Goal: Information Seeking & Learning: Learn about a topic

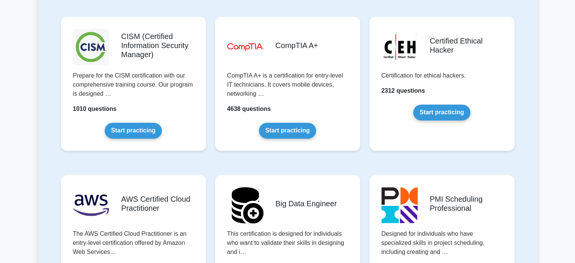
scroll to position [1107, 0]
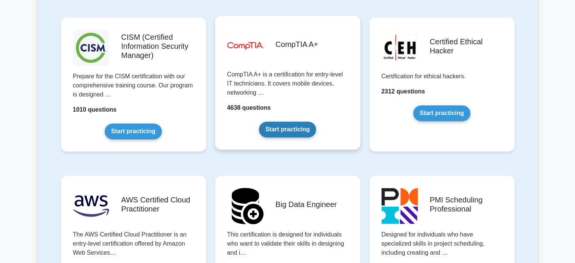
click at [276, 135] on link "Start practicing" at bounding box center [287, 129] width 57 height 16
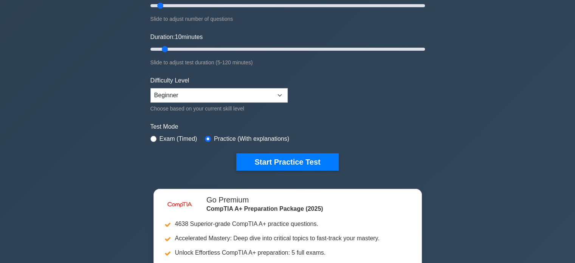
scroll to position [163, 0]
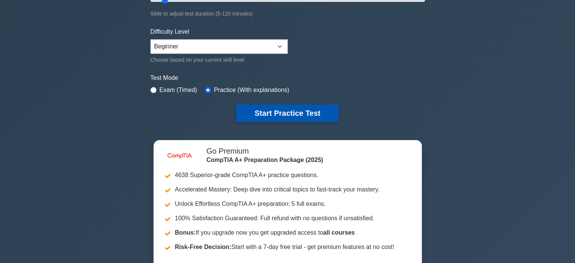
click at [291, 112] on button "Start Practice Test" at bounding box center [287, 112] width 102 height 17
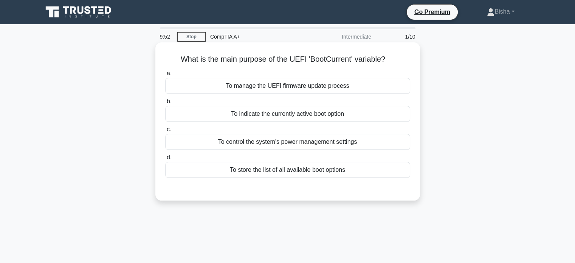
click at [327, 120] on div "To indicate the currently active boot option" at bounding box center [287, 114] width 245 height 16
click at [165, 104] on input "b. To indicate the currently active boot option" at bounding box center [165, 101] width 0 height 5
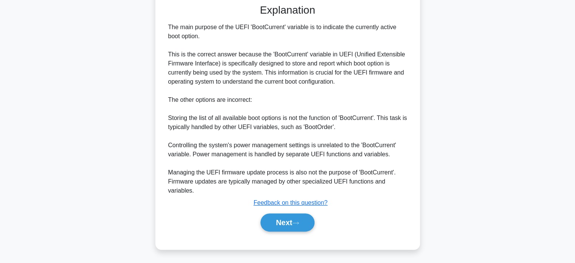
scroll to position [184, 0]
click at [296, 214] on button "Next" at bounding box center [287, 222] width 54 height 18
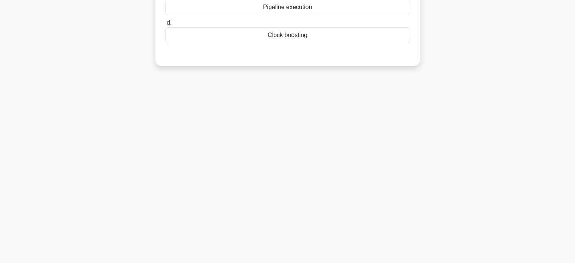
scroll to position [0, 0]
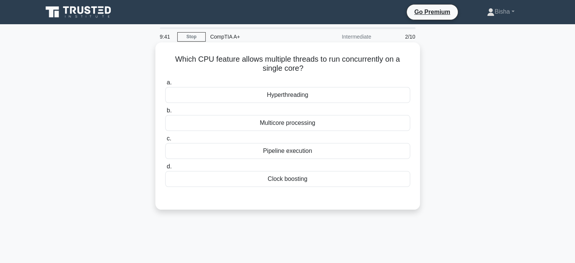
click at [349, 90] on div "Hyperthreading" at bounding box center [287, 95] width 245 height 16
click at [165, 85] on input "a. Hyperthreading" at bounding box center [165, 82] width 0 height 5
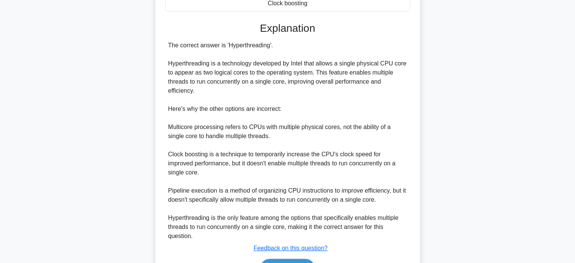
scroll to position [177, 0]
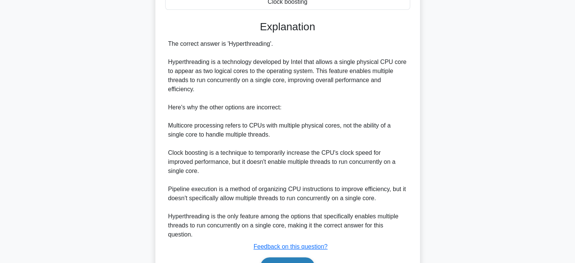
click at [299, 262] on icon at bounding box center [295, 267] width 7 height 4
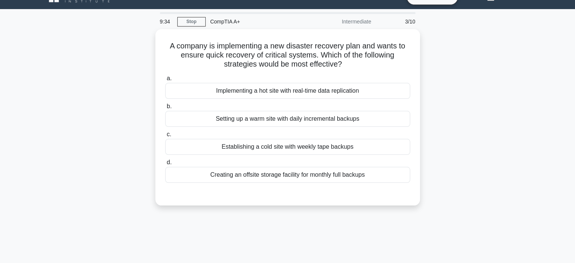
scroll to position [14, 0]
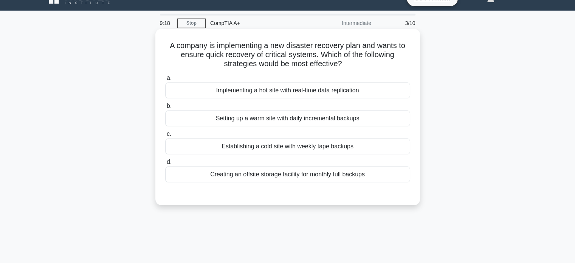
click at [311, 169] on div "Creating an offsite storage facility for monthly full backups" at bounding box center [287, 174] width 245 height 16
click at [165, 164] on input "d. Creating an offsite storage facility for monthly full backups" at bounding box center [165, 162] width 0 height 5
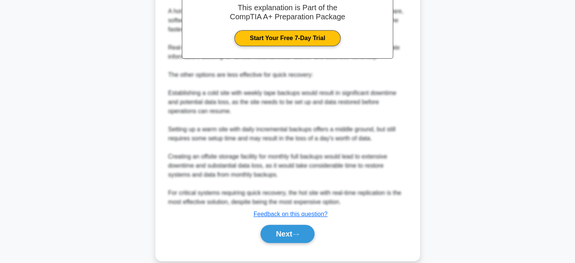
scroll to position [258, 0]
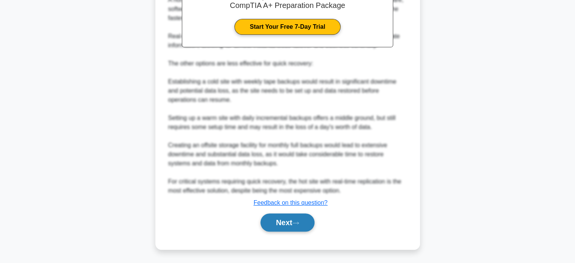
click at [286, 218] on button "Next" at bounding box center [287, 222] width 54 height 18
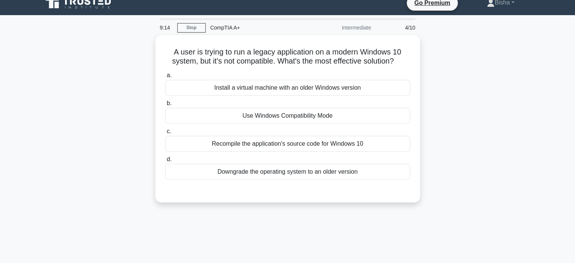
scroll to position [0, 0]
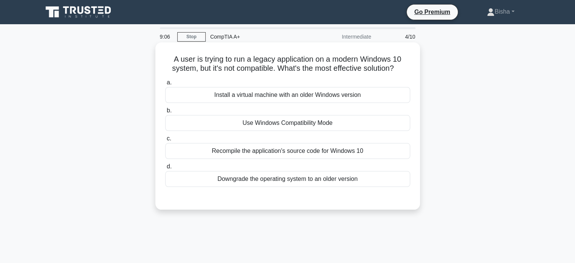
click at [333, 125] on div "Use Windows Compatibility Mode" at bounding box center [287, 123] width 245 height 16
click at [165, 113] on input "b. Use Windows Compatibility Mode" at bounding box center [165, 110] width 0 height 5
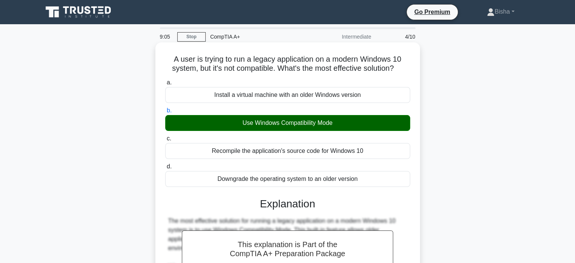
scroll to position [203, 0]
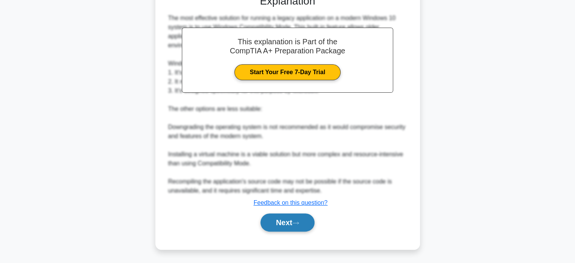
drag, startPoint x: 302, startPoint y: 212, endPoint x: 291, endPoint y: 220, distance: 13.8
click at [291, 220] on button "Next" at bounding box center [287, 222] width 54 height 18
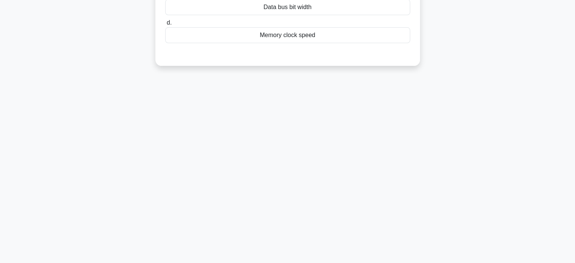
scroll to position [0, 0]
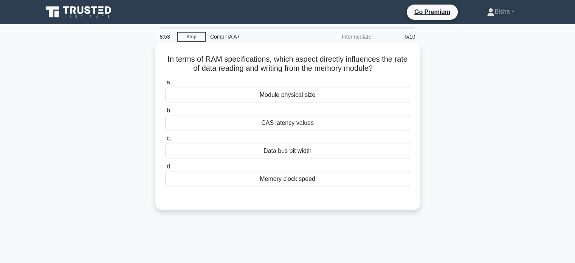
click at [305, 180] on div "Memory clock speed" at bounding box center [287, 179] width 245 height 16
click at [165, 169] on input "d. Memory clock speed" at bounding box center [165, 166] width 0 height 5
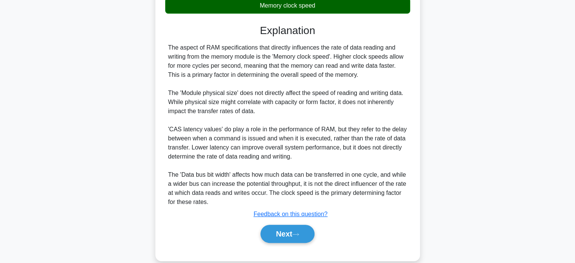
scroll to position [174, 0]
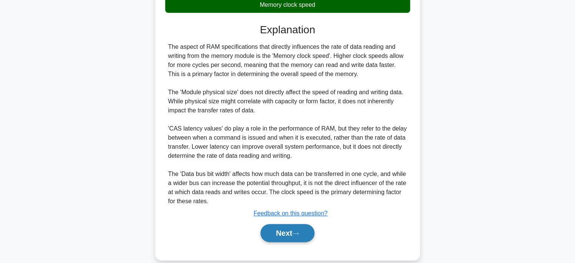
click at [287, 226] on button "Next" at bounding box center [287, 233] width 54 height 18
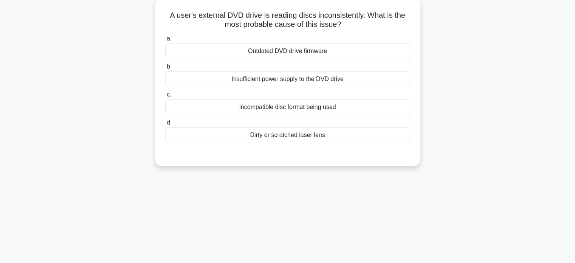
scroll to position [0, 0]
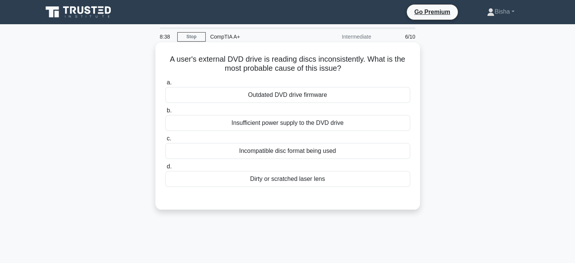
click at [316, 183] on div "Dirty or scratched laser lens" at bounding box center [287, 179] width 245 height 16
click at [165, 169] on input "d. Dirty or scratched laser lens" at bounding box center [165, 166] width 0 height 5
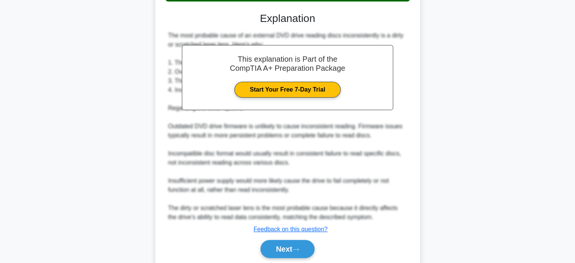
scroll to position [196, 0]
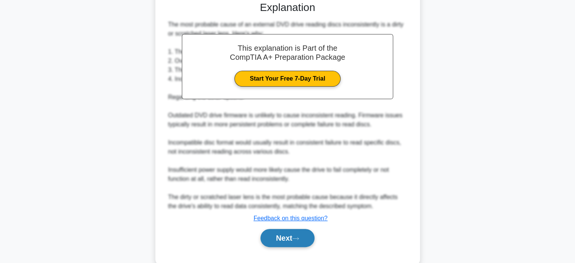
click at [287, 237] on button "Next" at bounding box center [287, 238] width 54 height 18
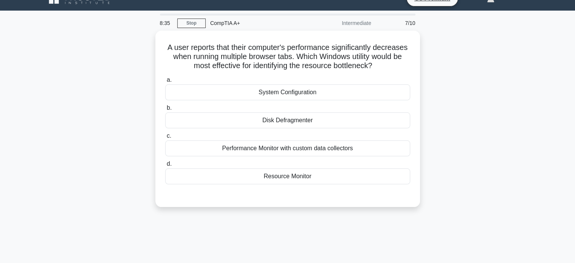
scroll to position [12, 0]
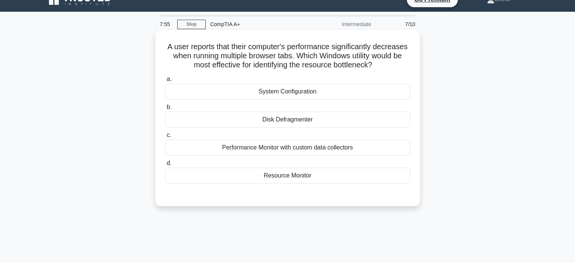
click at [324, 178] on div "Resource Monitor" at bounding box center [287, 175] width 245 height 16
click at [165, 166] on input "d. Resource Monitor" at bounding box center [165, 163] width 0 height 5
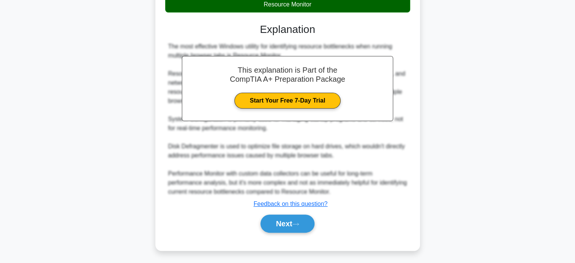
scroll to position [184, 0]
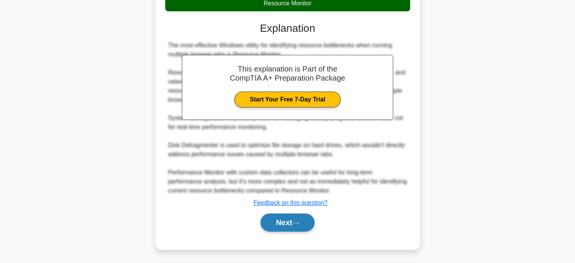
click at [297, 221] on icon at bounding box center [295, 223] width 7 height 4
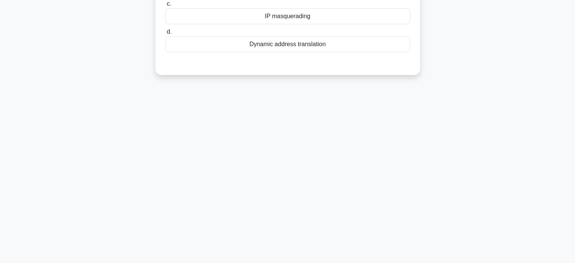
scroll to position [0, 0]
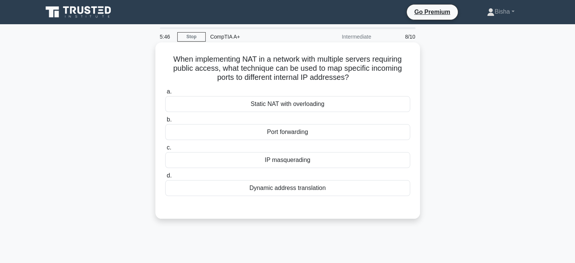
click at [345, 136] on div "Port forwarding" at bounding box center [287, 132] width 245 height 16
click at [165, 122] on input "b. Port forwarding" at bounding box center [165, 119] width 0 height 5
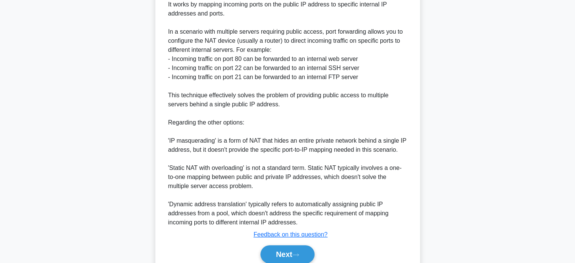
scroll to position [266, 0]
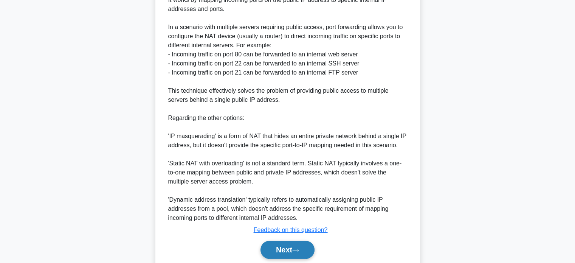
click at [302, 246] on button "Next" at bounding box center [287, 249] width 54 height 18
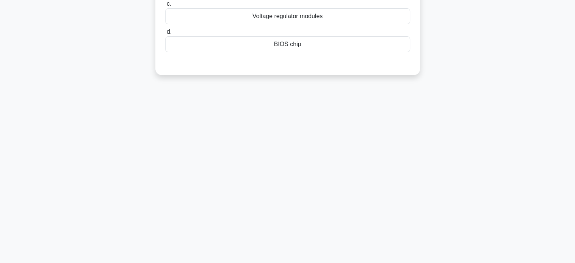
scroll to position [0, 0]
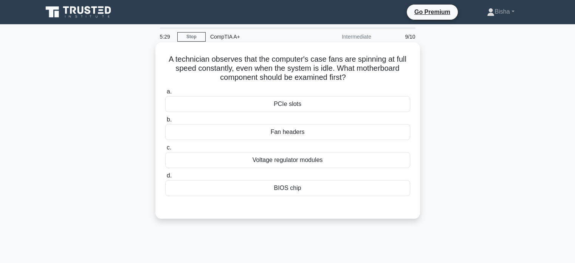
click at [340, 130] on div "Fan headers" at bounding box center [287, 132] width 245 height 16
click at [165, 122] on input "b. Fan headers" at bounding box center [165, 119] width 0 height 5
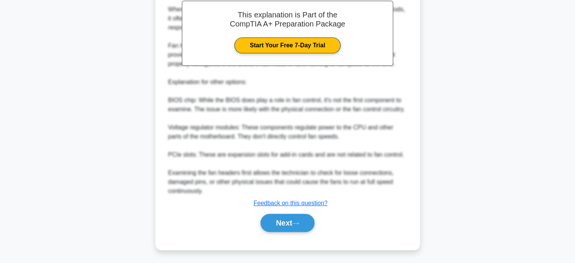
scroll to position [237, 0]
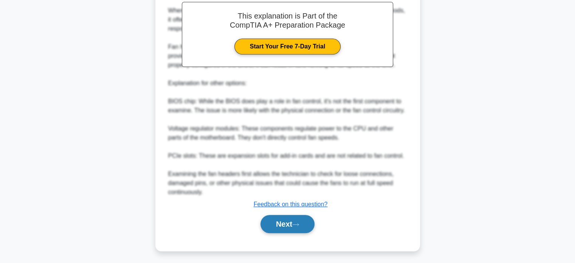
click at [293, 222] on button "Next" at bounding box center [287, 224] width 54 height 18
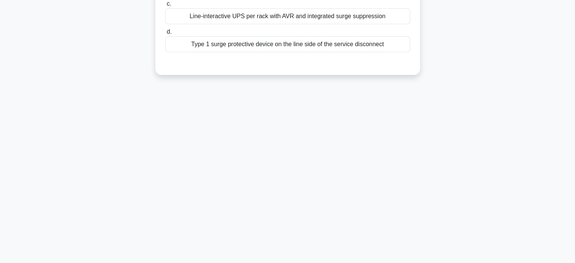
scroll to position [0, 0]
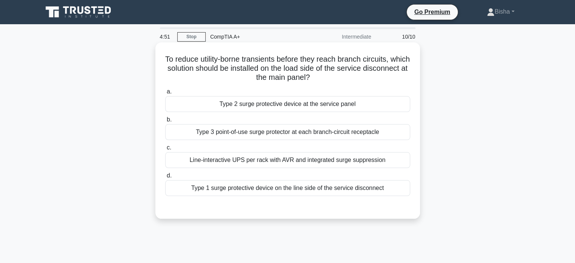
click at [321, 105] on div "Type 2 surge protective device at the service panel" at bounding box center [287, 104] width 245 height 16
click at [165, 94] on input "a. Type 2 surge protective device at the service panel" at bounding box center [165, 91] width 0 height 5
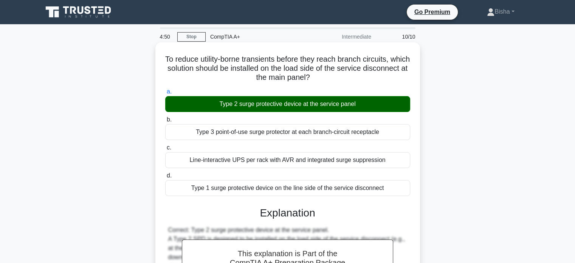
scroll to position [175, 0]
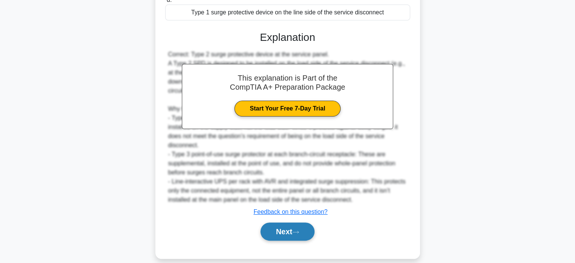
click at [291, 223] on button "Next" at bounding box center [287, 231] width 54 height 18
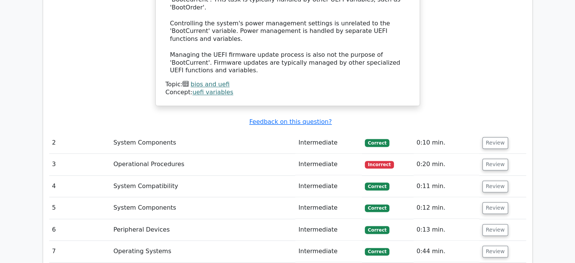
scroll to position [927, 0]
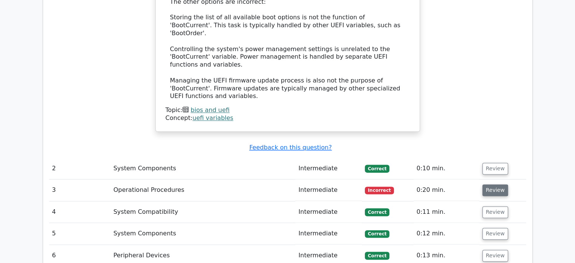
click at [494, 184] on button "Review" at bounding box center [495, 190] width 26 height 12
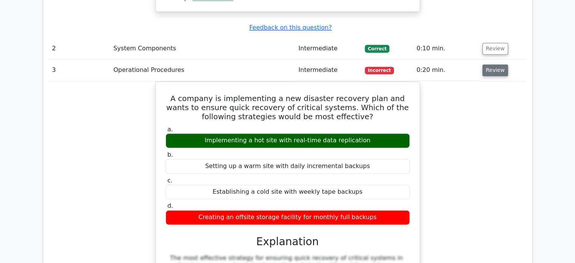
scroll to position [1046, 0]
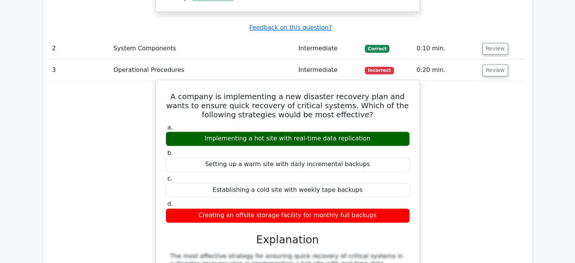
click at [342, 92] on h5 "A company is implementing a new disaster recovery plan and wants to ensure quic…" at bounding box center [288, 105] width 246 height 27
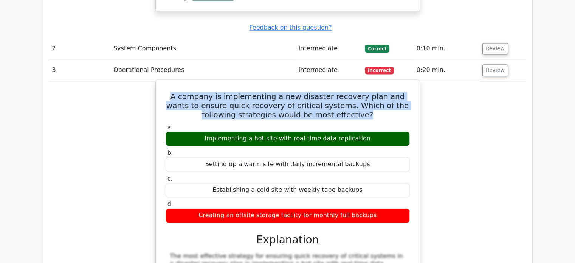
click at [342, 92] on h5 "A company is implementing a new disaster recovery plan and wants to ensure quic…" at bounding box center [288, 105] width 246 height 27
copy div "A company is implementing a new disaster recovery plan and wants to ensure quic…"
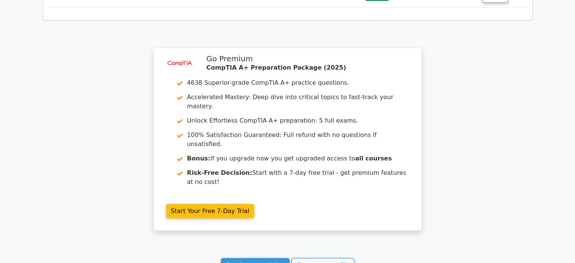
scroll to position [1739, 0]
click at [254, 258] on link "Continue practicing" at bounding box center [255, 265] width 69 height 14
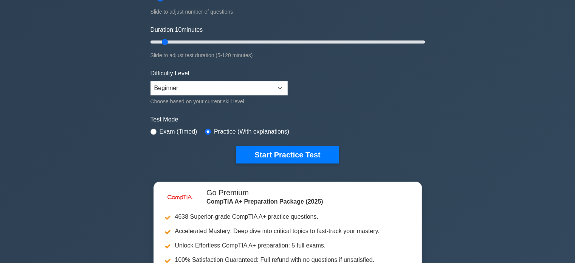
scroll to position [121, 0]
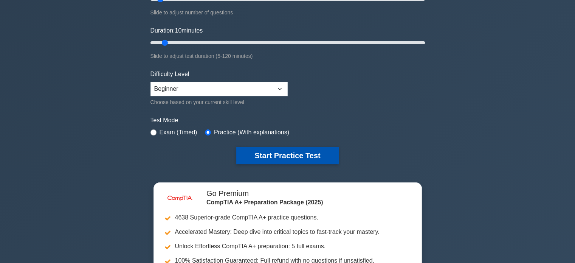
drag, startPoint x: 0, startPoint y: 0, endPoint x: 254, endPoint y: 156, distance: 298.0
click at [254, 156] on button "Start Practice Test" at bounding box center [287, 155] width 102 height 17
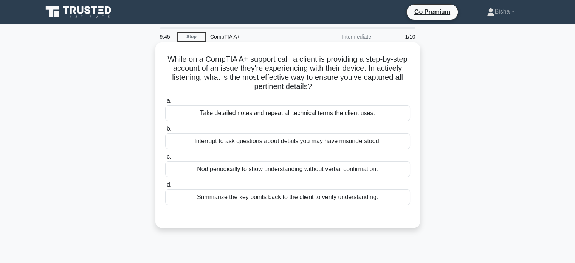
click at [336, 205] on div "a. Take detailed notes and repeat all technical terms the client uses. b. Inter…" at bounding box center [288, 151] width 254 height 112
click at [336, 202] on div "Summarize the key points back to the client to verify understanding." at bounding box center [287, 197] width 245 height 16
click at [165, 187] on input "d. Summarize the key points back to the client to verify understanding." at bounding box center [165, 184] width 0 height 5
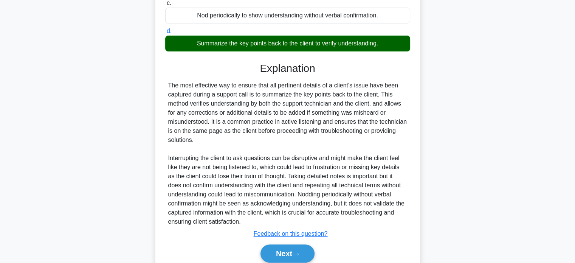
scroll to position [153, 0]
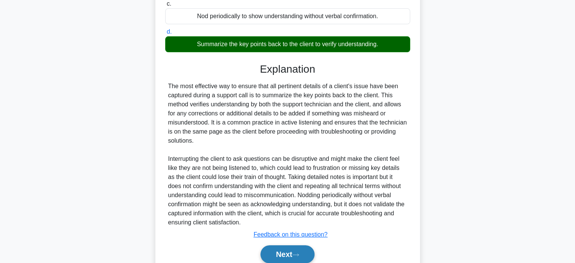
click at [298, 247] on button "Next" at bounding box center [287, 254] width 54 height 18
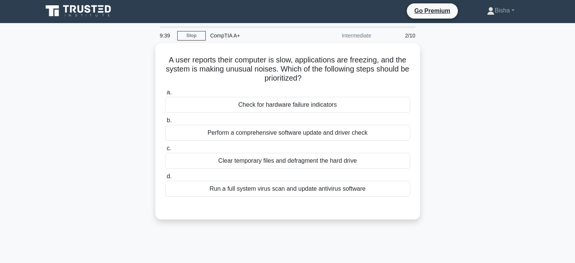
scroll to position [2, 0]
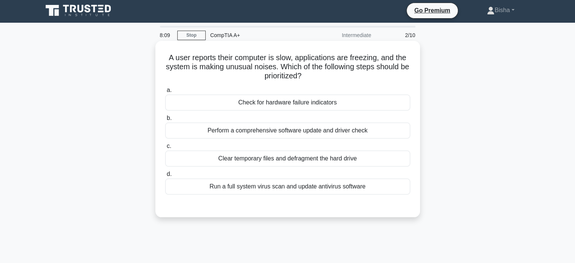
click at [319, 102] on div "Check for hardware failure indicators" at bounding box center [287, 103] width 245 height 16
click at [165, 93] on input "a. Check for hardware failure indicators" at bounding box center [165, 90] width 0 height 5
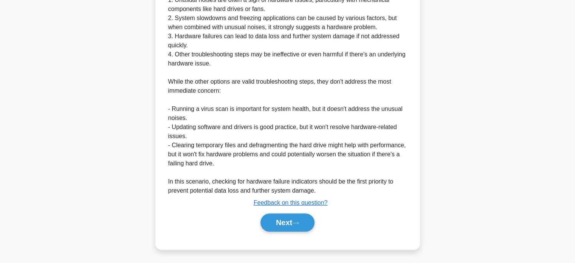
scroll to position [248, 0]
click at [304, 222] on button "Next" at bounding box center [287, 222] width 54 height 18
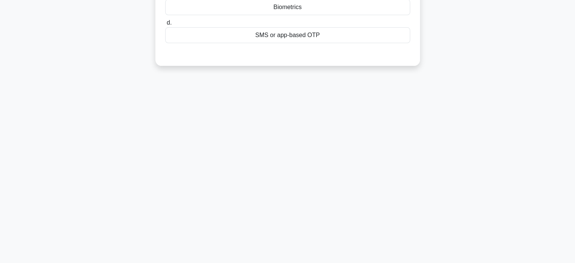
scroll to position [0, 0]
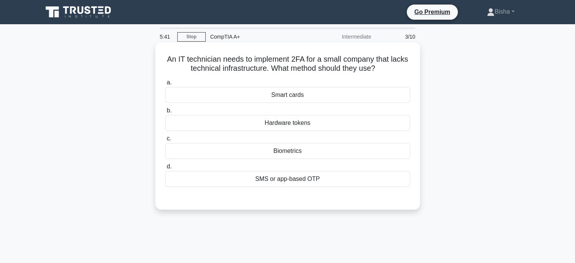
click at [285, 151] on div "Biometrics" at bounding box center [287, 151] width 245 height 16
click at [165, 141] on input "c. Biometrics" at bounding box center [165, 138] width 0 height 5
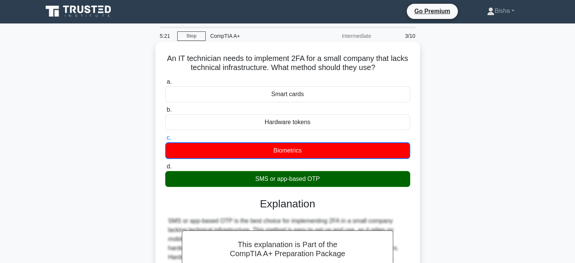
scroll to position [145, 0]
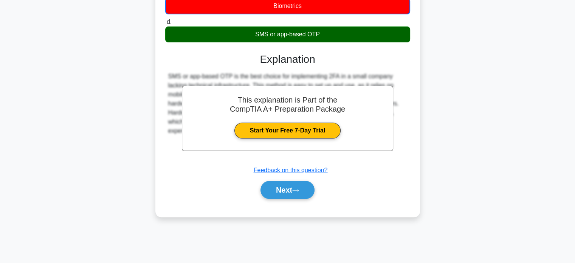
click at [305, 179] on div "Next" at bounding box center [287, 190] width 245 height 24
click at [301, 184] on button "Next" at bounding box center [287, 190] width 54 height 18
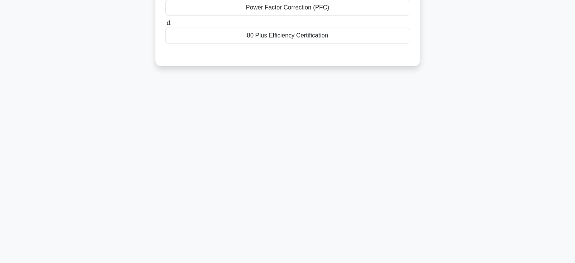
scroll to position [0, 0]
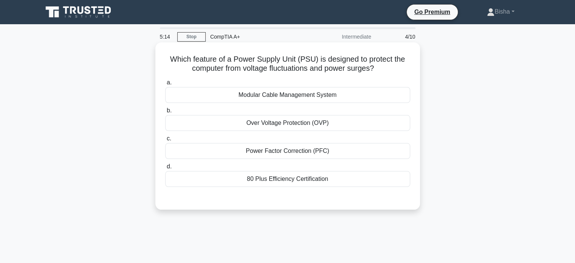
click at [319, 125] on div "Over Voltage Protection (OVP)" at bounding box center [287, 123] width 245 height 16
click at [165, 113] on input "b. Over Voltage Protection (OVP)" at bounding box center [165, 110] width 0 height 5
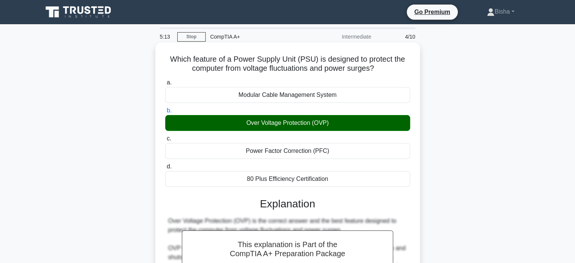
scroll to position [159, 0]
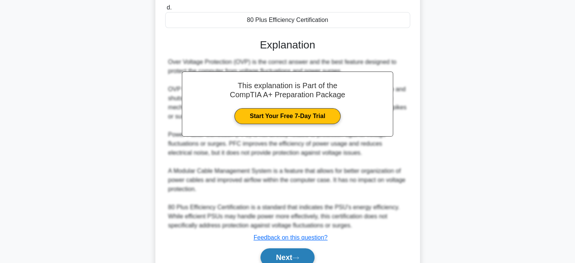
click at [283, 259] on button "Next" at bounding box center [287, 257] width 54 height 18
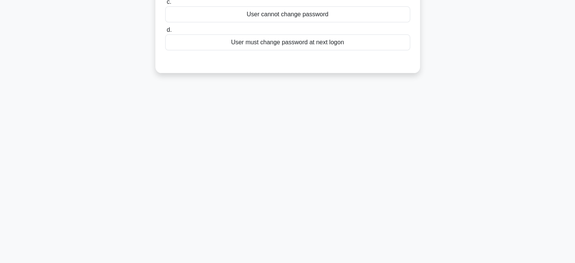
scroll to position [0, 0]
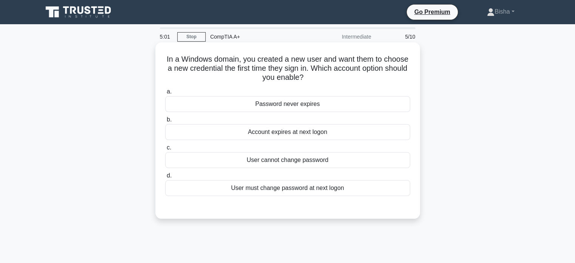
click at [321, 191] on div "User must change password at next logon" at bounding box center [287, 188] width 245 height 16
click at [165, 178] on input "d. User must change password at next logon" at bounding box center [165, 175] width 0 height 5
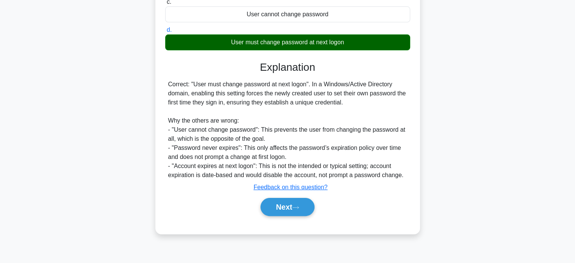
scroll to position [144, 0]
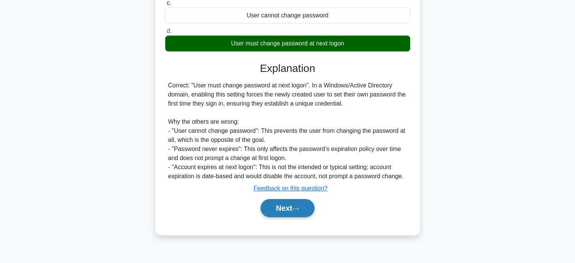
click at [296, 204] on button "Next" at bounding box center [287, 208] width 54 height 18
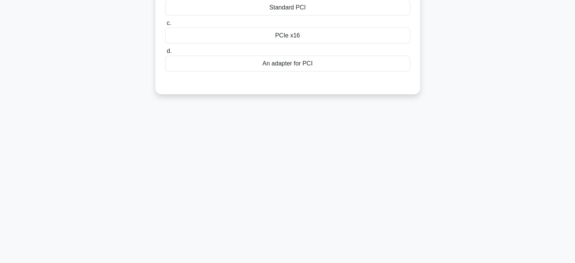
scroll to position [0, 0]
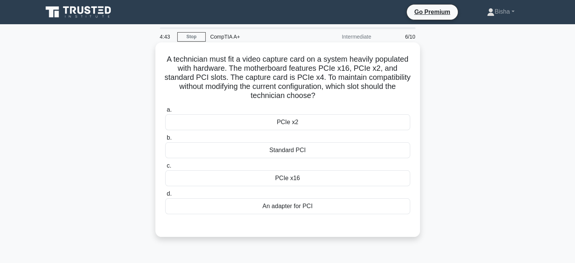
click at [304, 181] on div "PCIe x16" at bounding box center [287, 178] width 245 height 16
click at [165, 168] on input "c. PCIe x16" at bounding box center [165, 165] width 0 height 5
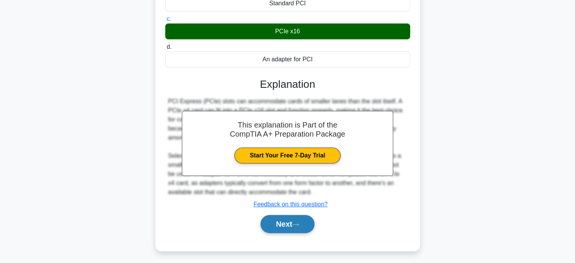
click at [282, 226] on button "Next" at bounding box center [287, 224] width 54 height 18
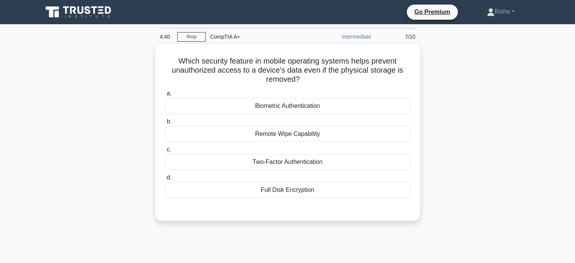
scroll to position [1, 0]
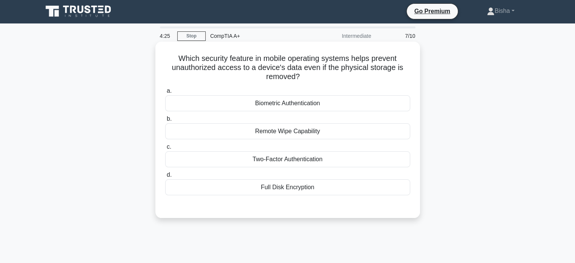
click at [292, 155] on div "Two-Factor Authentication" at bounding box center [287, 159] width 245 height 16
click at [165, 149] on input "c. Two-Factor Authentication" at bounding box center [165, 146] width 0 height 5
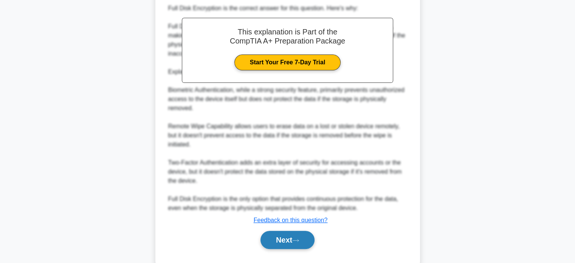
click at [274, 240] on button "Next" at bounding box center [287, 240] width 54 height 18
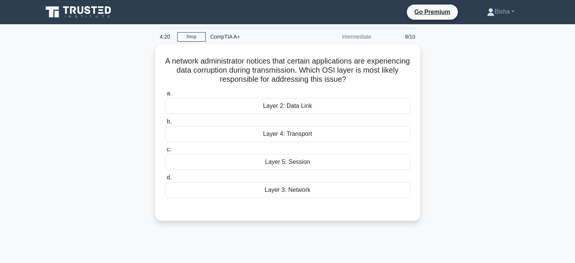
scroll to position [0, 0]
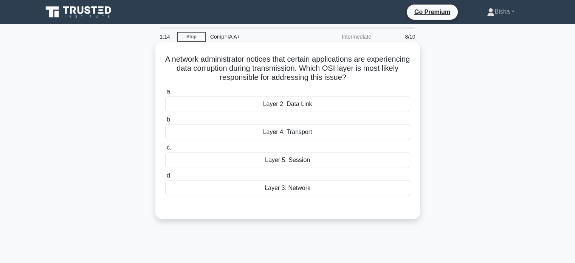
click at [303, 140] on div "a. Layer 2: Data Link b. Layer 4: Transport c. d." at bounding box center [288, 141] width 254 height 112
click at [304, 136] on div "Layer 4: Transport" at bounding box center [287, 132] width 245 height 16
click at [165, 122] on input "b. Layer 4: Transport" at bounding box center [165, 119] width 0 height 5
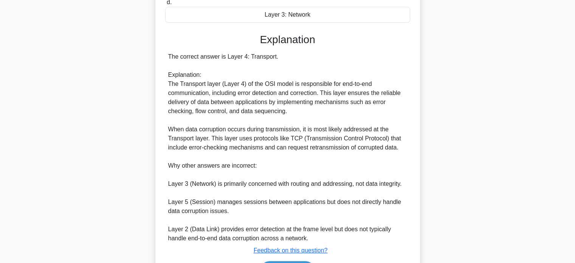
scroll to position [220, 0]
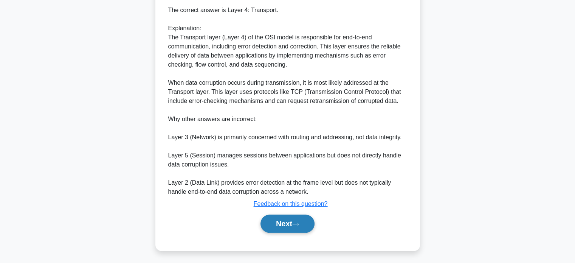
click at [277, 225] on button "Next" at bounding box center [287, 223] width 54 height 18
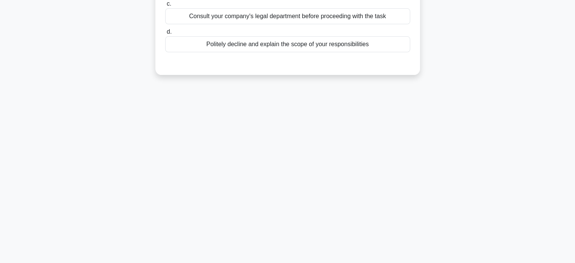
scroll to position [0, 0]
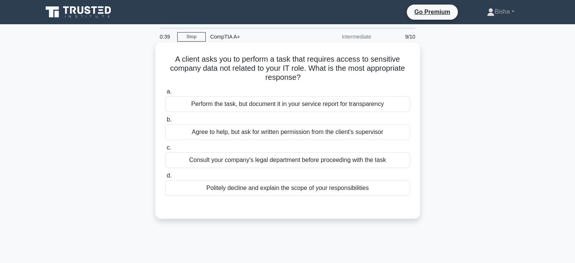
click at [308, 160] on div "Consult your company's legal department before proceeding with the task" at bounding box center [287, 160] width 245 height 16
click at [165, 150] on input "c. Consult your company's legal department before proceeding with the task" at bounding box center [165, 147] width 0 height 5
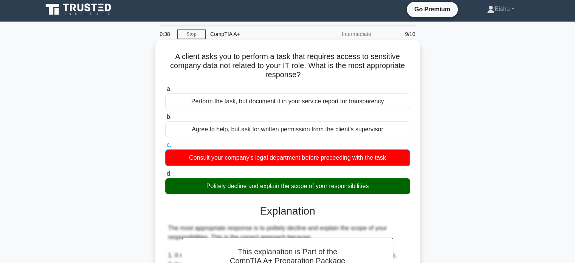
scroll to position [142, 0]
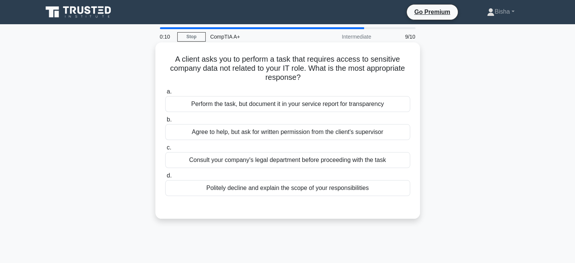
click at [283, 192] on div "Politely decline and explain the scope of your responsibilities" at bounding box center [287, 188] width 245 height 16
click at [165, 178] on input "d. Politely decline and explain the scope of your responsibilities" at bounding box center [165, 175] width 0 height 5
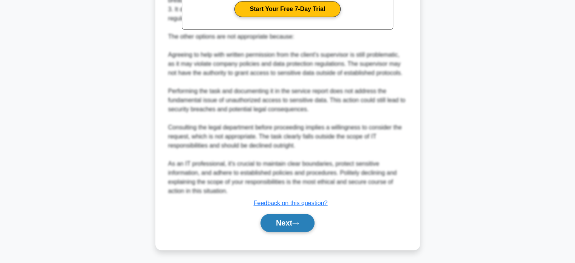
click at [277, 225] on button "Next" at bounding box center [287, 223] width 54 height 18
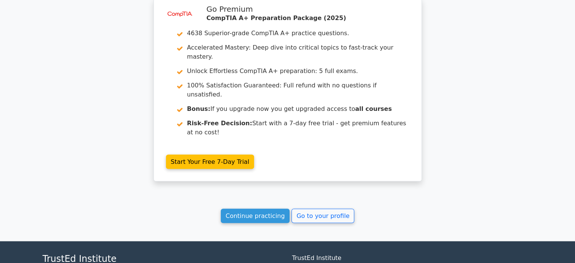
scroll to position [1276, 0]
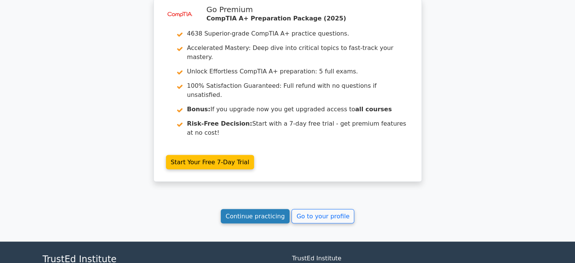
click at [266, 209] on link "Continue practicing" at bounding box center [255, 216] width 69 height 14
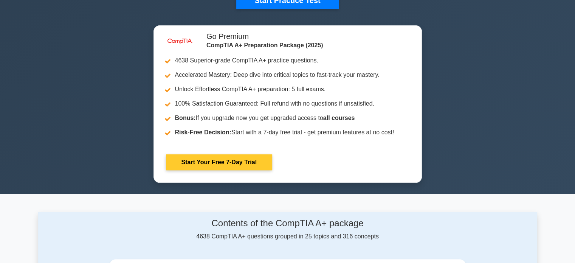
scroll to position [165, 0]
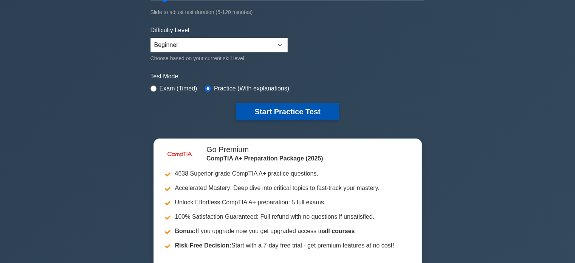
click at [276, 117] on button "Start Practice Test" at bounding box center [287, 111] width 102 height 17
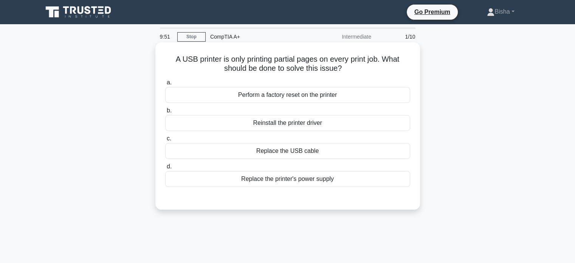
click at [336, 149] on div "Replace the USB cable" at bounding box center [287, 151] width 245 height 16
click at [165, 141] on input "c. Replace the USB cable" at bounding box center [165, 138] width 0 height 5
click at [281, 130] on div "Reinstall the printer driver" at bounding box center [287, 123] width 245 height 16
click at [165, 113] on input "b. Reinstall the printer driver" at bounding box center [165, 110] width 0 height 5
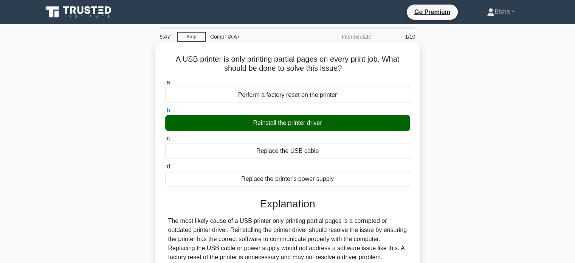
scroll to position [145, 0]
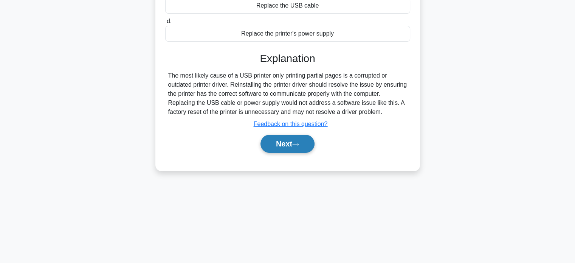
click at [285, 153] on button "Next" at bounding box center [287, 144] width 54 height 18
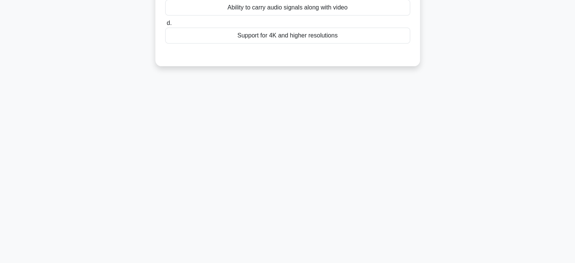
scroll to position [0, 0]
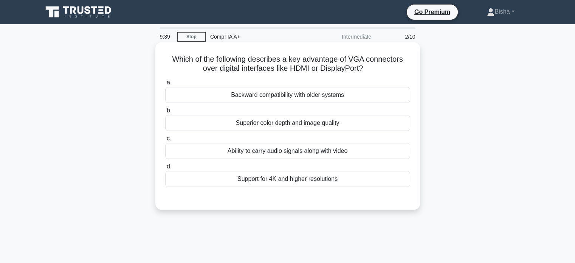
click at [349, 102] on div "Backward compatibility with older systems" at bounding box center [287, 95] width 245 height 16
click at [165, 85] on input "a. Backward compatibility with older systems" at bounding box center [165, 82] width 0 height 5
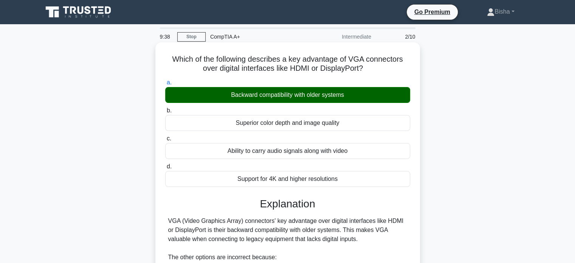
scroll to position [166, 0]
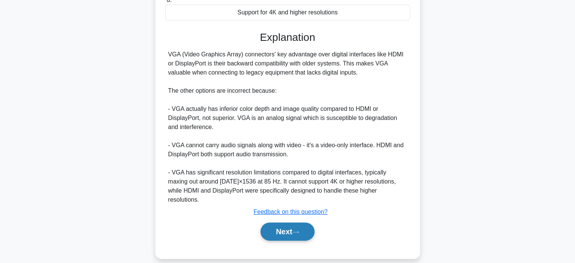
click at [295, 228] on button "Next" at bounding box center [287, 231] width 54 height 18
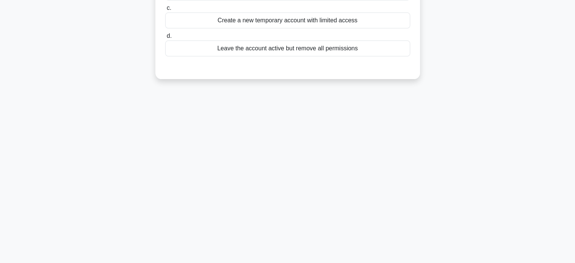
scroll to position [0, 0]
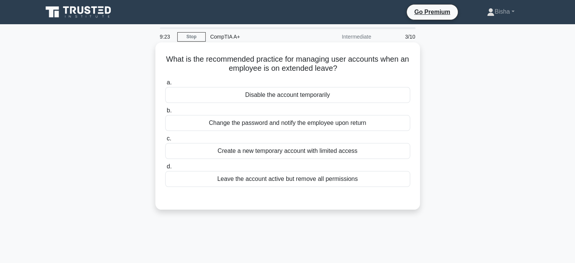
click at [363, 178] on div "Leave the account active but remove all permissions" at bounding box center [287, 179] width 245 height 16
click at [165, 169] on input "d. Leave the account active but remove all permissions" at bounding box center [165, 166] width 0 height 5
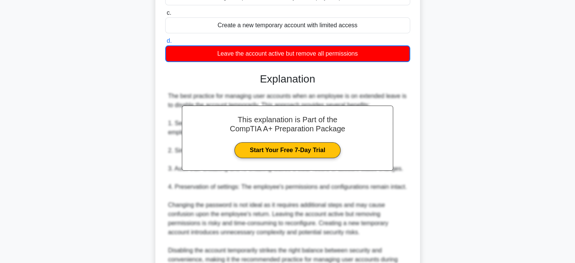
scroll to position [126, 0]
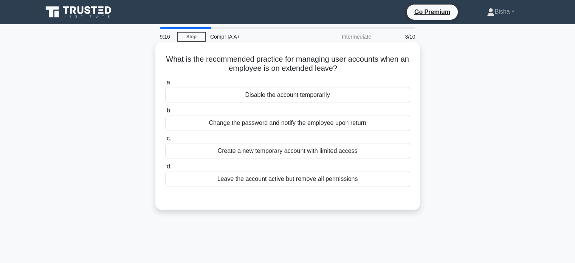
click at [276, 95] on div "Disable the account temporarily" at bounding box center [287, 95] width 245 height 16
click at [165, 85] on input "a. Disable the account temporarily" at bounding box center [165, 82] width 0 height 5
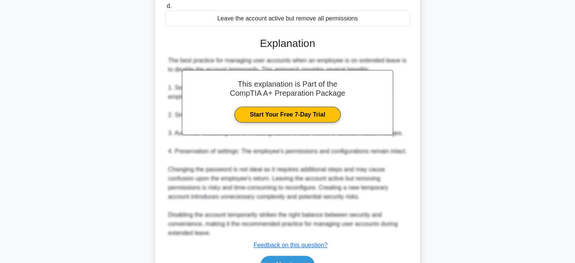
scroll to position [203, 0]
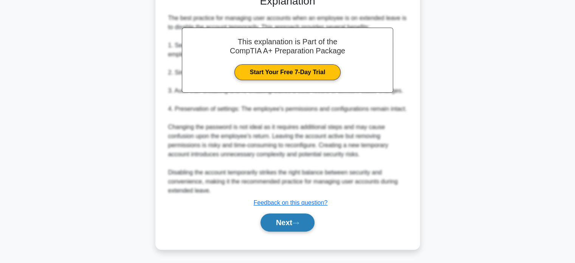
click at [298, 230] on button "Next" at bounding box center [287, 222] width 54 height 18
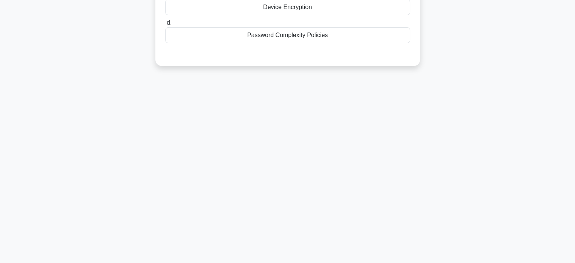
scroll to position [0, 0]
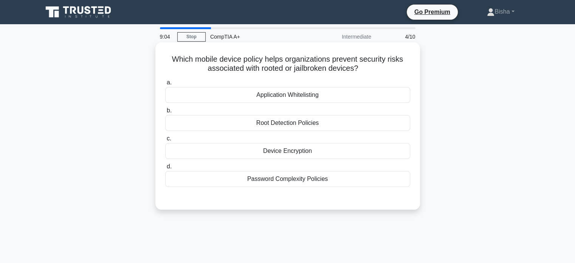
click at [312, 125] on div "Root Detection Policies" at bounding box center [287, 123] width 245 height 16
click at [165, 113] on input "b. Root Detection Policies" at bounding box center [165, 110] width 0 height 5
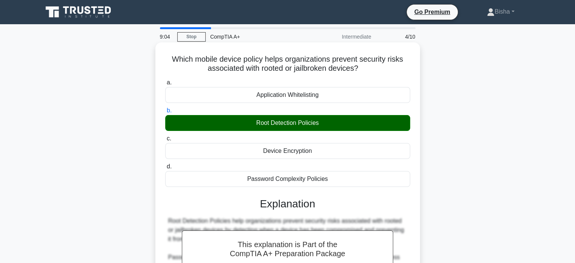
scroll to position [157, 0]
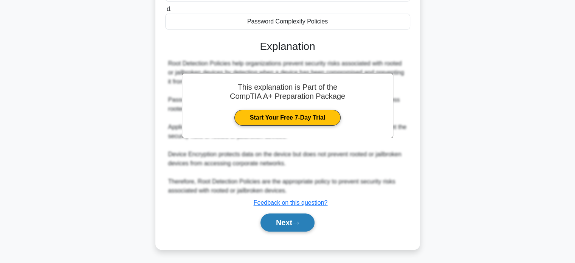
click at [303, 226] on button "Next" at bounding box center [287, 222] width 54 height 18
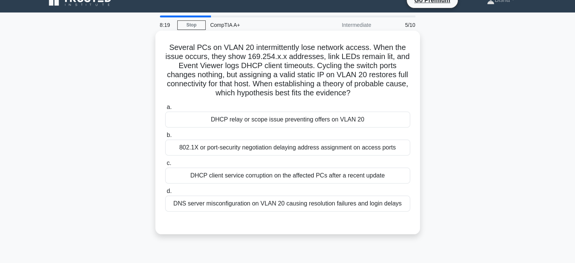
scroll to position [12, 0]
click at [390, 118] on div "DHCP relay or scope issue preventing offers on VLAN 20" at bounding box center [287, 119] width 245 height 16
click at [165, 109] on input "a. DHCP relay or scope issue preventing offers on VLAN 20" at bounding box center [165, 106] width 0 height 5
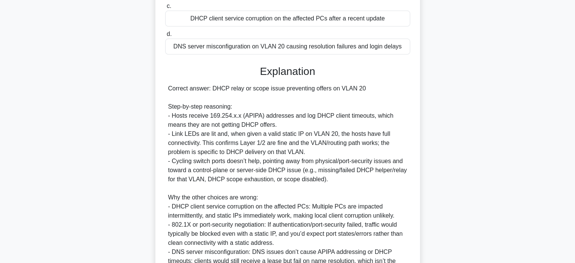
scroll to position [248, 0]
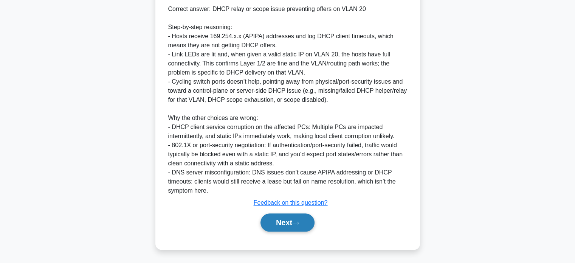
click at [313, 226] on button "Next" at bounding box center [287, 222] width 54 height 18
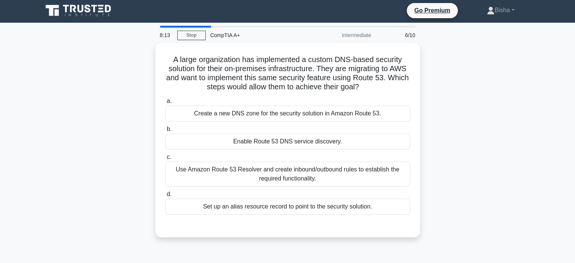
scroll to position [0, 0]
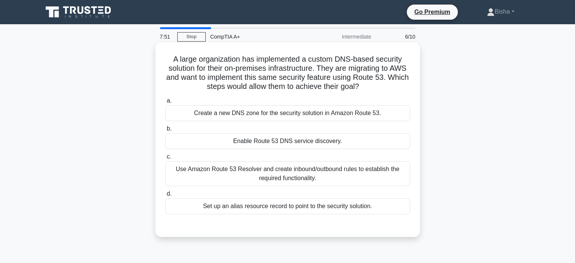
click at [352, 167] on div "Use Amazon Route 53 Resolver and create inbound/outbound rules to establish the…" at bounding box center [287, 173] width 245 height 25
click at [165, 159] on input "c. Use Amazon Route 53 Resolver and create inbound/outbound rules to establish …" at bounding box center [165, 156] width 0 height 5
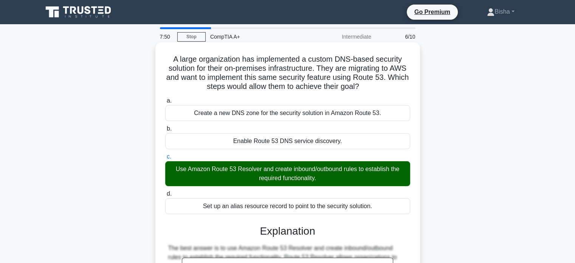
scroll to position [146, 0]
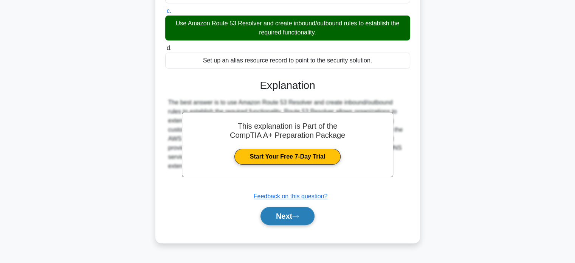
click at [308, 211] on button "Next" at bounding box center [287, 216] width 54 height 18
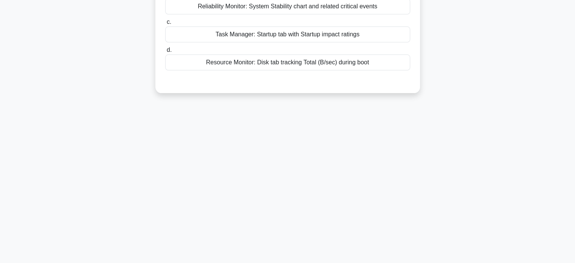
scroll to position [0, 0]
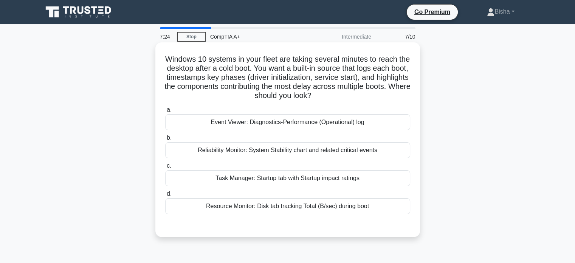
click at [310, 127] on div "Event Viewer: Diagnostics-Performance (Operational) log" at bounding box center [287, 122] width 245 height 16
click at [165, 112] on input "a. Event Viewer: Diagnostics-Performance (Operational) log" at bounding box center [165, 109] width 0 height 5
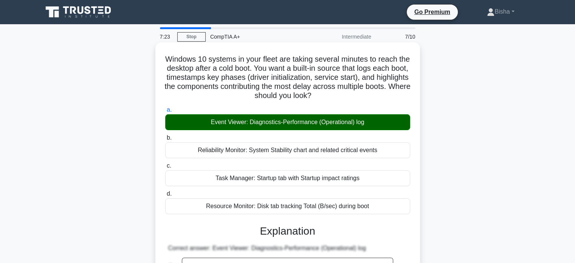
scroll to position [212, 0]
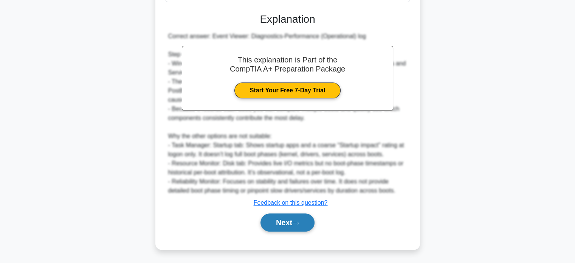
drag, startPoint x: 291, startPoint y: 211, endPoint x: 289, endPoint y: 219, distance: 8.0
click at [289, 219] on div "Next" at bounding box center [287, 222] width 245 height 24
click at [289, 219] on button "Next" at bounding box center [287, 222] width 54 height 18
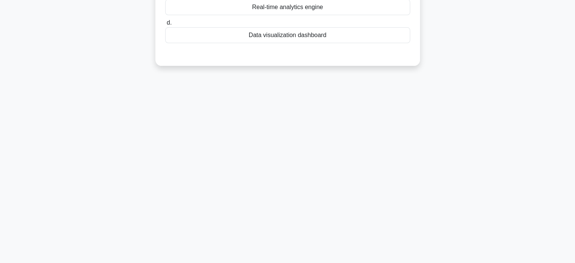
scroll to position [0, 0]
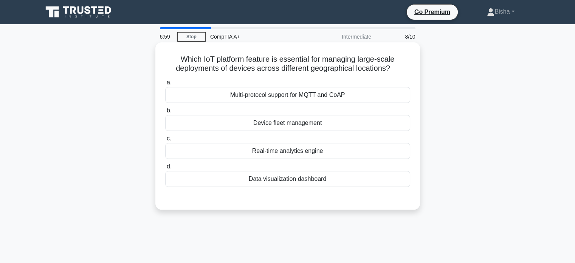
click at [336, 124] on div "Device fleet management" at bounding box center [287, 123] width 245 height 16
click at [165, 113] on input "b. Device fleet management" at bounding box center [165, 110] width 0 height 5
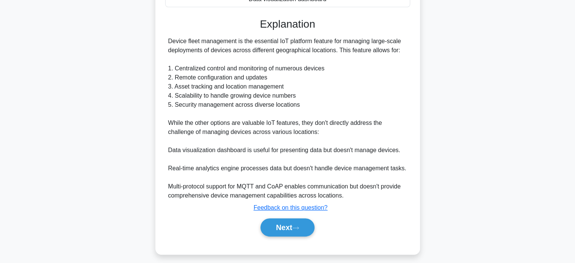
scroll to position [184, 0]
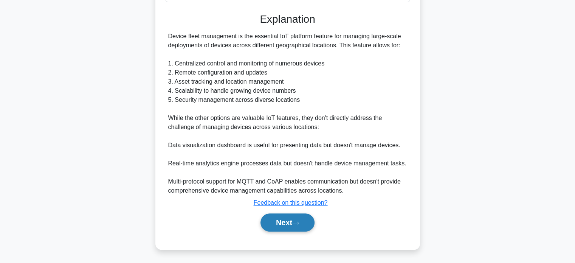
click at [299, 224] on icon at bounding box center [295, 223] width 7 height 4
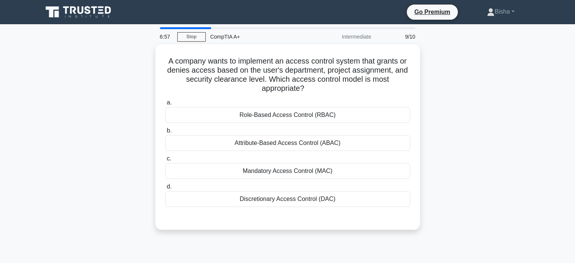
scroll to position [0, 0]
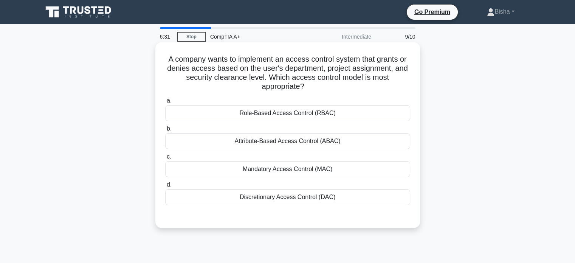
click at [287, 143] on div "Attribute-Based Access Control (ABAC)" at bounding box center [287, 141] width 245 height 16
click at [165, 131] on input "b. Attribute-Based Access Control (ABAC)" at bounding box center [165, 128] width 0 height 5
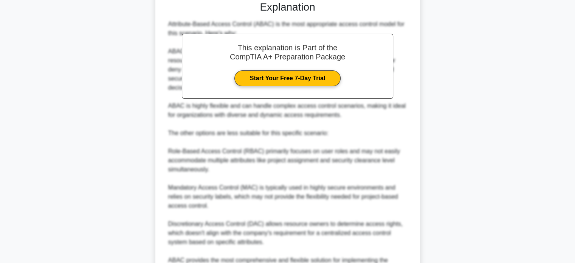
scroll to position [302, 0]
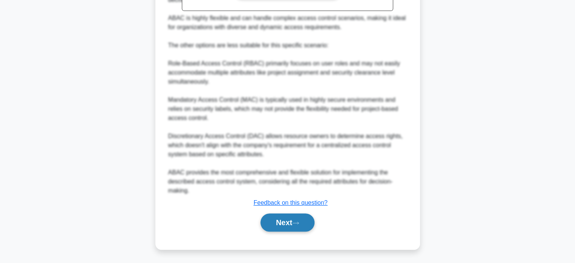
click at [281, 226] on button "Next" at bounding box center [287, 222] width 54 height 18
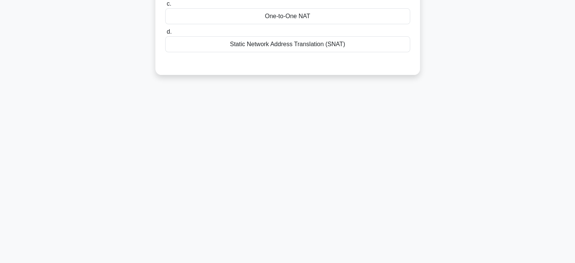
scroll to position [0, 0]
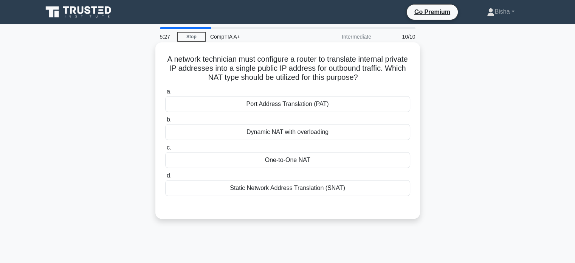
click at [315, 130] on div "Dynamic NAT with overloading" at bounding box center [287, 132] width 245 height 16
click at [165, 122] on input "b. Dynamic NAT with overloading" at bounding box center [165, 119] width 0 height 5
click at [291, 104] on div "Port Address Translation (PAT)" at bounding box center [287, 104] width 245 height 16
click at [165, 94] on input "a. Port Address Translation (PAT)" at bounding box center [165, 91] width 0 height 5
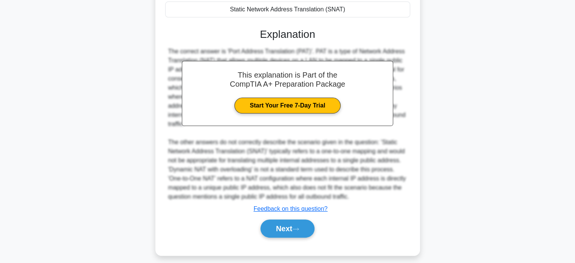
scroll to position [184, 0]
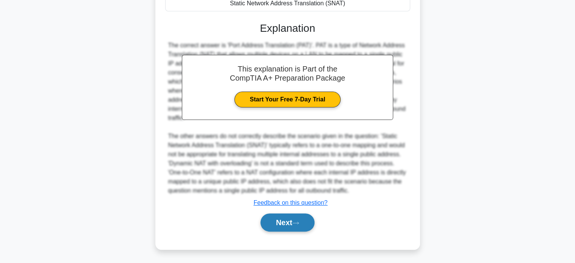
click at [299, 222] on icon at bounding box center [295, 223] width 7 height 4
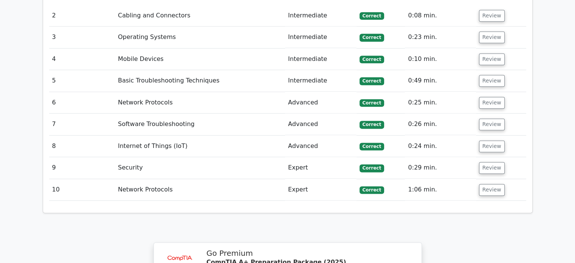
scroll to position [959, 0]
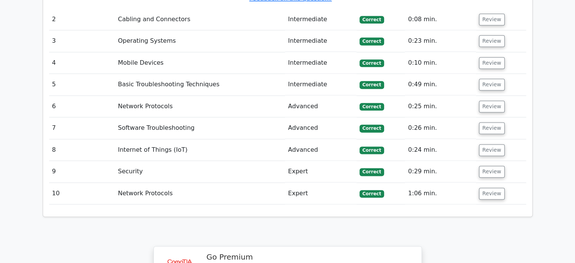
click at [476, 161] on td "Review" at bounding box center [501, 172] width 50 height 22
click at [480, 166] on button "Review" at bounding box center [492, 172] width 26 height 12
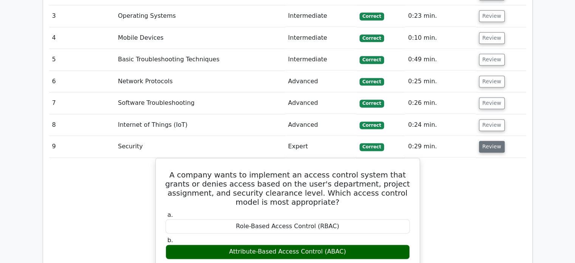
scroll to position [983, 0]
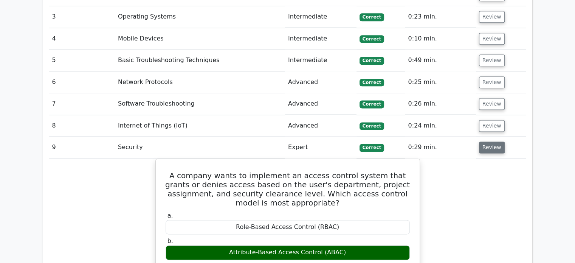
click at [489, 141] on button "Review" at bounding box center [492, 147] width 26 height 12
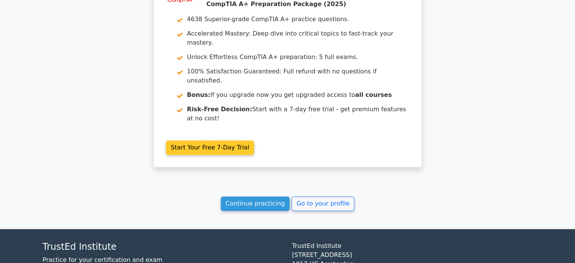
scroll to position [1222, 0]
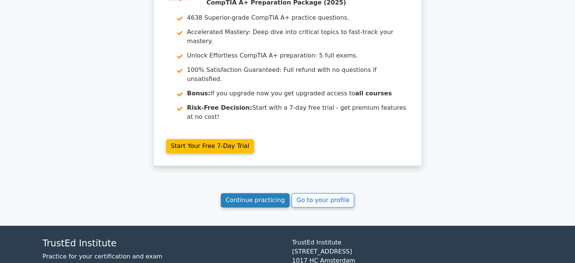
click at [270, 193] on link "Continue practicing" at bounding box center [255, 200] width 69 height 14
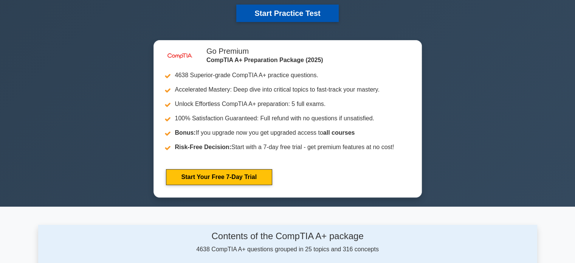
click at [260, 15] on button "Start Practice Test" at bounding box center [287, 13] width 102 height 17
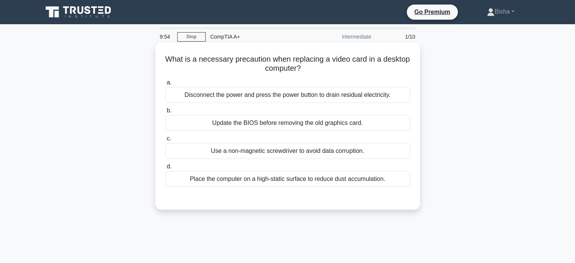
click at [375, 95] on div "Disconnect the power and press the power button to drain residual electricity." at bounding box center [287, 95] width 245 height 16
click at [165, 85] on input "a. Disconnect the power and press the power button to drain residual electricit…" at bounding box center [165, 82] width 0 height 5
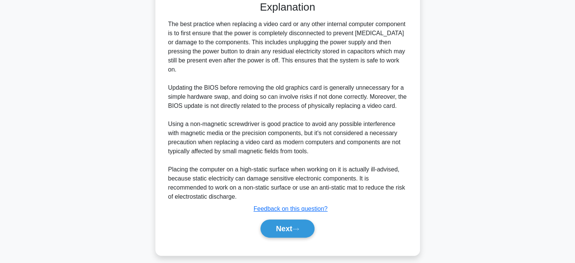
scroll to position [197, 0]
click at [306, 226] on button "Next" at bounding box center [287, 228] width 54 height 18
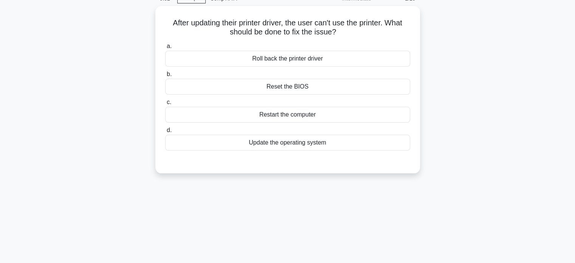
scroll to position [9, 0]
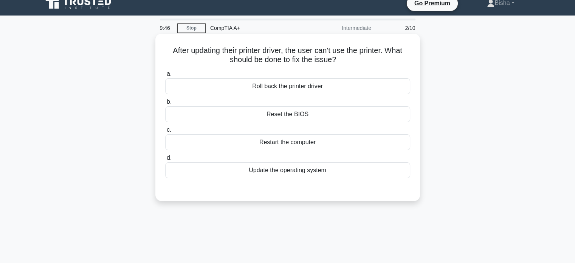
click at [322, 169] on div "Update the operating system" at bounding box center [287, 170] width 245 height 16
click at [165, 160] on input "d. Update the operating system" at bounding box center [165, 157] width 0 height 5
click at [281, 80] on div "Roll back the printer driver" at bounding box center [287, 86] width 245 height 16
click at [165, 76] on input "a. Roll back the printer driver" at bounding box center [165, 73] width 0 height 5
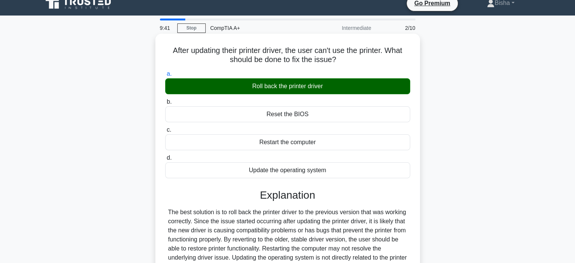
scroll to position [146, 0]
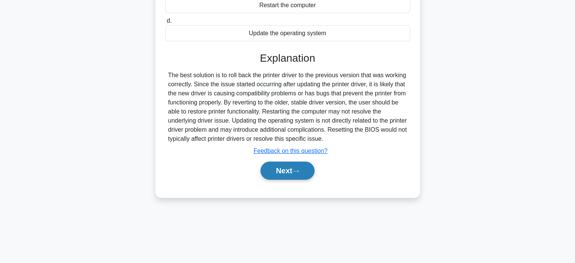
click at [299, 171] on icon at bounding box center [296, 171] width 6 height 2
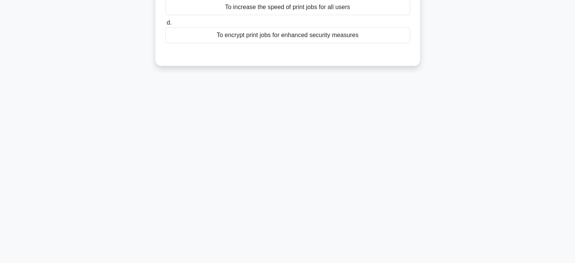
scroll to position [0, 0]
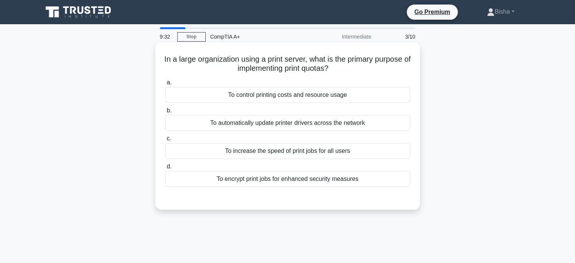
click at [299, 95] on div "To control printing costs and resource usage" at bounding box center [287, 95] width 245 height 16
click at [165, 85] on input "a. To control printing costs and resource usage" at bounding box center [165, 82] width 0 height 5
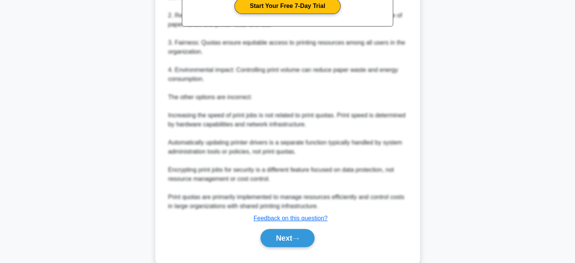
scroll to position [275, 0]
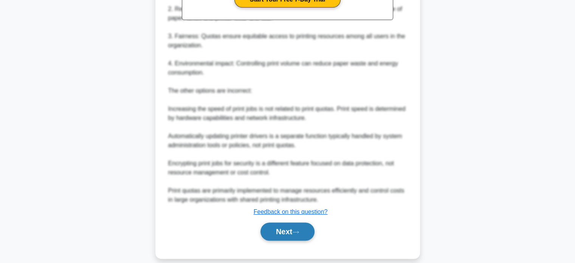
click at [288, 222] on button "Next" at bounding box center [287, 231] width 54 height 18
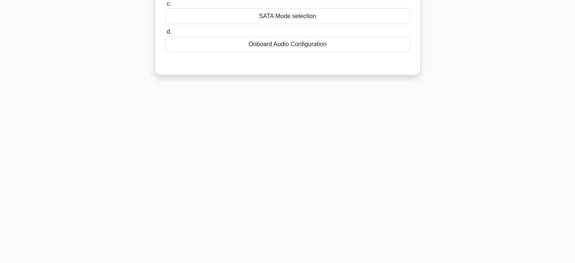
scroll to position [0, 0]
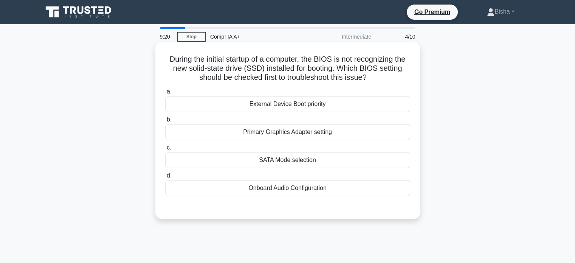
click at [352, 102] on div "External Device Boot priority" at bounding box center [287, 104] width 245 height 16
click at [165, 94] on input "a. External Device Boot priority" at bounding box center [165, 91] width 0 height 5
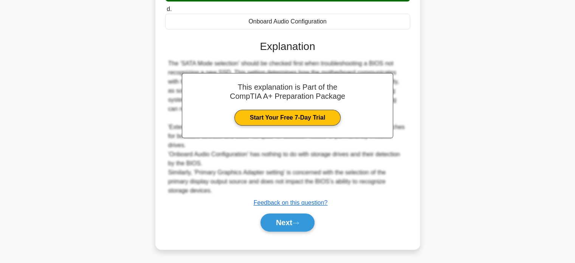
scroll to position [166, 0]
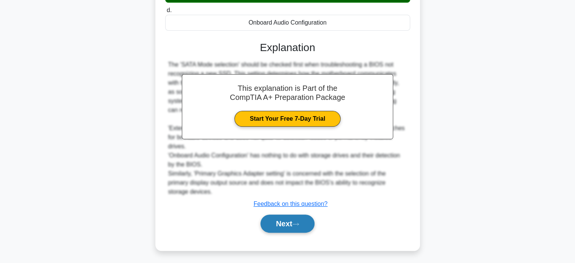
click at [307, 224] on button "Next" at bounding box center [287, 223] width 54 height 18
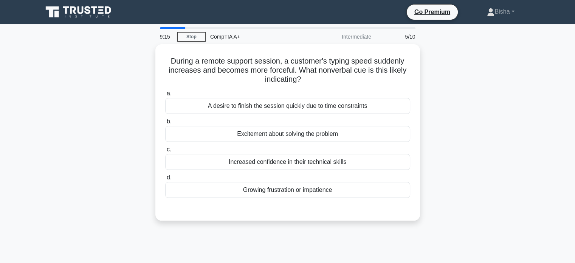
scroll to position [0, 0]
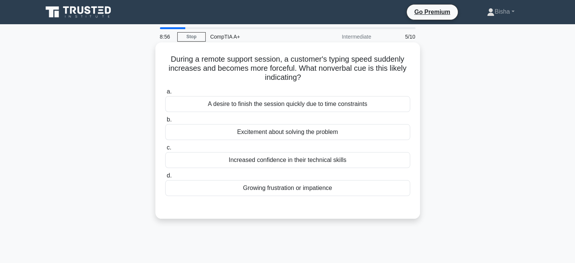
click at [367, 195] on div "Growing frustration or impatience" at bounding box center [287, 188] width 245 height 16
click at [165, 178] on input "d. Growing frustration or impatience" at bounding box center [165, 175] width 0 height 5
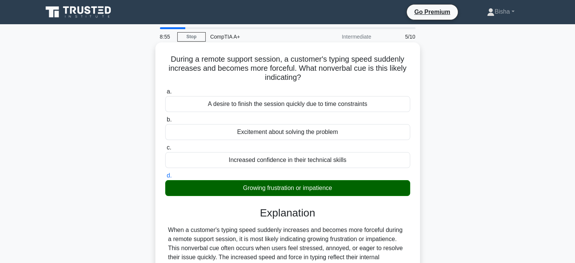
scroll to position [145, 0]
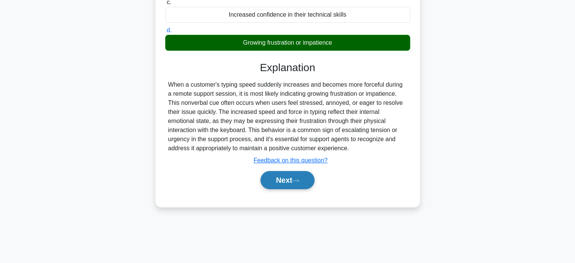
click at [299, 186] on button "Next" at bounding box center [287, 180] width 54 height 18
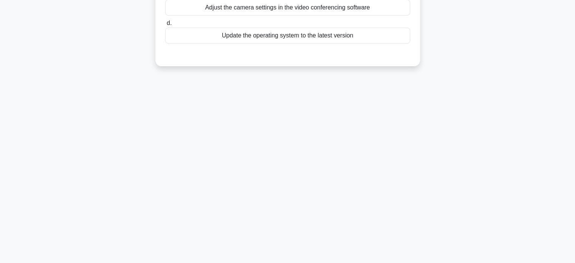
scroll to position [0, 0]
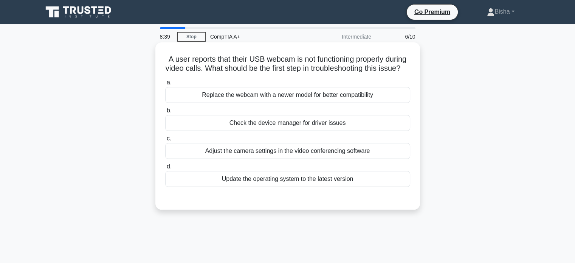
click at [370, 131] on div "Check the device manager for driver issues" at bounding box center [287, 123] width 245 height 16
click at [165, 113] on input "b. Check the device manager for driver issues" at bounding box center [165, 110] width 0 height 5
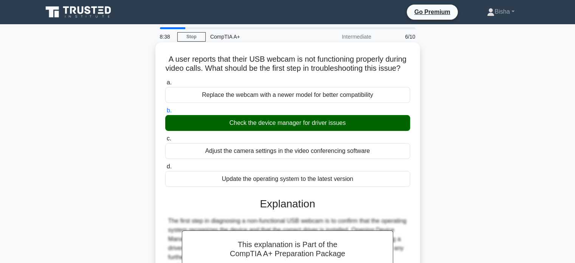
scroll to position [146, 0]
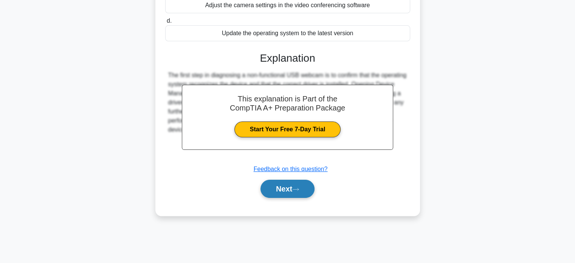
click at [285, 198] on button "Next" at bounding box center [287, 189] width 54 height 18
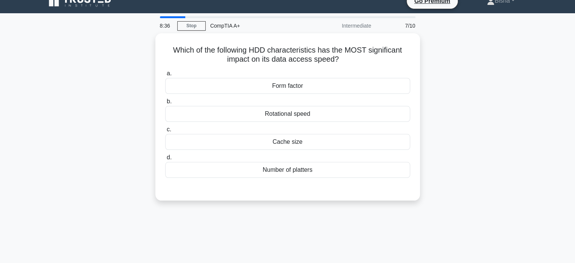
scroll to position [0, 0]
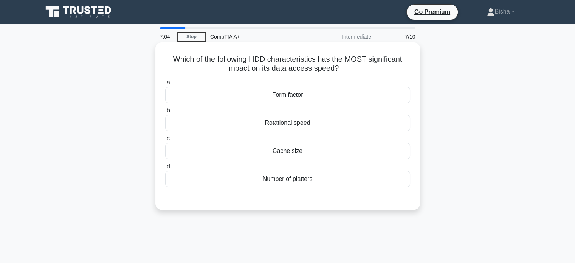
click at [327, 126] on div "Rotational speed" at bounding box center [287, 123] width 245 height 16
click at [165, 113] on input "b. Rotational speed" at bounding box center [165, 110] width 0 height 5
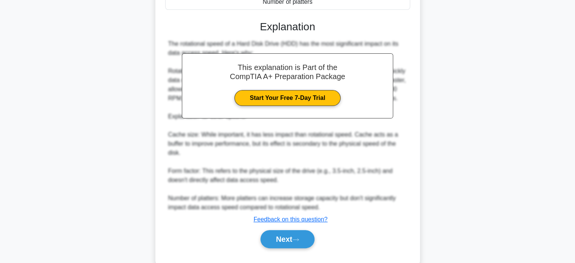
scroll to position [188, 0]
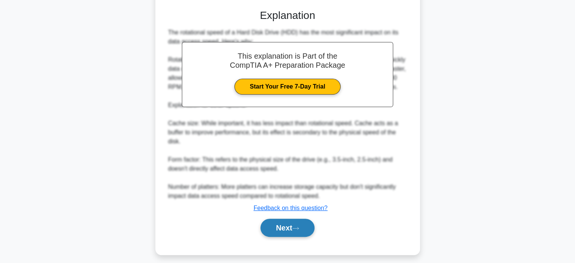
click at [292, 222] on button "Next" at bounding box center [287, 228] width 54 height 18
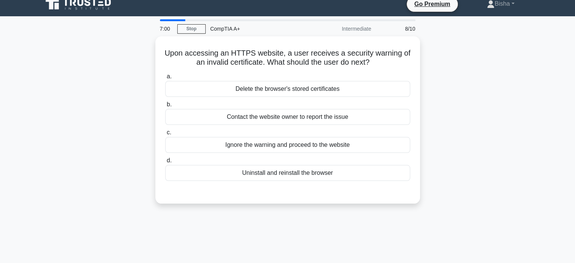
scroll to position [0, 0]
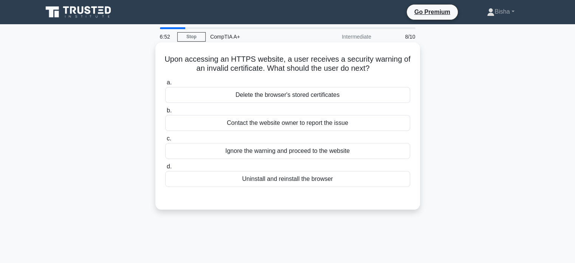
click at [312, 127] on div "Contact the website owner to report the issue" at bounding box center [287, 123] width 245 height 16
click at [165, 113] on input "b. Contact the website owner to report the issue" at bounding box center [165, 110] width 0 height 5
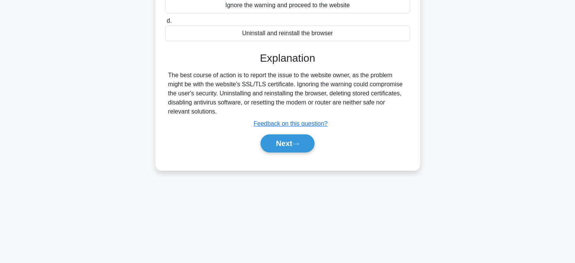
scroll to position [145, 0]
click at [293, 148] on button "Next" at bounding box center [287, 144] width 54 height 18
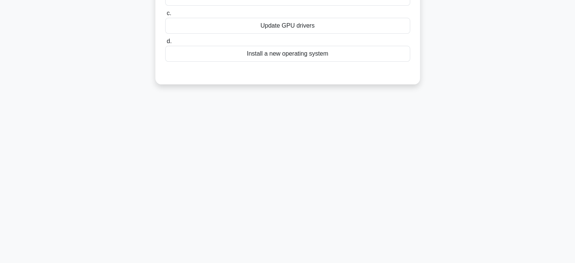
scroll to position [0, 0]
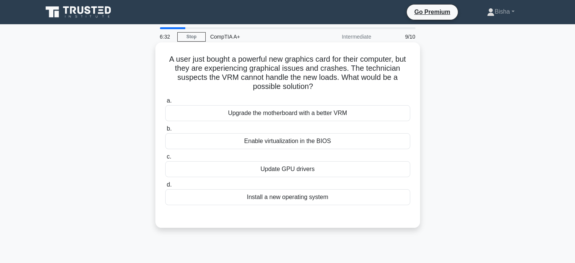
click at [339, 137] on div "Enable virtualization in the BIOS" at bounding box center [287, 141] width 245 height 16
click at [165, 131] on input "b. Enable virtualization in the BIOS" at bounding box center [165, 128] width 0 height 5
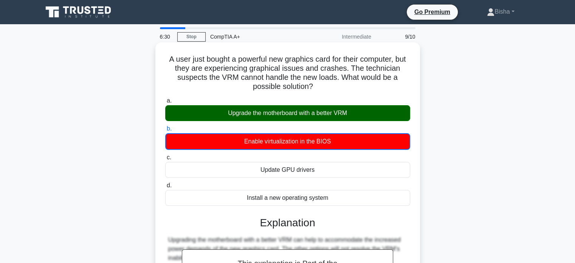
click at [339, 137] on div "Enable virtualization in the BIOS" at bounding box center [287, 141] width 245 height 17
click at [165, 131] on input "b. Enable virtualization in the BIOS" at bounding box center [165, 128] width 0 height 5
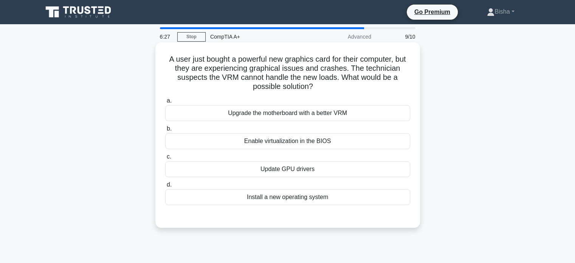
click at [328, 106] on div "Upgrade the motherboard with a better VRM" at bounding box center [287, 113] width 245 height 16
click at [165, 103] on input "a. Upgrade the motherboard with a better VRM" at bounding box center [165, 100] width 0 height 5
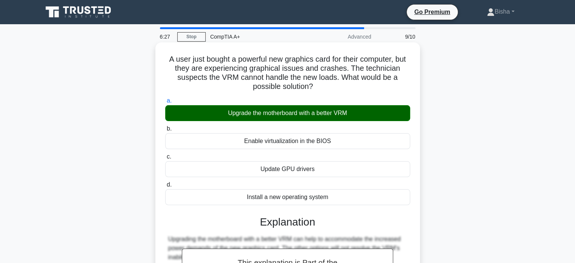
scroll to position [146, 0]
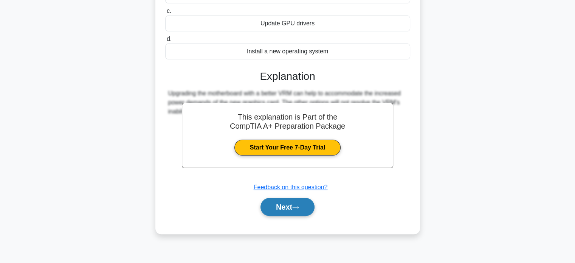
click at [302, 207] on button "Next" at bounding box center [287, 207] width 54 height 18
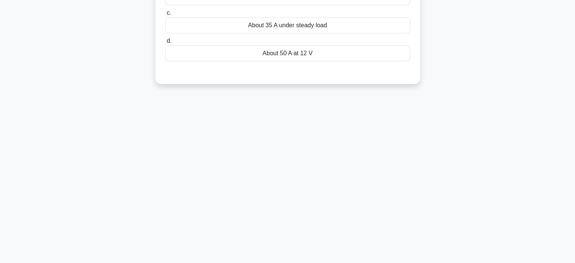
scroll to position [0, 0]
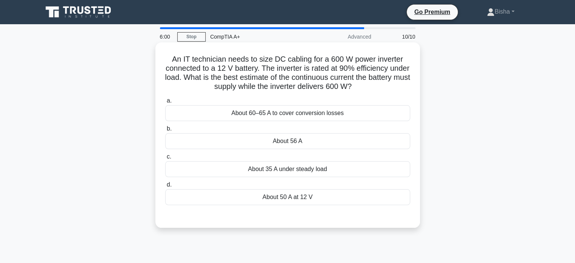
click at [319, 115] on div "About 60–65 A to cover conversion losses" at bounding box center [287, 113] width 245 height 16
click at [165, 103] on input "a. About 60–65 A to cover conversion losses" at bounding box center [165, 100] width 0 height 5
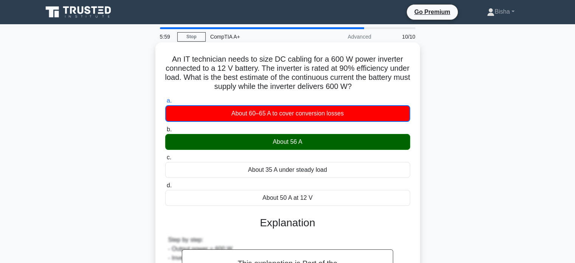
scroll to position [167, 0]
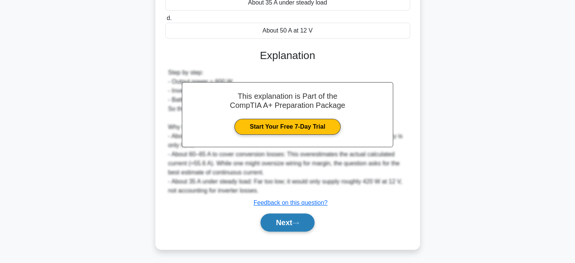
click at [295, 217] on button "Next" at bounding box center [287, 222] width 54 height 18
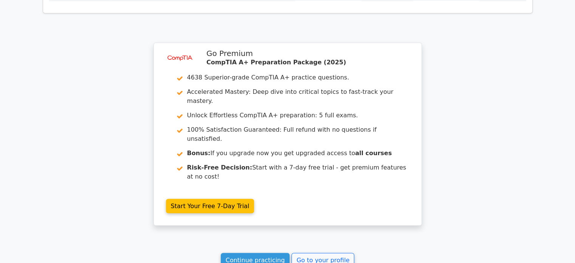
scroll to position [1256, 0]
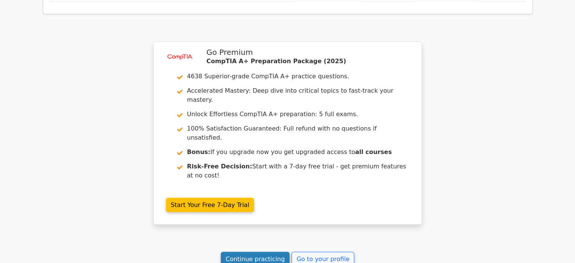
click at [265, 251] on link "Continue practicing" at bounding box center [255, 258] width 69 height 14
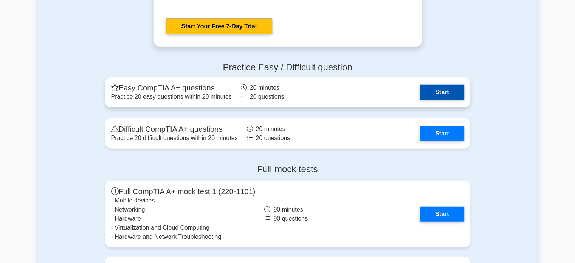
scroll to position [1967, 0]
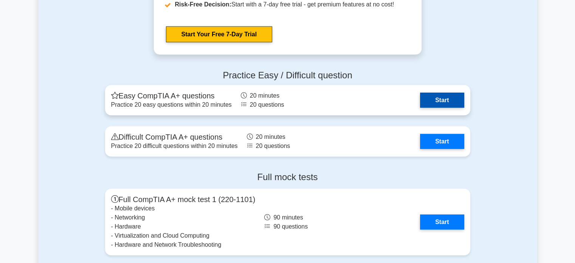
click at [438, 102] on link "Start" at bounding box center [442, 100] width 44 height 15
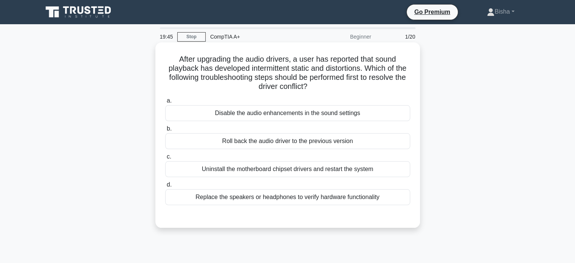
click at [325, 194] on div "Replace the speakers or headphones to verify hardware functionality" at bounding box center [287, 197] width 245 height 16
click at [165, 187] on input "d. Replace the speakers or headphones to verify hardware functionality" at bounding box center [165, 184] width 0 height 5
click at [334, 142] on div "Roll back the audio driver to the previous version" at bounding box center [287, 141] width 245 height 16
click at [165, 131] on input "b. Roll back the audio driver to the previous version" at bounding box center [165, 128] width 0 height 5
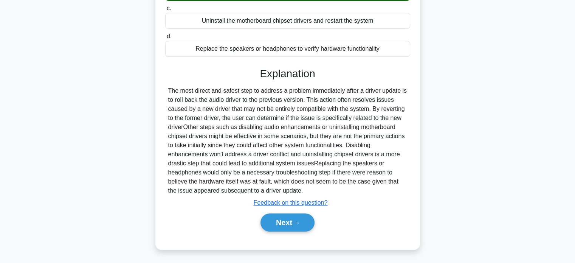
scroll to position [148, 0]
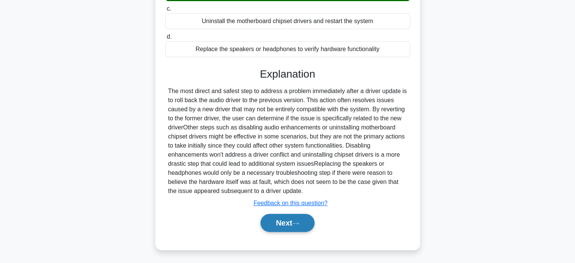
click at [293, 228] on button "Next" at bounding box center [287, 223] width 54 height 18
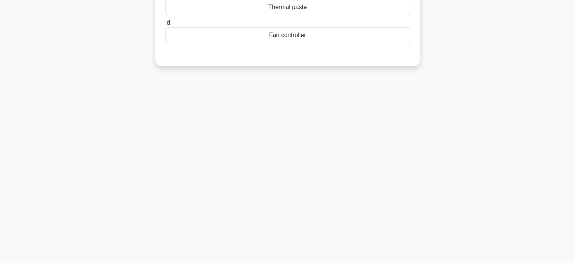
scroll to position [0, 0]
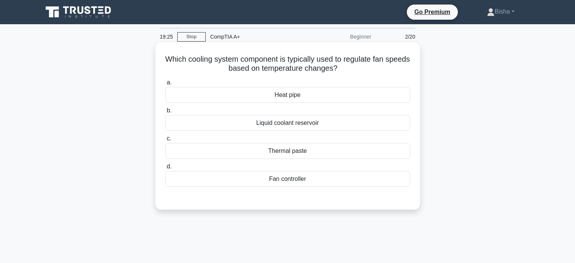
click at [323, 123] on div "Liquid coolant reservoir" at bounding box center [287, 123] width 245 height 16
click at [165, 113] on input "b. Liquid coolant reservoir" at bounding box center [165, 110] width 0 height 5
click at [319, 183] on div "Fan controller" at bounding box center [287, 179] width 245 height 16
click at [165, 169] on input "d. Fan controller" at bounding box center [165, 166] width 0 height 5
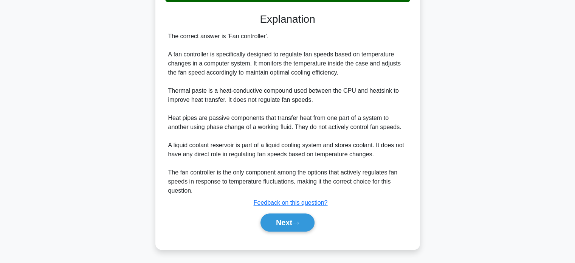
scroll to position [184, 0]
click at [305, 219] on button "Next" at bounding box center [287, 222] width 54 height 18
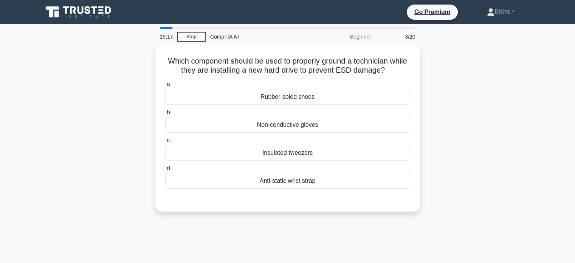
scroll to position [1, 0]
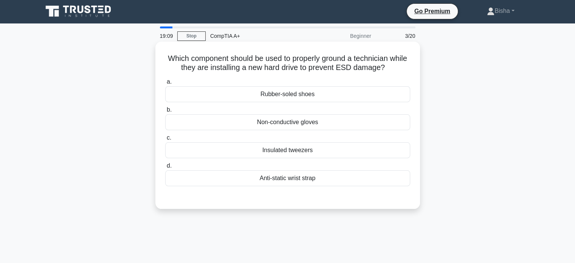
click at [310, 177] on div "Anti-static wrist strap" at bounding box center [287, 178] width 245 height 16
click at [165, 168] on input "d. Anti-static wrist strap" at bounding box center [165, 165] width 0 height 5
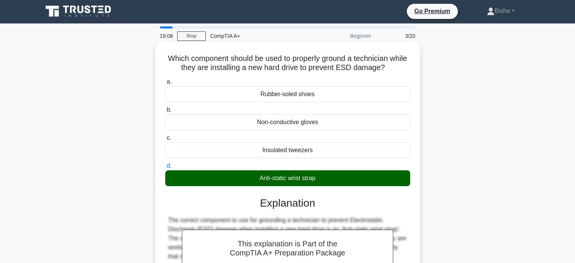
scroll to position [148, 0]
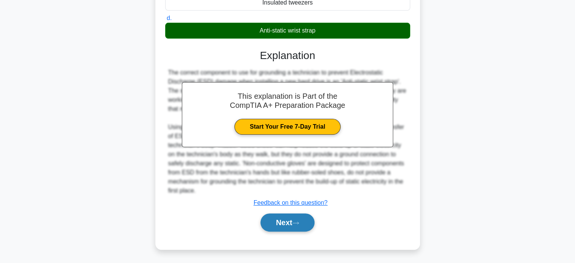
click at [301, 214] on button "Next" at bounding box center [287, 222] width 54 height 18
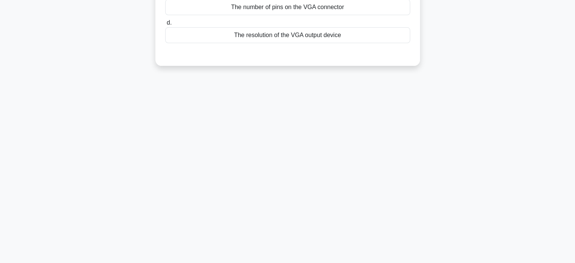
scroll to position [0, 0]
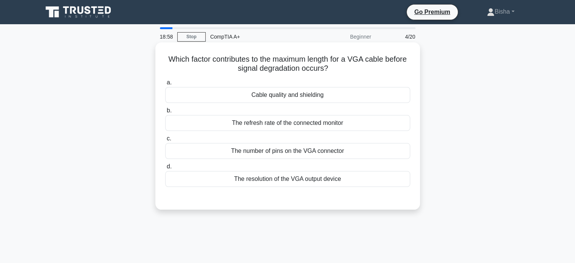
click at [309, 94] on div "Cable quality and shielding" at bounding box center [287, 95] width 245 height 16
click at [165, 85] on input "a. Cable quality and shielding" at bounding box center [165, 82] width 0 height 5
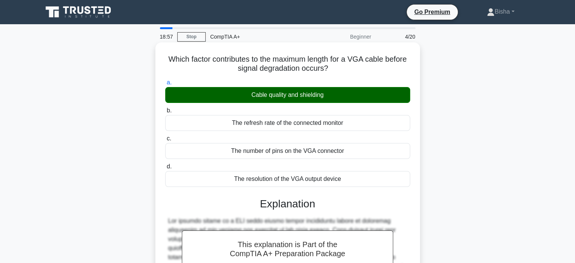
scroll to position [166, 0]
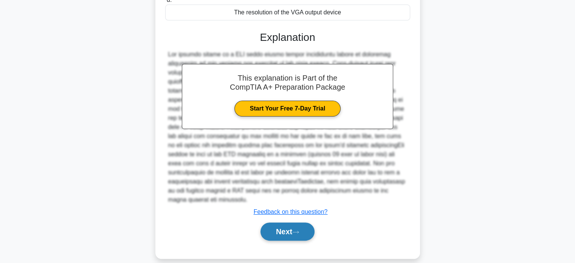
click at [282, 222] on button "Next" at bounding box center [287, 231] width 54 height 18
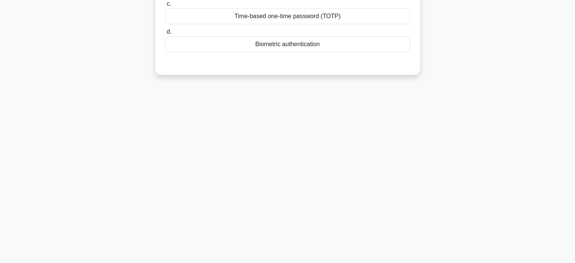
scroll to position [0, 0]
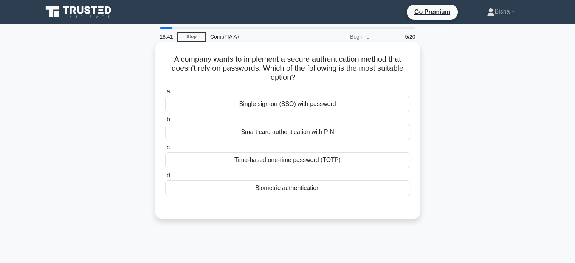
click at [333, 139] on div "Smart card authentication with PIN" at bounding box center [287, 132] width 245 height 16
click at [165, 122] on input "b. Smart card authentication with PIN" at bounding box center [165, 119] width 0 height 5
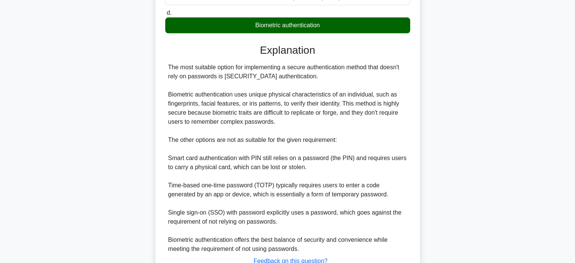
scroll to position [222, 0]
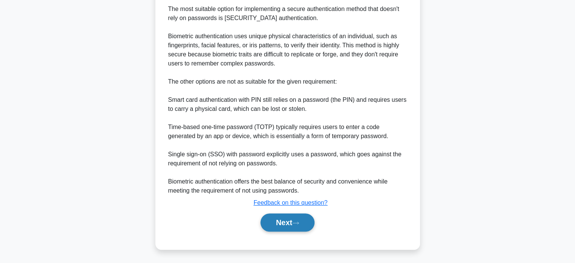
click at [287, 223] on button "Next" at bounding box center [287, 222] width 54 height 18
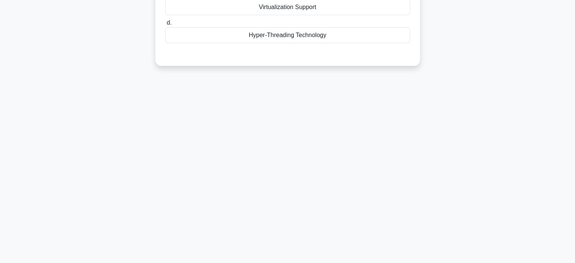
scroll to position [0, 0]
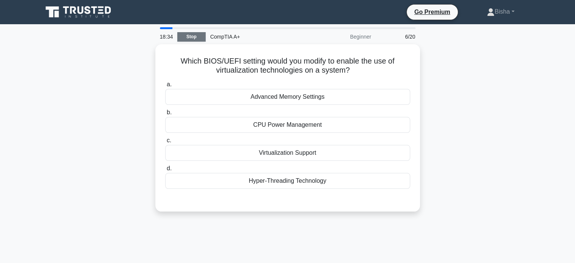
click at [194, 34] on link "Stop" at bounding box center [191, 36] width 28 height 9
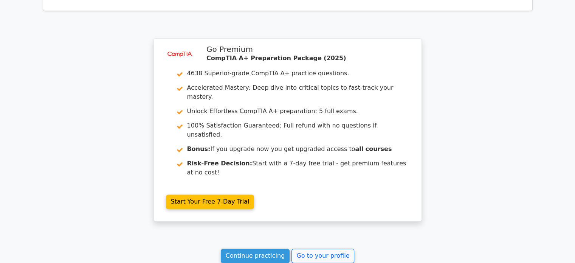
scroll to position [1039, 0]
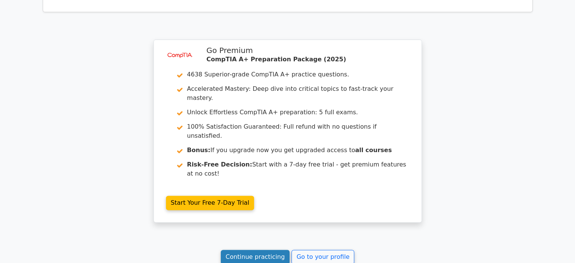
click at [264, 250] on link "Continue practicing" at bounding box center [255, 257] width 69 height 14
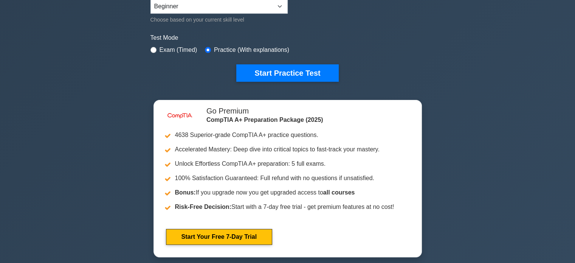
scroll to position [203, 0]
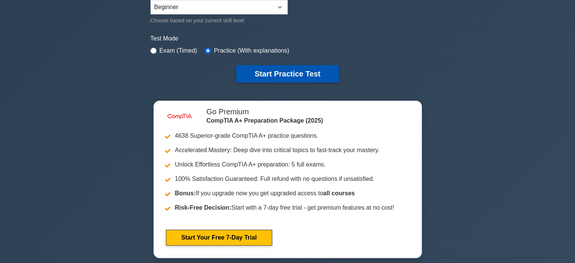
click at [316, 73] on button "Start Practice Test" at bounding box center [287, 73] width 102 height 17
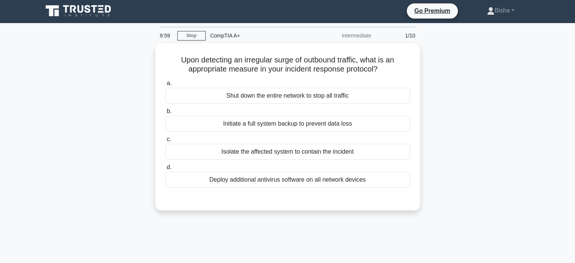
scroll to position [2, 0]
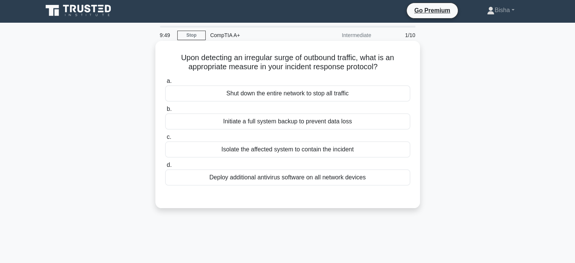
click at [315, 148] on div "Isolate the affected system to contain the incident" at bounding box center [287, 149] width 245 height 16
click at [165, 140] on input "c. Isolate the affected system to contain the incident" at bounding box center [165, 137] width 0 height 5
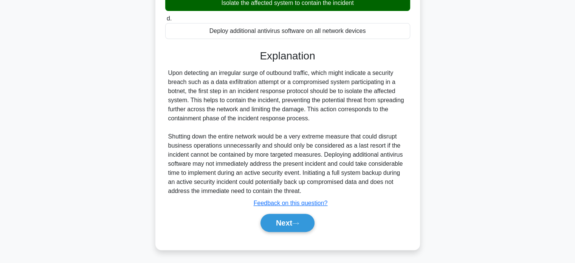
scroll to position [148, 0]
click at [301, 228] on button "Next" at bounding box center [287, 222] width 54 height 18
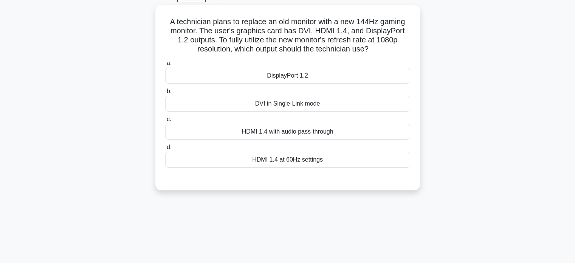
scroll to position [2, 0]
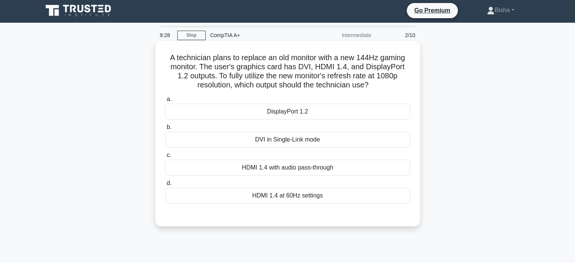
click at [317, 169] on div "HDMI 1.4 with audio pass-through" at bounding box center [287, 168] width 245 height 16
click at [165, 158] on input "c. HDMI 1.4 with audio pass-through" at bounding box center [165, 155] width 0 height 5
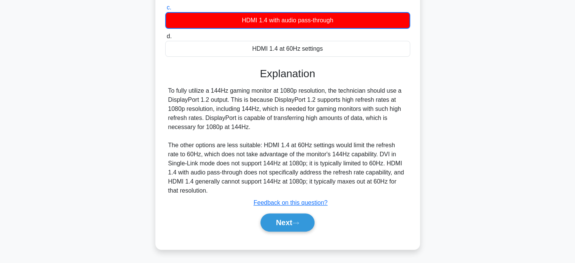
scroll to position [148, 0]
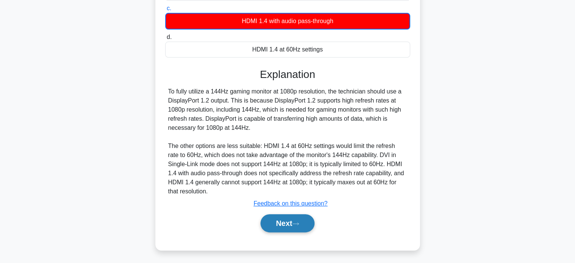
click at [311, 215] on button "Next" at bounding box center [287, 223] width 54 height 18
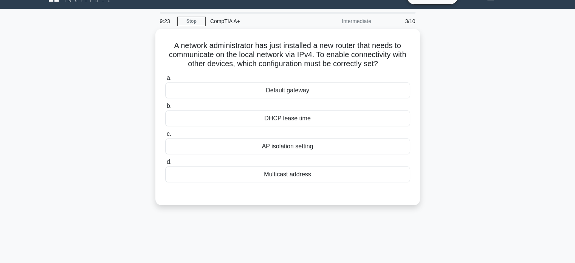
scroll to position [16, 0]
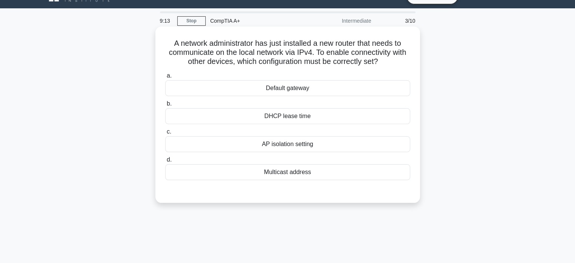
click at [302, 84] on div "Default gateway" at bounding box center [287, 88] width 245 height 16
click at [165, 78] on input "a. Default gateway" at bounding box center [165, 75] width 0 height 5
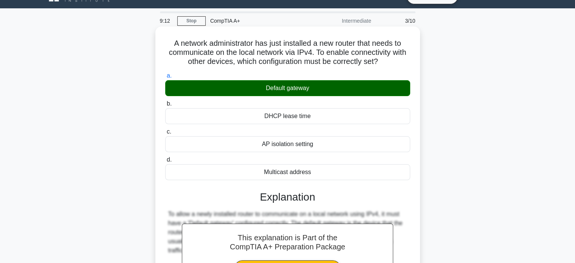
scroll to position [175, 0]
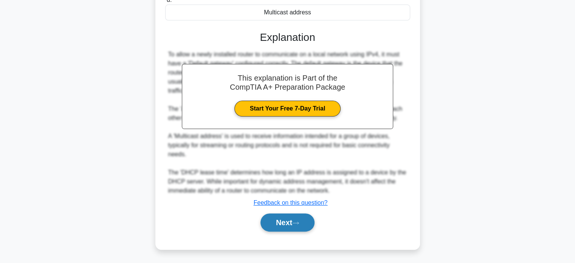
click at [299, 221] on icon at bounding box center [295, 223] width 7 height 4
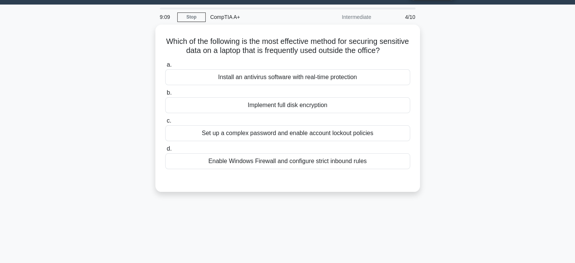
scroll to position [1, 0]
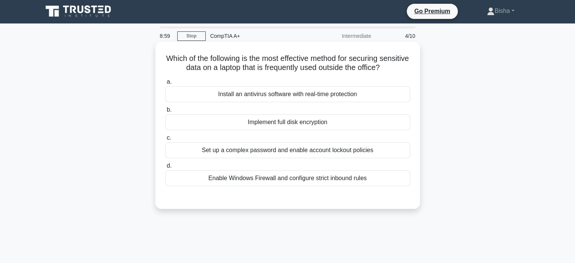
click at [334, 123] on div "Implement full disk encryption" at bounding box center [287, 122] width 245 height 16
click at [165, 112] on input "b. Implement full disk encryption" at bounding box center [165, 109] width 0 height 5
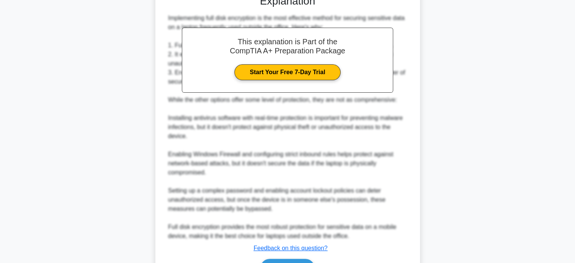
scroll to position [248, 0]
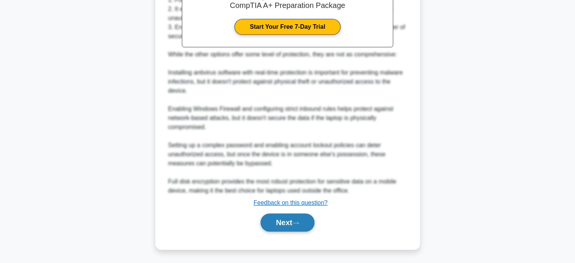
click at [302, 225] on button "Next" at bounding box center [287, 222] width 54 height 18
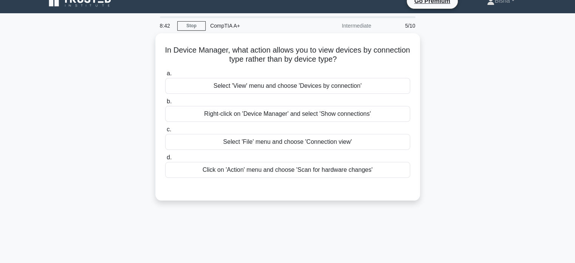
scroll to position [0, 0]
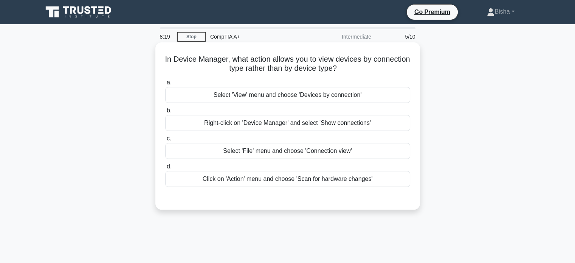
click at [362, 95] on div "Select 'View' menu and choose 'Devices by connection'" at bounding box center [287, 95] width 245 height 16
click at [165, 85] on input "a. Select 'View' menu and choose 'Devices by connection'" at bounding box center [165, 82] width 0 height 5
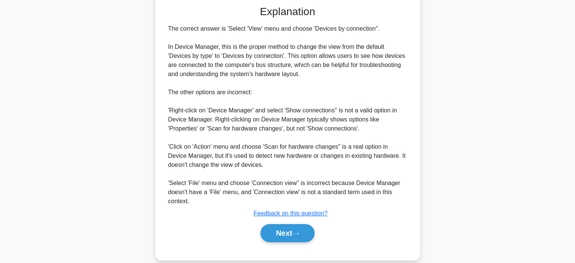
scroll to position [195, 0]
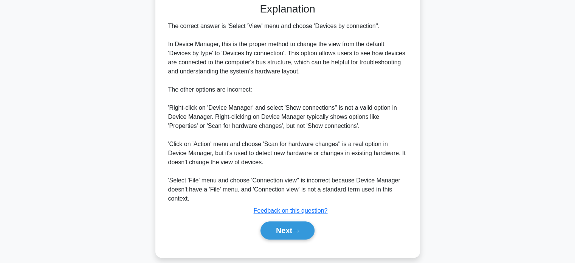
click at [282, 220] on div "Next" at bounding box center [287, 230] width 245 height 24
click at [284, 223] on button "Next" at bounding box center [287, 230] width 54 height 18
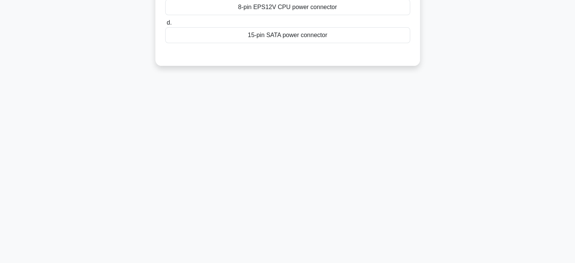
scroll to position [11, 0]
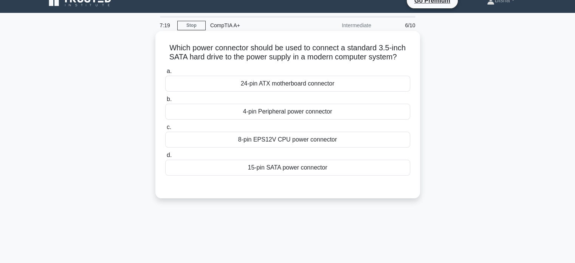
click at [285, 163] on div "15-pin SATA power connector" at bounding box center [287, 168] width 245 height 16
click at [165, 158] on input "d. 15-pin SATA power connector" at bounding box center [165, 155] width 0 height 5
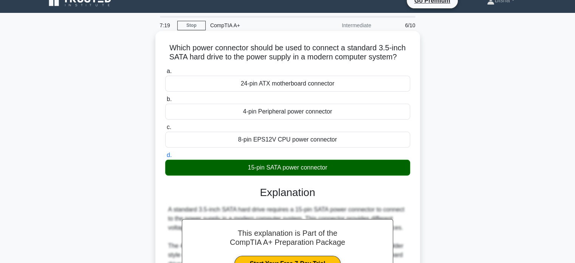
scroll to position [148, 0]
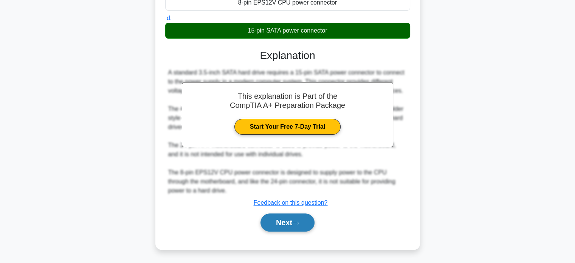
click at [274, 219] on button "Next" at bounding box center [287, 222] width 54 height 18
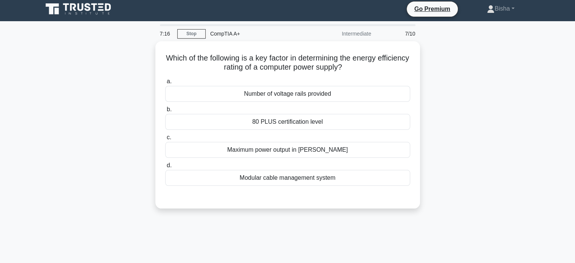
scroll to position [3, 0]
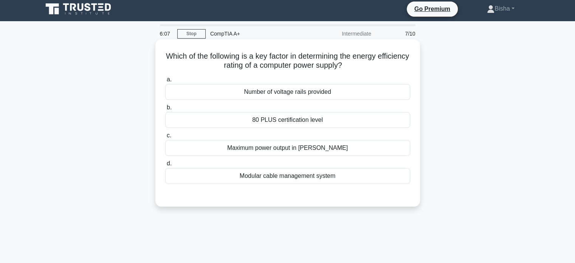
click at [327, 123] on div "80 PLUS certification level" at bounding box center [287, 120] width 245 height 16
click at [165, 110] on input "b. 80 PLUS certification level" at bounding box center [165, 107] width 0 height 5
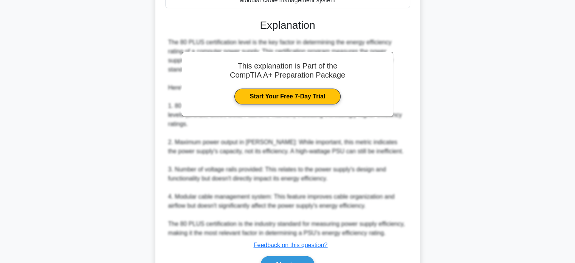
scroll to position [188, 0]
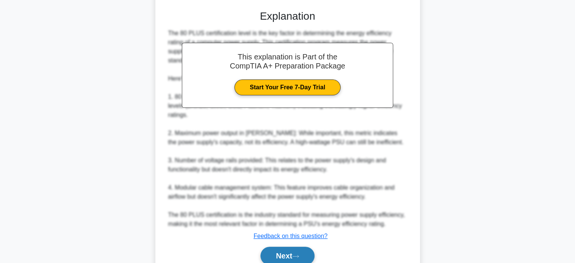
click at [285, 246] on button "Next" at bounding box center [287, 255] width 54 height 18
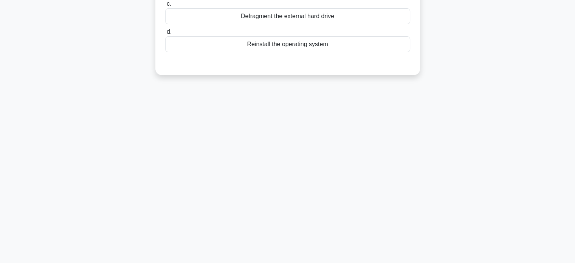
scroll to position [0, 0]
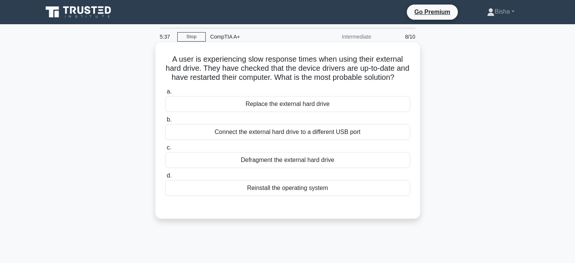
click at [316, 137] on div "Connect the external hard drive to a different USB port" at bounding box center [287, 132] width 245 height 16
click at [165, 122] on input "b. Connect the external hard drive to a different USB port" at bounding box center [165, 119] width 0 height 5
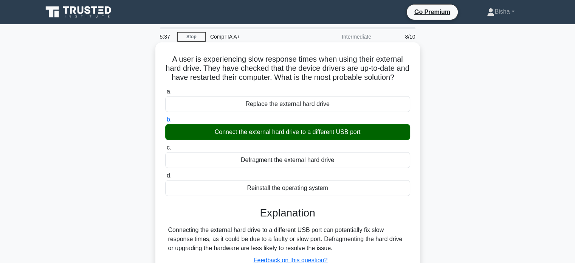
scroll to position [146, 0]
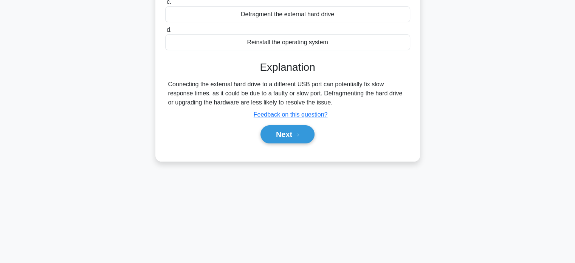
click at [283, 146] on div "Next" at bounding box center [287, 134] width 245 height 24
click at [282, 143] on button "Next" at bounding box center [287, 134] width 54 height 18
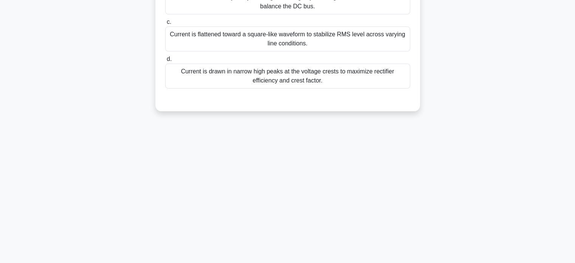
scroll to position [0, 0]
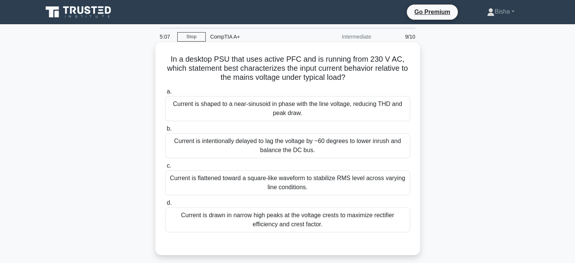
click at [323, 184] on div "Current is flattened toward a square-like waveform to stabilize RMS level acros…" at bounding box center [287, 182] width 245 height 25
click at [165, 168] on input "c. Current is flattened toward a square-like waveform to stabilize RMS level ac…" at bounding box center [165, 165] width 0 height 5
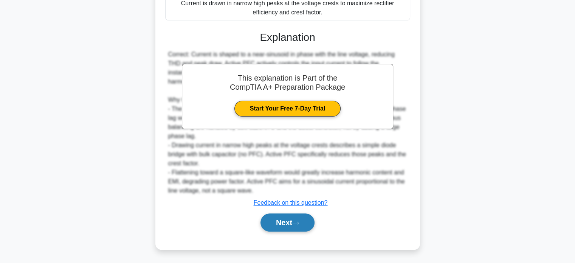
click at [292, 229] on button "Next" at bounding box center [287, 222] width 54 height 18
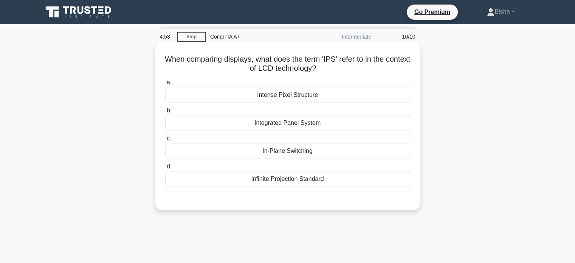
click at [316, 133] on div "a. Intense Pixel Structure b. Integrated Panel System c." at bounding box center [288, 132] width 254 height 112
click at [310, 151] on div "In-Plane Switching" at bounding box center [287, 151] width 245 height 16
click at [165, 141] on input "c. In-Plane Switching" at bounding box center [165, 138] width 0 height 5
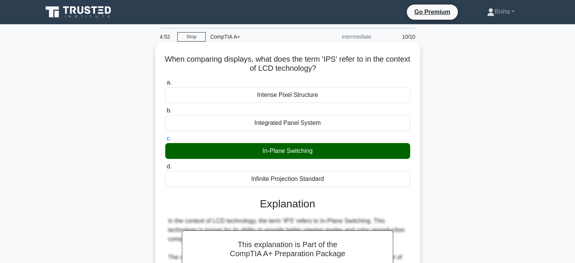
scroll to position [146, 0]
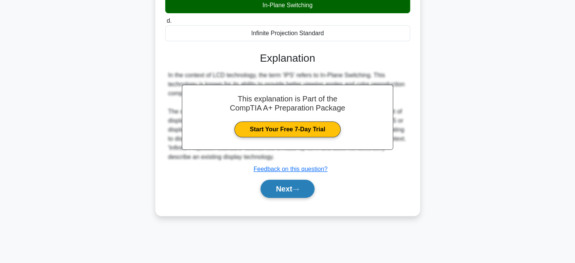
click at [294, 191] on button "Next" at bounding box center [287, 189] width 54 height 18
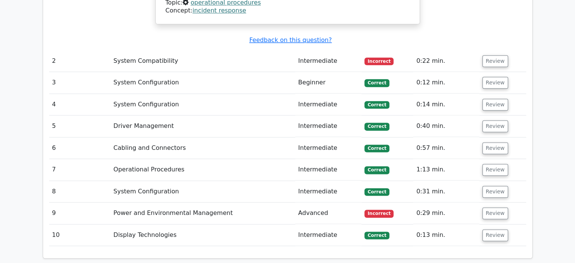
scroll to position [957, 0]
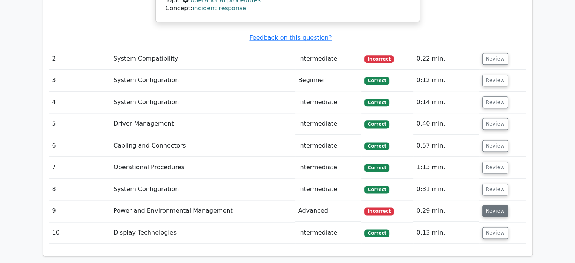
click at [495, 205] on button "Review" at bounding box center [495, 211] width 26 height 12
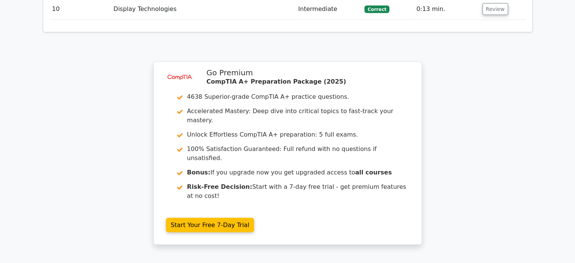
scroll to position [1592, 0]
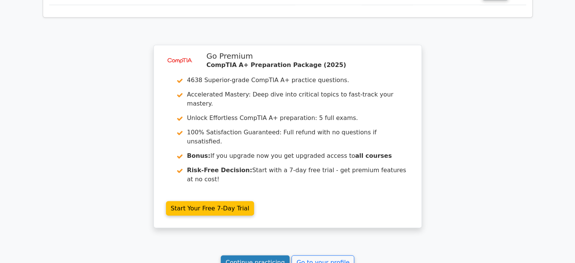
click at [285, 255] on link "Continue practicing" at bounding box center [255, 262] width 69 height 14
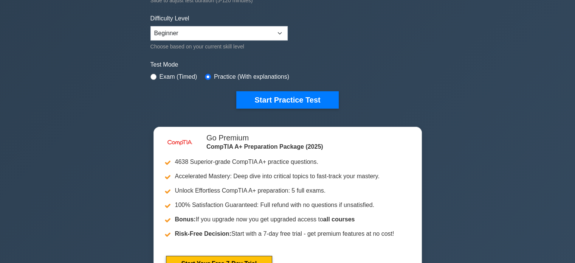
scroll to position [163, 0]
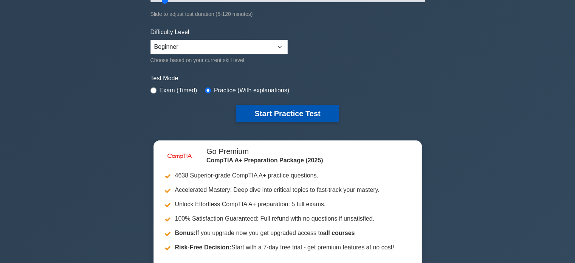
click at [298, 116] on button "Start Practice Test" at bounding box center [287, 113] width 102 height 17
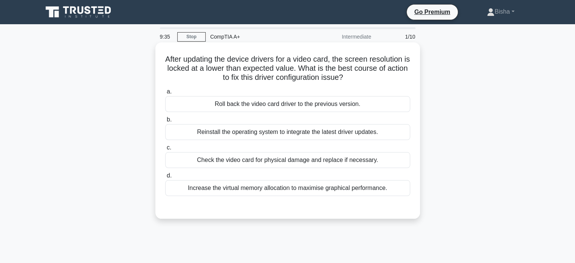
click at [322, 104] on div "Roll back the video card driver to the previous version." at bounding box center [287, 104] width 245 height 16
click at [165, 94] on input "a. Roll back the video card driver to the previous version." at bounding box center [165, 91] width 0 height 5
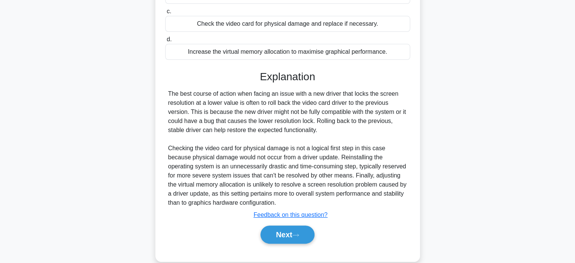
scroll to position [136, 0]
click at [290, 234] on button "Next" at bounding box center [287, 234] width 54 height 18
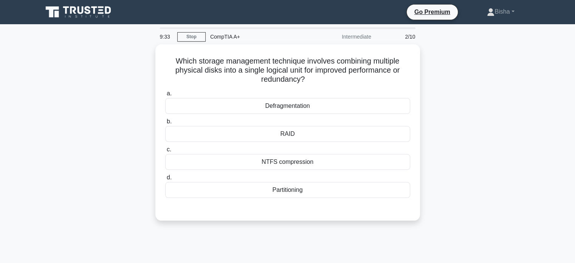
scroll to position [1, 0]
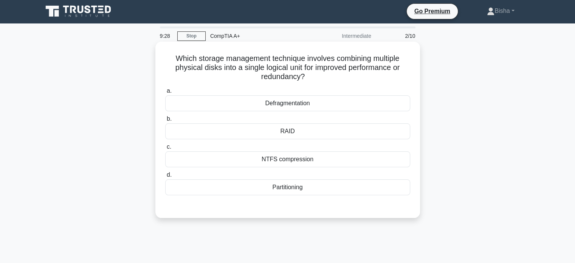
click at [327, 130] on div "RAID" at bounding box center [287, 131] width 245 height 16
click at [165, 121] on input "b. RAID" at bounding box center [165, 118] width 0 height 5
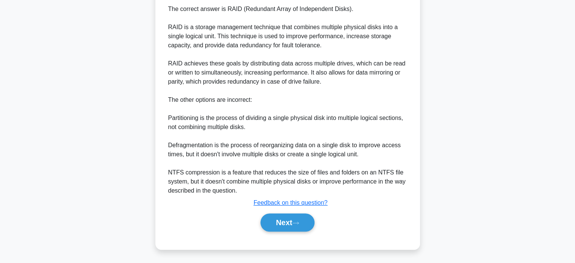
scroll to position [221, 0]
click at [303, 218] on button "Next" at bounding box center [287, 222] width 54 height 18
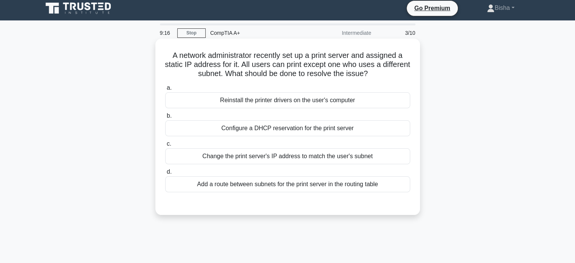
scroll to position [3, 0]
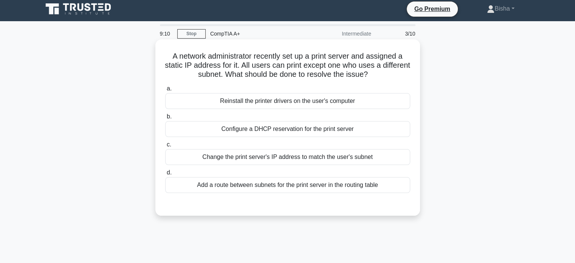
click at [323, 134] on div "Configure a DHCP reservation for the print server" at bounding box center [287, 129] width 245 height 16
click at [165, 119] on input "b. Configure a DHCP reservation for the print server" at bounding box center [165, 116] width 0 height 5
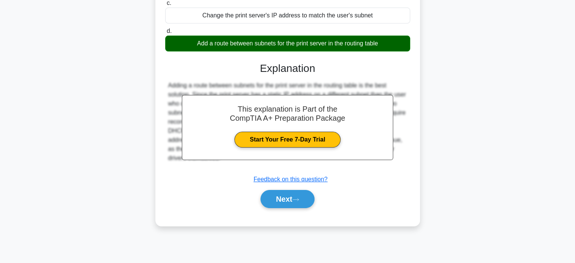
scroll to position [144, 0]
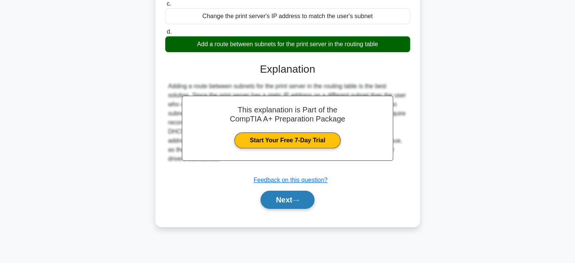
click at [295, 198] on icon at bounding box center [295, 200] width 7 height 4
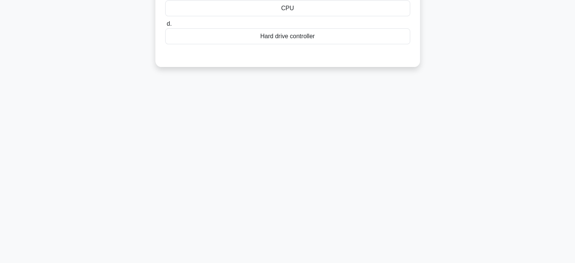
scroll to position [0, 0]
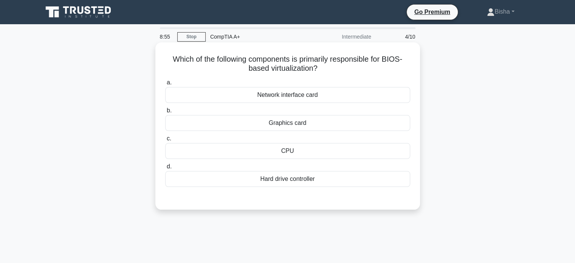
click at [318, 93] on div "Network interface card" at bounding box center [287, 95] width 245 height 16
click at [165, 85] on input "a. Network interface card" at bounding box center [165, 82] width 0 height 5
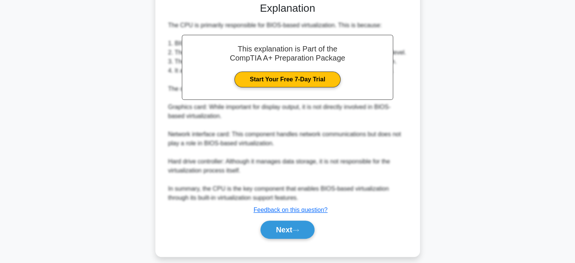
scroll to position [203, 0]
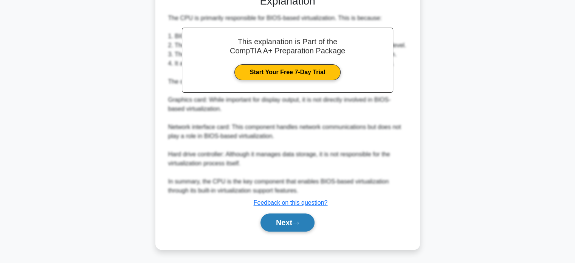
click at [276, 221] on button "Next" at bounding box center [287, 222] width 54 height 18
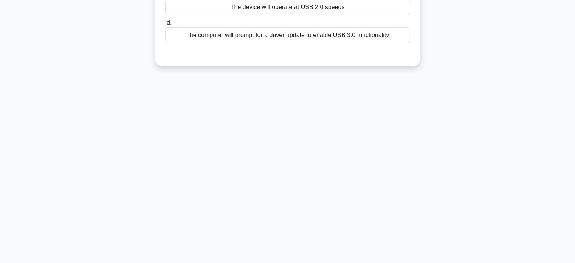
scroll to position [0, 0]
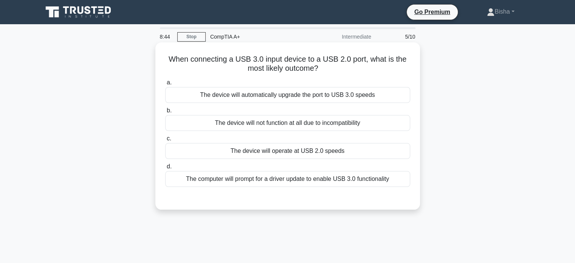
click at [340, 158] on div "The device will operate at USB 2.0 speeds" at bounding box center [287, 151] width 245 height 16
click at [165, 141] on input "c. The device will operate at USB 2.0 speeds" at bounding box center [165, 138] width 0 height 5
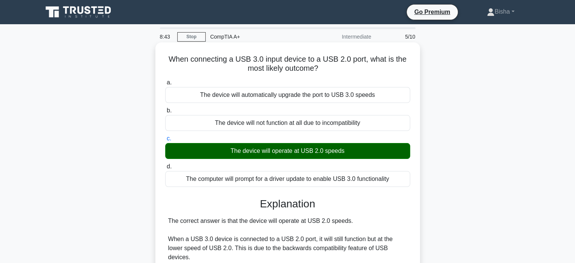
scroll to position [184, 0]
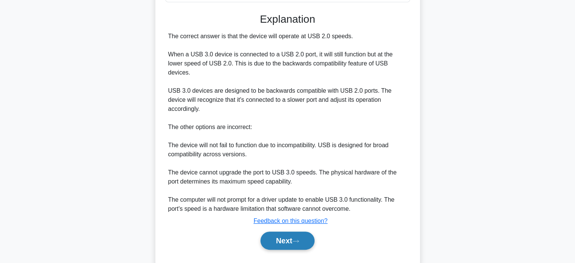
click at [301, 231] on button "Next" at bounding box center [287, 240] width 54 height 18
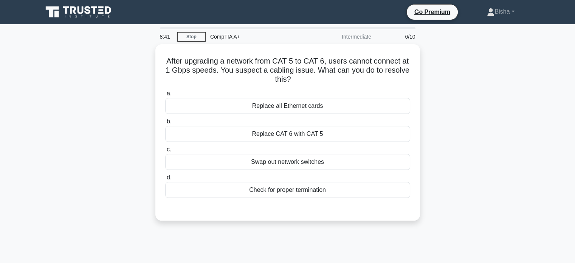
scroll to position [1, 0]
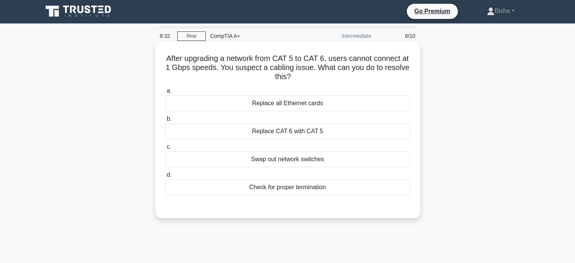
click at [315, 187] on div "Check for proper termination" at bounding box center [287, 187] width 245 height 16
click at [165, 177] on input "d. Check for proper termination" at bounding box center [165, 174] width 0 height 5
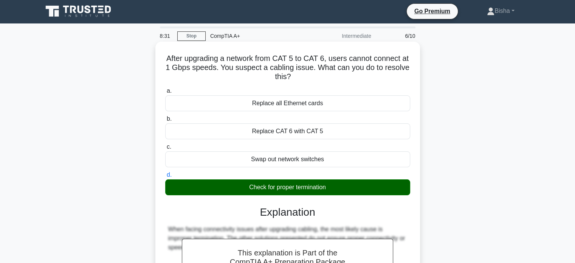
scroll to position [146, 0]
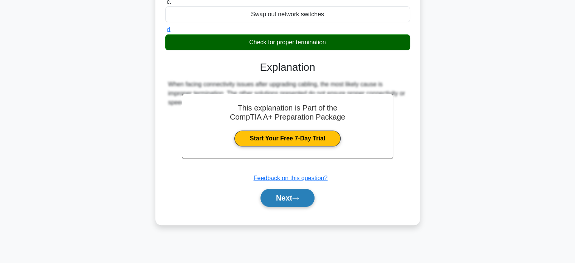
click at [305, 203] on button "Next" at bounding box center [287, 198] width 54 height 18
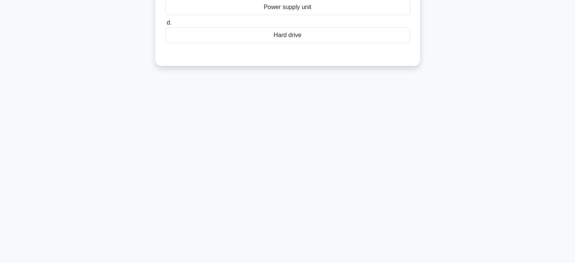
scroll to position [0, 0]
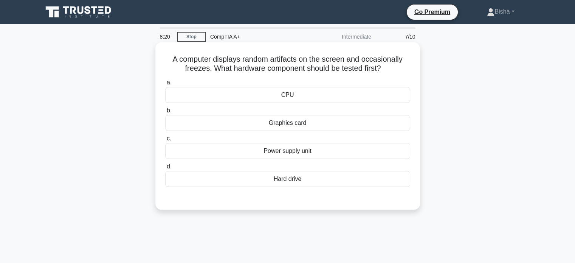
click at [318, 122] on div "Graphics card" at bounding box center [287, 123] width 245 height 16
click at [165, 113] on input "b. Graphics card" at bounding box center [165, 110] width 0 height 5
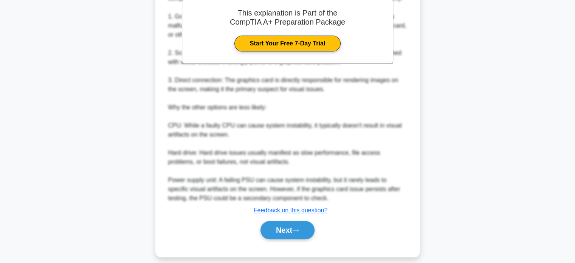
scroll to position [239, 0]
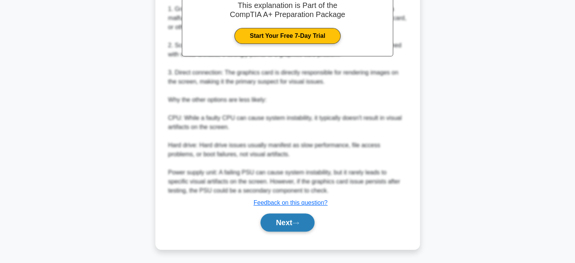
click at [290, 222] on button "Next" at bounding box center [287, 222] width 54 height 18
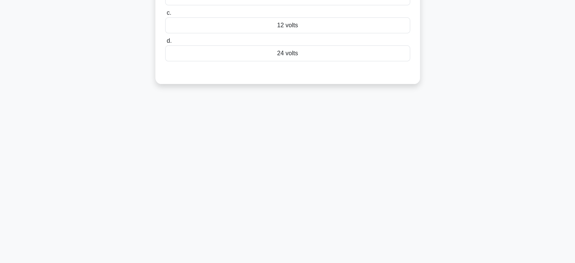
scroll to position [0, 0]
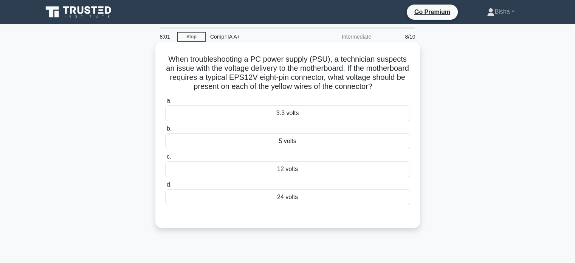
click at [293, 177] on div "12 volts" at bounding box center [287, 169] width 245 height 16
click at [165, 159] on input "c. 12 volts" at bounding box center [165, 156] width 0 height 5
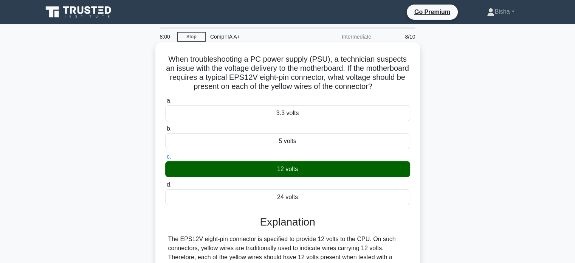
scroll to position [157, 0]
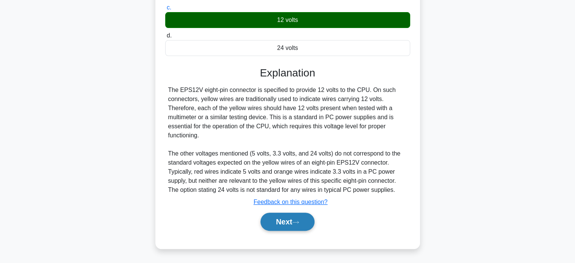
click at [282, 219] on button "Next" at bounding box center [287, 221] width 54 height 18
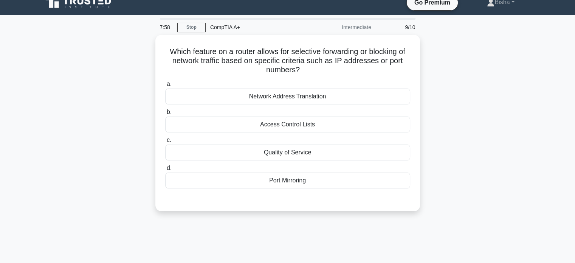
scroll to position [9, 0]
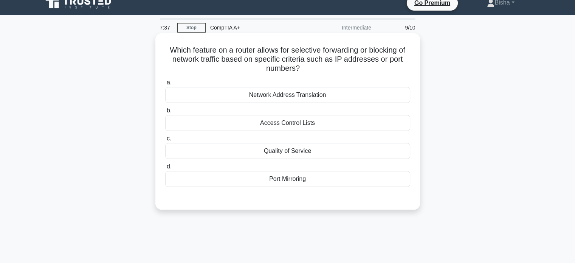
click at [329, 126] on div "Access Control Lists" at bounding box center [287, 123] width 245 height 16
click at [165, 113] on input "b. Access Control Lists" at bounding box center [165, 110] width 0 height 5
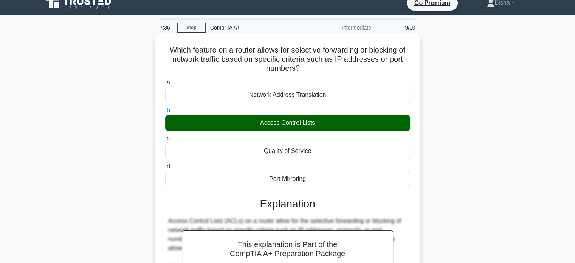
scroll to position [166, 0]
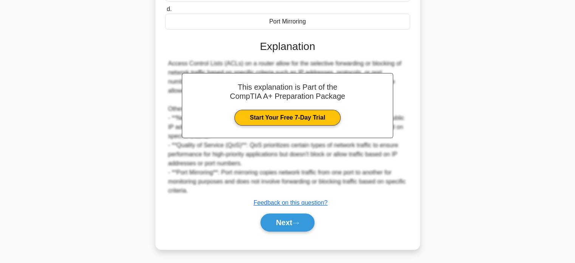
click at [283, 233] on div "Next" at bounding box center [287, 222] width 245 height 24
click at [283, 229] on button "Next" at bounding box center [287, 222] width 54 height 18
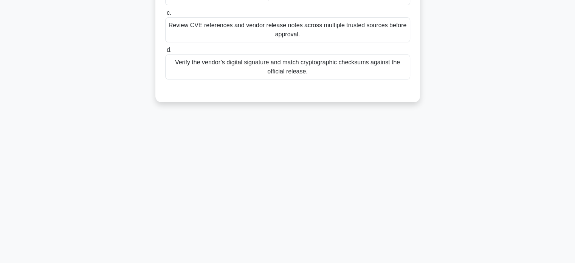
scroll to position [0, 0]
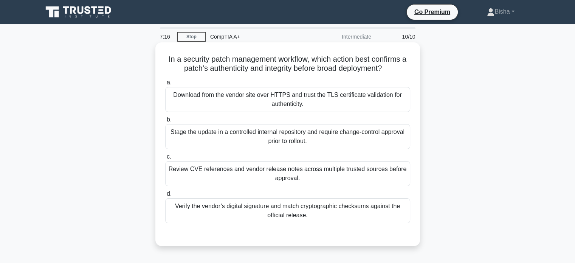
click at [320, 93] on div "Download from the vendor site over HTTPS and trust the TLS certificate validati…" at bounding box center [287, 99] width 245 height 25
click at [165, 85] on input "a. Download from the vendor site over HTTPS and trust the TLS certificate valid…" at bounding box center [165, 82] width 0 height 5
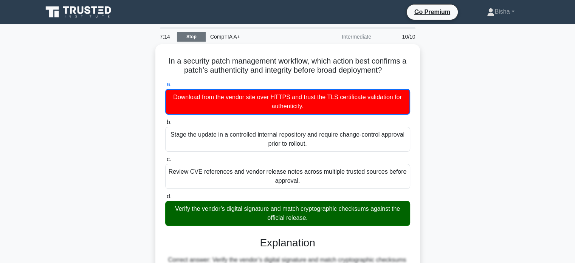
click at [203, 41] on link "Stop" at bounding box center [191, 36] width 28 height 9
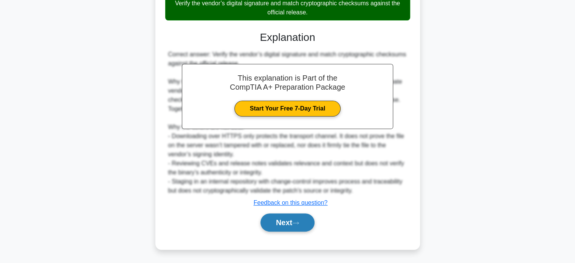
click at [291, 225] on button "Next" at bounding box center [287, 222] width 54 height 18
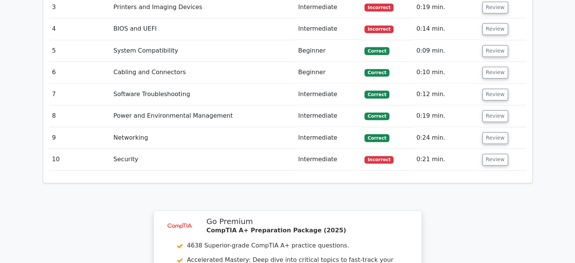
scroll to position [1255, 0]
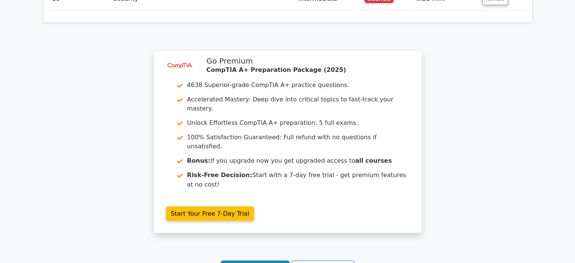
click at [267, 260] on link "Continue practicing" at bounding box center [255, 267] width 69 height 14
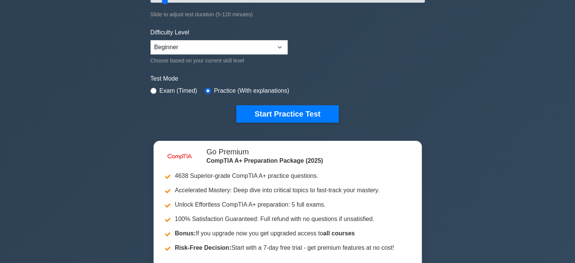
scroll to position [172, 0]
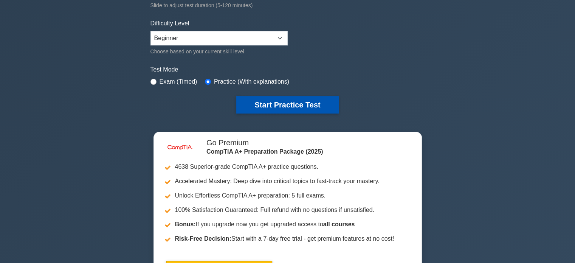
click at [283, 96] on button "Start Practice Test" at bounding box center [287, 104] width 102 height 17
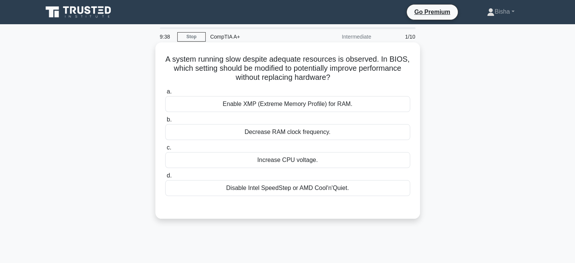
click at [337, 109] on div "Enable XMP (Extreme Memory Profile) for RAM." at bounding box center [287, 104] width 245 height 16
click at [165, 94] on input "a. Enable XMP (Extreme Memory Profile) for RAM." at bounding box center [165, 91] width 0 height 5
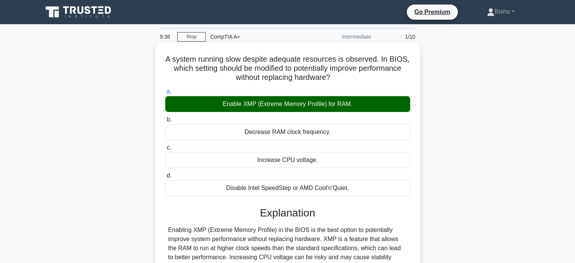
scroll to position [146, 0]
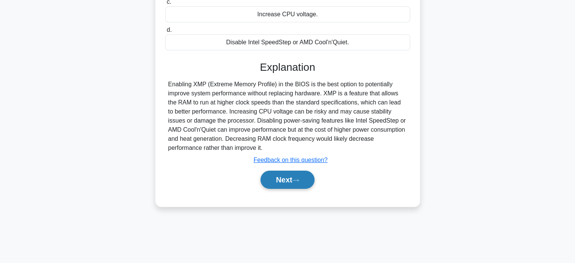
click at [300, 177] on button "Next" at bounding box center [287, 180] width 54 height 18
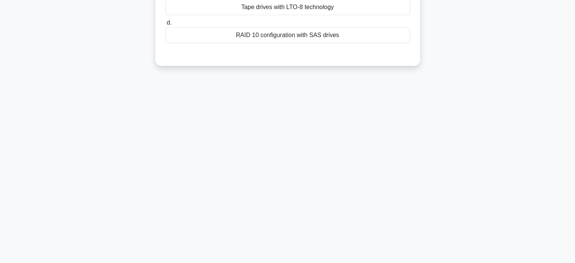
scroll to position [0, 0]
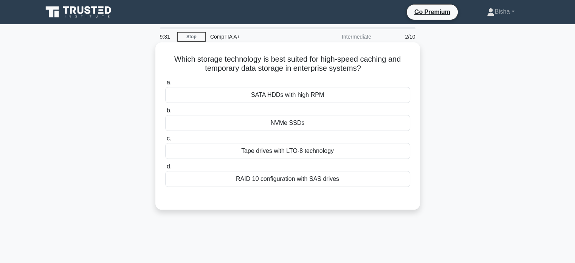
click at [328, 127] on div "NVMe SSDs" at bounding box center [287, 123] width 245 height 16
click at [165, 113] on input "b. NVMe SSDs" at bounding box center [165, 110] width 0 height 5
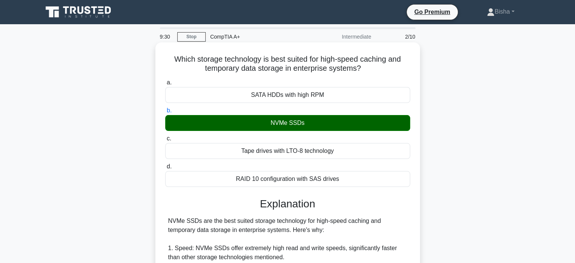
scroll to position [275, 0]
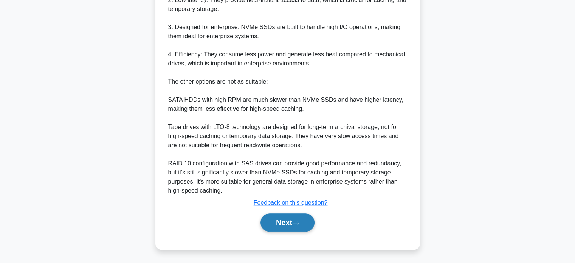
click at [292, 218] on button "Next" at bounding box center [287, 222] width 54 height 18
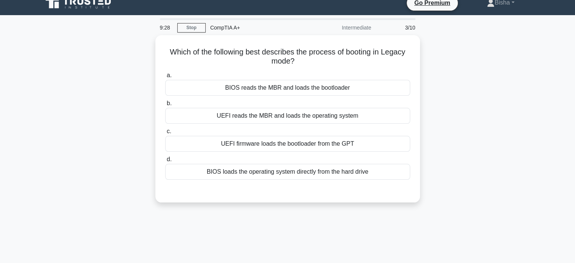
scroll to position [0, 0]
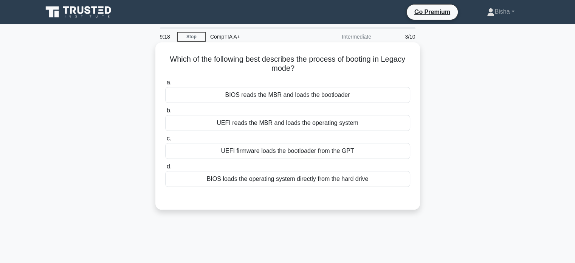
click at [346, 96] on div "BIOS reads the MBR and loads the bootloader" at bounding box center [287, 95] width 245 height 16
click at [165, 85] on input "a. BIOS reads the MBR and loads the bootloader" at bounding box center [165, 82] width 0 height 5
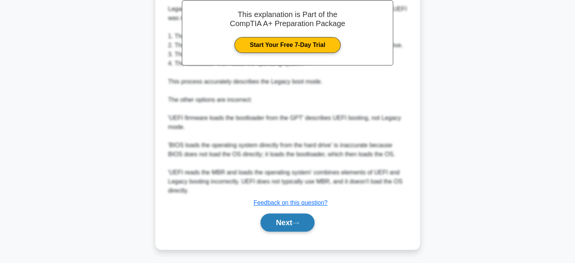
click at [302, 226] on button "Next" at bounding box center [287, 222] width 54 height 18
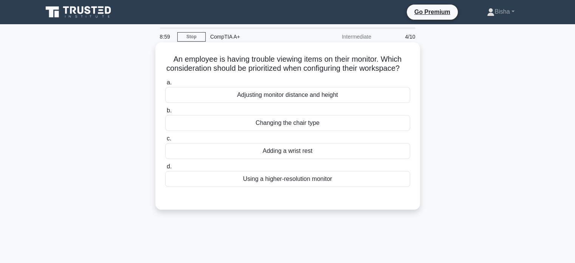
click at [318, 187] on div "Using a higher-resolution monitor" at bounding box center [287, 179] width 245 height 16
click at [165, 169] on input "d. Using a higher-resolution monitor" at bounding box center [165, 166] width 0 height 5
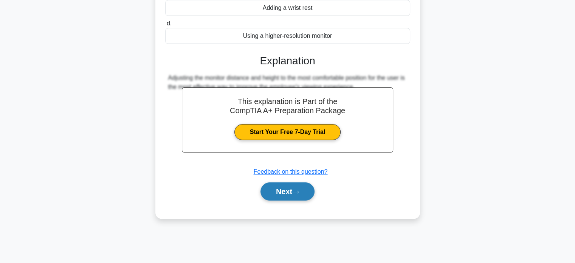
click at [286, 196] on button "Next" at bounding box center [287, 191] width 54 height 18
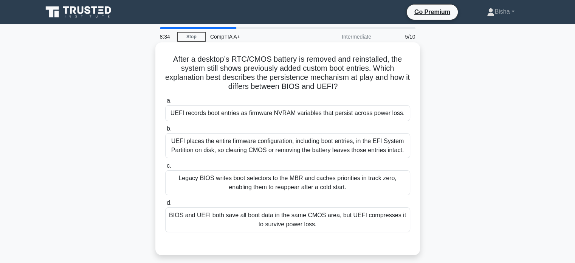
click at [315, 147] on div "UEFI places the entire firmware configuration, including boot entries, in the E…" at bounding box center [287, 145] width 245 height 25
click at [165, 131] on input "b. UEFI places the entire firmware configuration, including boot entries, in th…" at bounding box center [165, 128] width 0 height 5
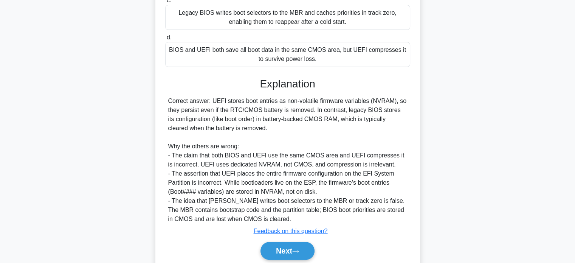
scroll to position [203, 0]
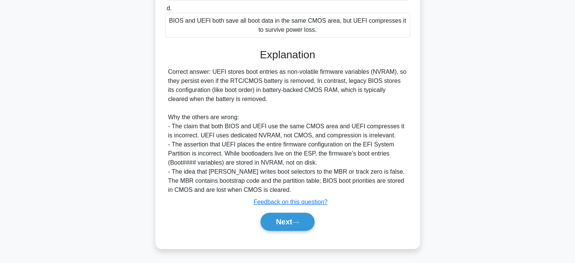
click at [292, 212] on div "Next" at bounding box center [287, 221] width 245 height 24
click at [287, 221] on button "Next" at bounding box center [287, 221] width 54 height 18
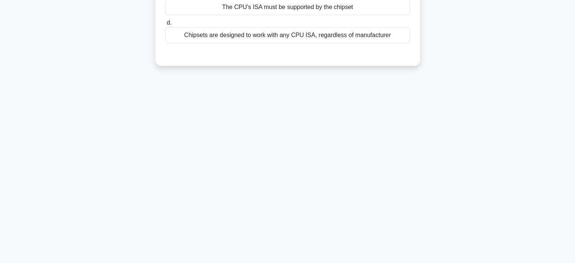
scroll to position [0, 0]
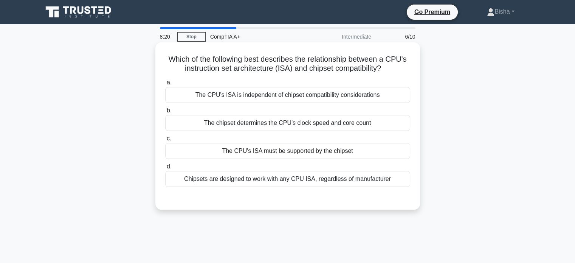
click at [336, 99] on div "The CPU's ISA is independent of chipset compatibility considerations" at bounding box center [287, 95] width 245 height 16
click at [165, 85] on input "a. The CPU's ISA is independent of chipset compatibility considerations" at bounding box center [165, 82] width 0 height 5
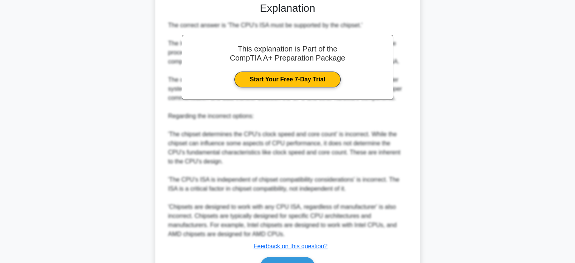
scroll to position [240, 0]
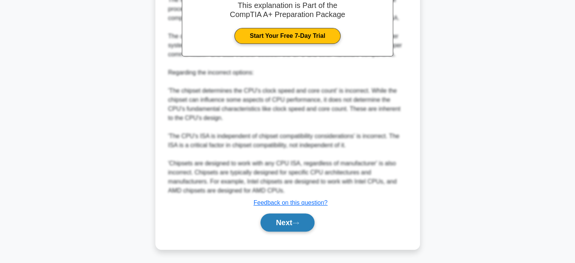
click at [297, 216] on button "Next" at bounding box center [287, 222] width 54 height 18
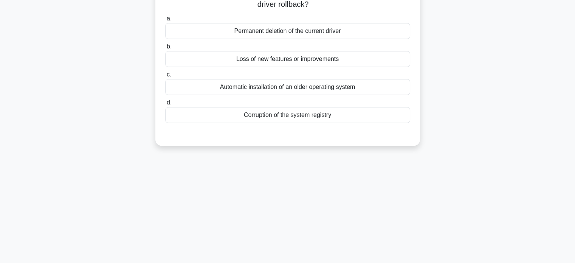
scroll to position [0, 0]
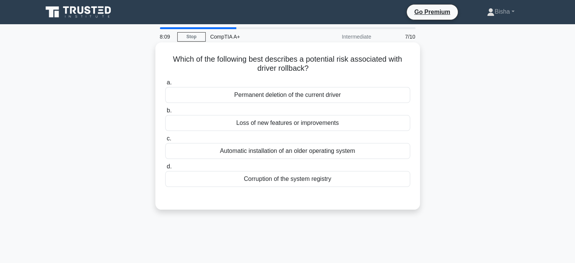
click at [286, 129] on div "Loss of new features or improvements" at bounding box center [287, 123] width 245 height 16
click at [165, 113] on input "b. Loss of new features or improvements" at bounding box center [165, 110] width 0 height 5
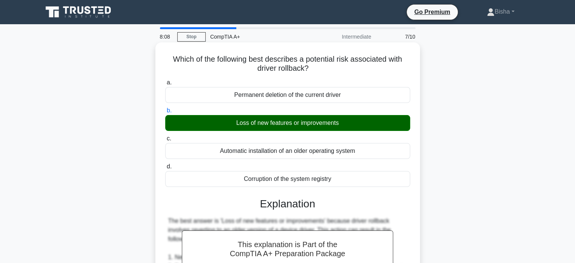
scroll to position [239, 0]
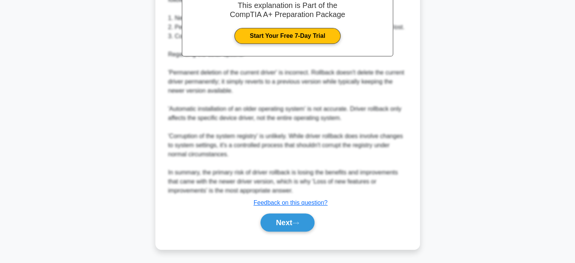
click at [287, 237] on div "a. Permanent deletion of the current driver b. Loss of new features or improvem…" at bounding box center [287, 38] width 246 height 403
click at [289, 228] on button "Next" at bounding box center [287, 222] width 54 height 18
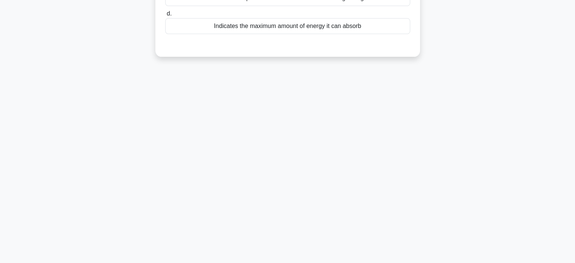
scroll to position [0, 0]
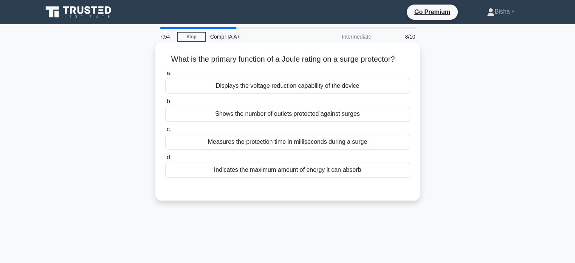
click at [304, 172] on div "Indicates the maximum amount of energy it can absorb" at bounding box center [287, 170] width 245 height 16
click at [165, 160] on input "d. Indicates the maximum amount of energy it can absorb" at bounding box center [165, 157] width 0 height 5
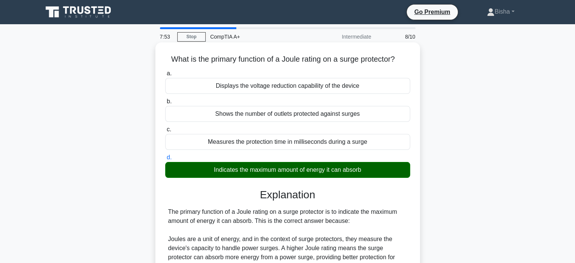
scroll to position [194, 0]
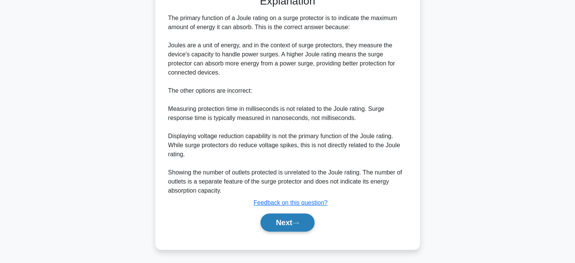
click at [295, 223] on icon at bounding box center [295, 223] width 7 height 4
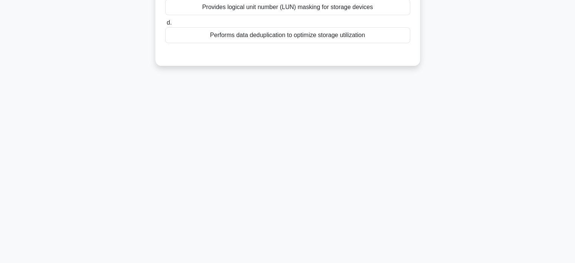
scroll to position [0, 0]
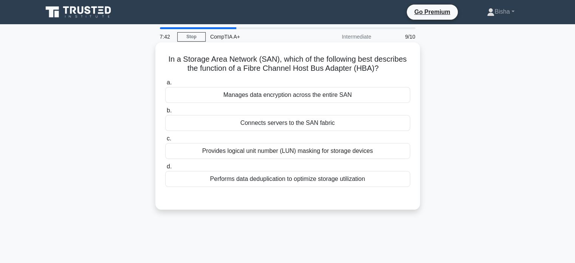
click at [326, 177] on div "Performs data deduplication to optimize storage utilization" at bounding box center [287, 179] width 245 height 16
click at [165, 169] on input "d. Performs data deduplication to optimize storage utilization" at bounding box center [165, 166] width 0 height 5
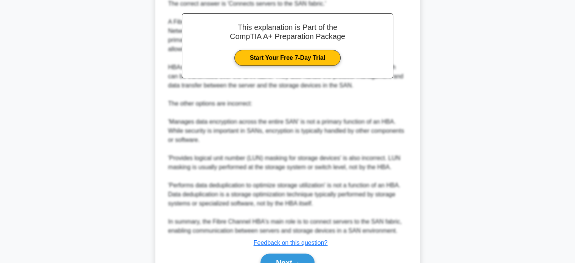
scroll to position [234, 0]
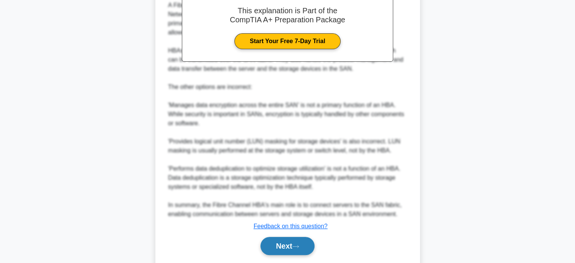
click at [303, 242] on button "Next" at bounding box center [287, 246] width 54 height 18
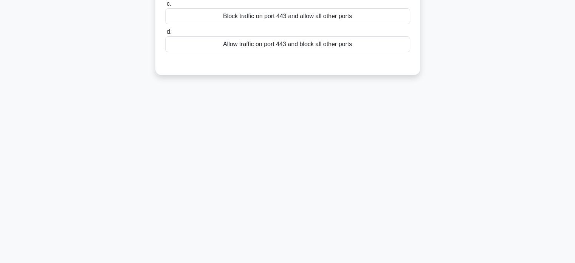
scroll to position [0, 0]
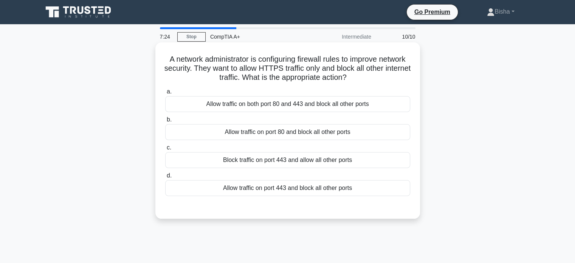
click at [353, 127] on div "Allow traffic on port 80 and block all other ports" at bounding box center [287, 132] width 245 height 16
click at [165, 122] on input "b. Allow traffic on port 80 and block all other ports" at bounding box center [165, 119] width 0 height 5
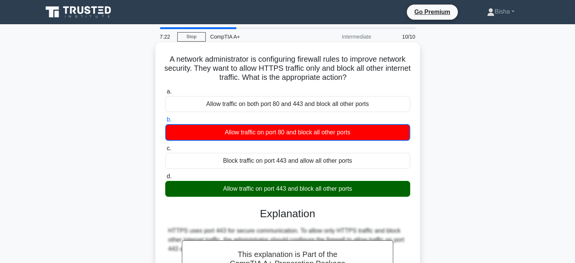
scroll to position [146, 0]
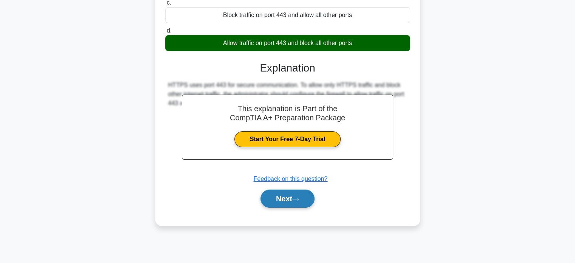
click at [298, 203] on button "Next" at bounding box center [287, 198] width 54 height 18
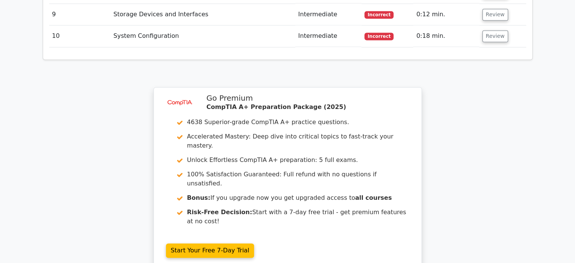
scroll to position [1206, 0]
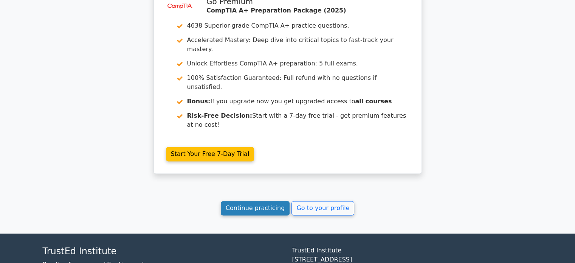
click at [268, 201] on link "Continue practicing" at bounding box center [255, 208] width 69 height 14
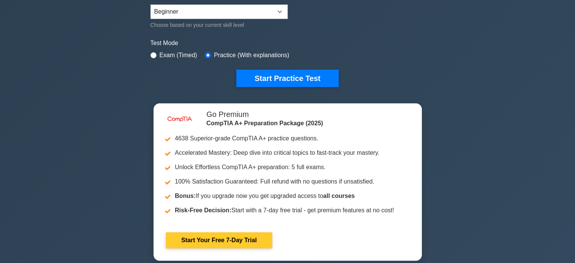
scroll to position [184, 0]
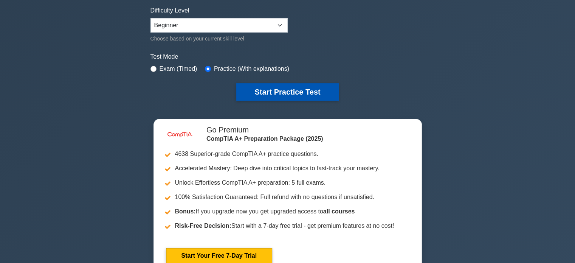
click at [274, 90] on button "Start Practice Test" at bounding box center [287, 91] width 102 height 17
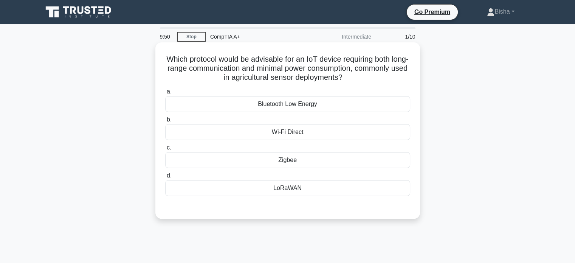
click at [338, 102] on div "Bluetooth Low Energy" at bounding box center [287, 104] width 245 height 16
click at [165, 94] on input "a. Bluetooth Low Energy" at bounding box center [165, 91] width 0 height 5
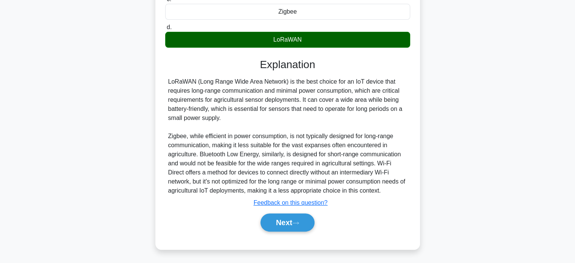
scroll to position [149, 0]
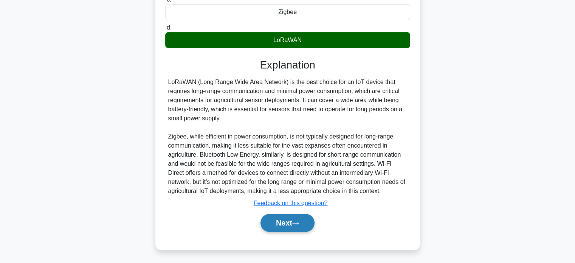
click at [281, 219] on button "Next" at bounding box center [287, 223] width 54 height 18
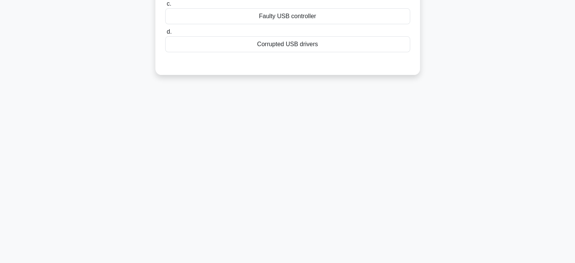
scroll to position [0, 0]
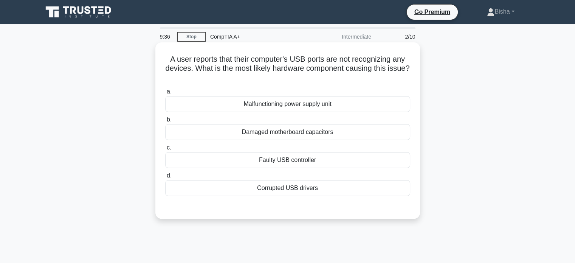
click at [304, 167] on div "Faulty USB controller" at bounding box center [287, 160] width 245 height 16
click at [165, 150] on input "c. Faulty USB controller" at bounding box center [165, 147] width 0 height 5
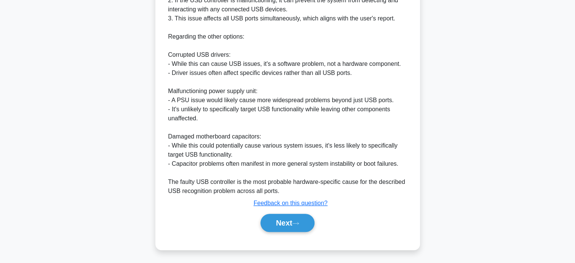
click at [290, 225] on button "Next" at bounding box center [287, 223] width 54 height 18
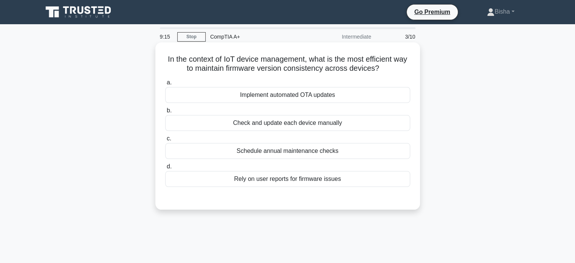
click at [332, 95] on div "Implement automated OTA updates" at bounding box center [287, 95] width 245 height 16
click at [165, 85] on input "a. Implement automated OTA updates" at bounding box center [165, 82] width 0 height 5
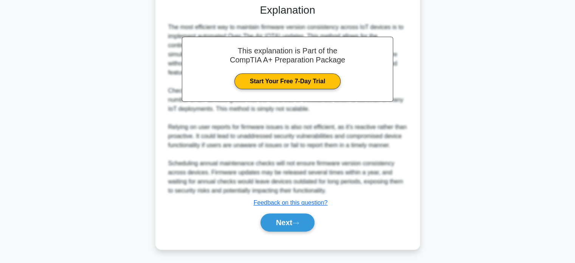
scroll to position [194, 0]
click at [296, 229] on button "Next" at bounding box center [287, 222] width 54 height 18
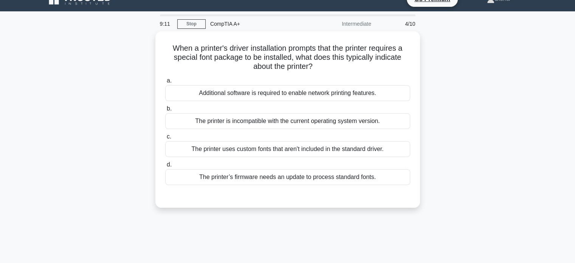
scroll to position [13, 0]
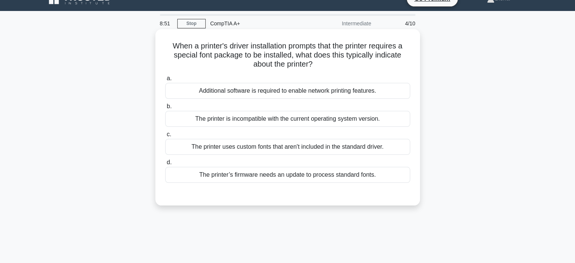
click at [377, 90] on div "Additional software is required to enable network printing features." at bounding box center [287, 91] width 245 height 16
click at [165, 81] on input "a. Additional software is required to enable network printing features." at bounding box center [165, 78] width 0 height 5
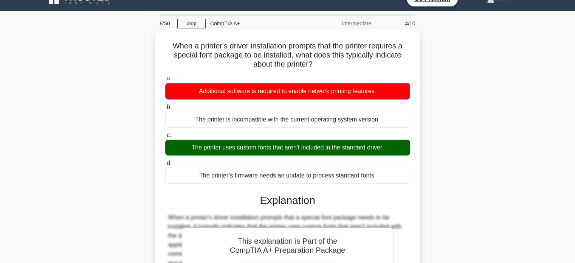
scroll to position [158, 0]
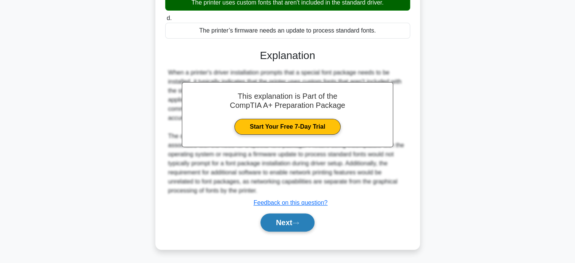
click at [310, 225] on button "Next" at bounding box center [287, 222] width 54 height 18
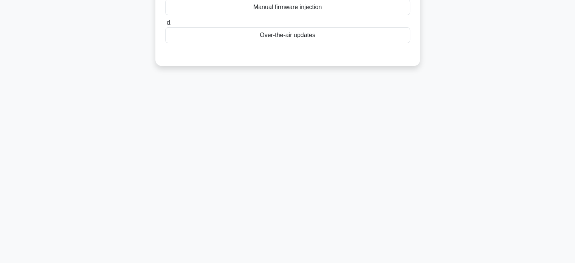
scroll to position [0, 0]
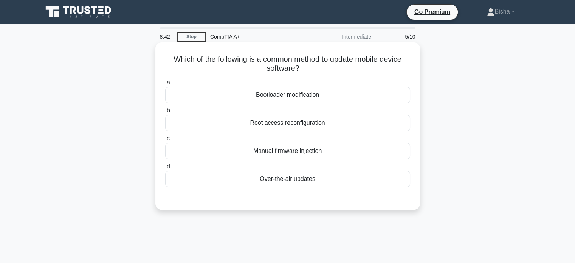
click at [321, 174] on div "Over-the-air updates" at bounding box center [287, 179] width 245 height 16
click at [165, 169] on input "d. Over-the-air updates" at bounding box center [165, 166] width 0 height 5
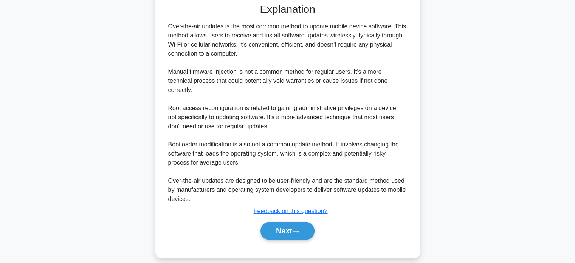
scroll to position [200, 0]
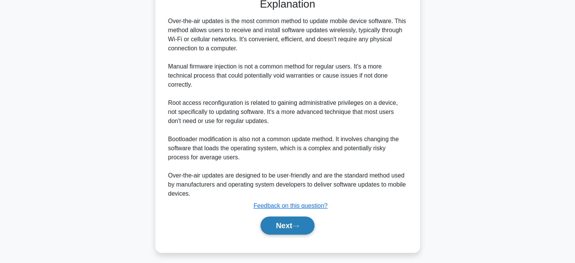
click at [290, 223] on button "Next" at bounding box center [287, 225] width 54 height 18
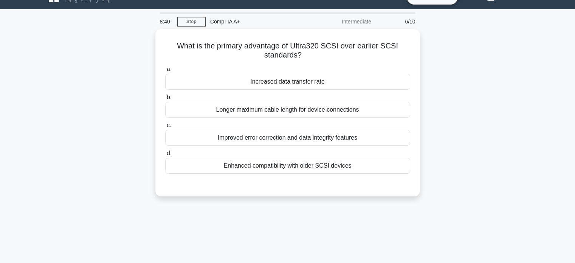
scroll to position [0, 0]
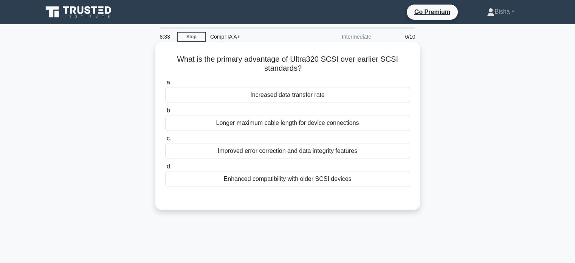
click at [346, 96] on div "Increased data transfer rate" at bounding box center [287, 95] width 245 height 16
click at [165, 85] on input "a. Increased data transfer rate" at bounding box center [165, 82] width 0 height 5
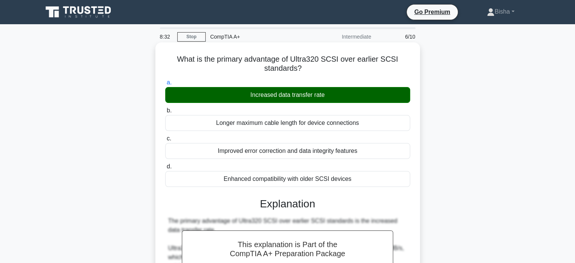
scroll to position [212, 0]
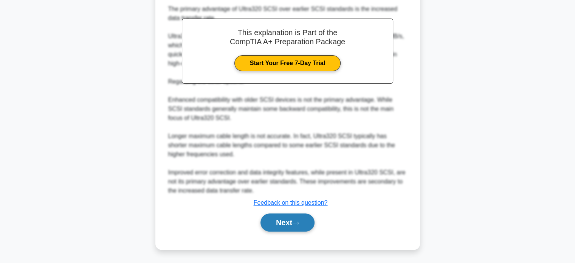
click at [300, 226] on button "Next" at bounding box center [287, 222] width 54 height 18
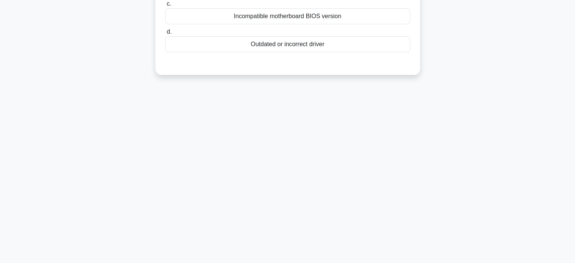
scroll to position [0, 0]
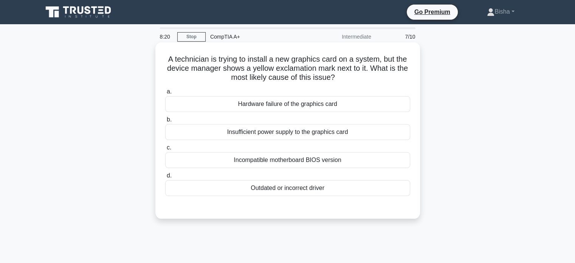
click at [344, 108] on div "Hardware failure of the graphics card" at bounding box center [287, 104] width 245 height 16
click at [165, 94] on input "a. Hardware failure of the graphics card" at bounding box center [165, 91] width 0 height 5
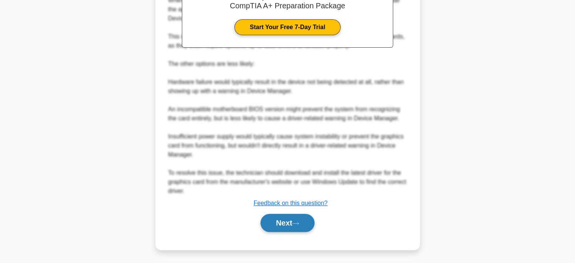
click at [286, 222] on button "Next" at bounding box center [287, 223] width 54 height 18
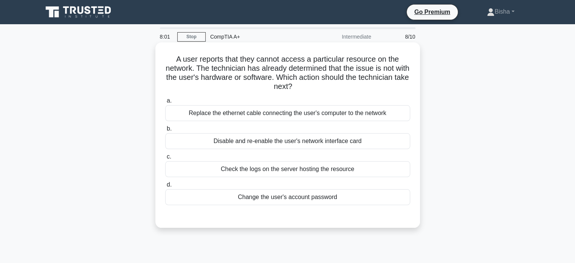
click at [322, 171] on div "Check the logs on the server hosting the resource" at bounding box center [287, 169] width 245 height 16
click at [165, 159] on input "c. Check the logs on the server hosting the resource" at bounding box center [165, 156] width 0 height 5
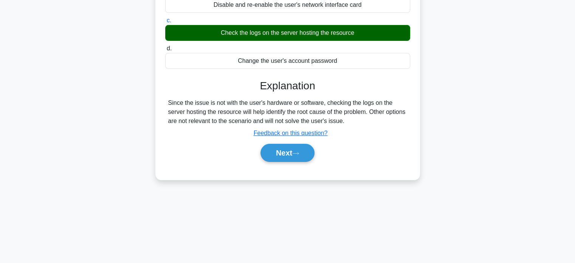
scroll to position [146, 0]
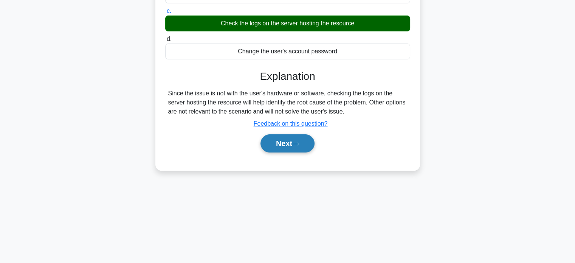
drag, startPoint x: 291, startPoint y: 154, endPoint x: 289, endPoint y: 150, distance: 4.4
click at [289, 150] on div "Next" at bounding box center [287, 143] width 245 height 24
click at [289, 150] on button "Next" at bounding box center [287, 143] width 54 height 18
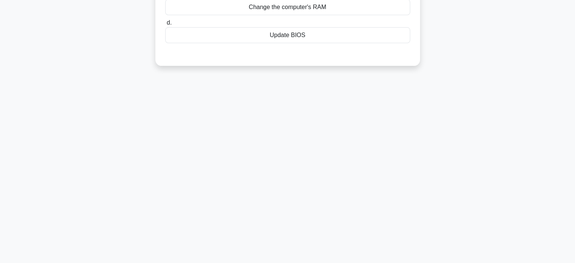
scroll to position [0, 0]
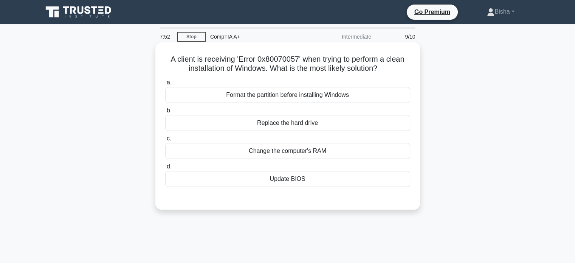
click at [337, 104] on div "a. Format the partition before installing Windows b. Replace the hard drive c. …" at bounding box center [288, 132] width 254 height 112
click at [336, 103] on div "Format the partition before installing Windows" at bounding box center [287, 95] width 245 height 16
click at [165, 85] on input "a. Format the partition before installing Windows" at bounding box center [165, 82] width 0 height 5
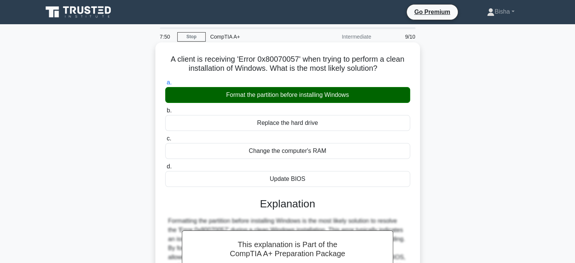
scroll to position [146, 0]
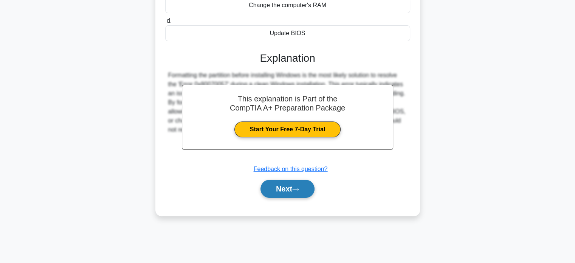
click at [303, 190] on button "Next" at bounding box center [287, 189] width 54 height 18
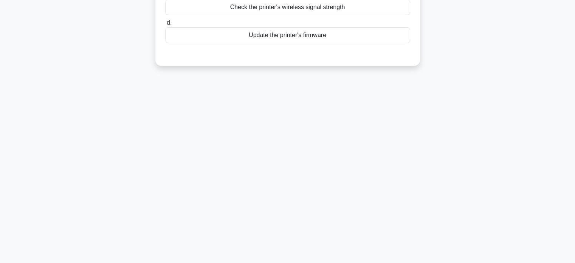
scroll to position [0, 0]
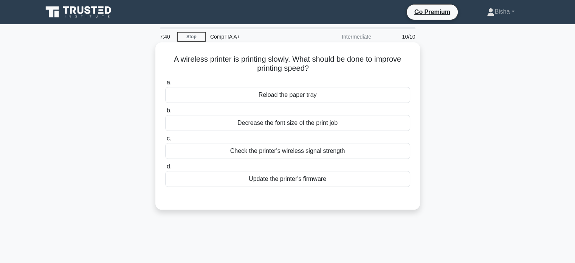
click at [330, 151] on div "Check the printer's wireless signal strength" at bounding box center [287, 151] width 245 height 16
click at [165, 141] on input "c. Check the printer's wireless signal strength" at bounding box center [165, 138] width 0 height 5
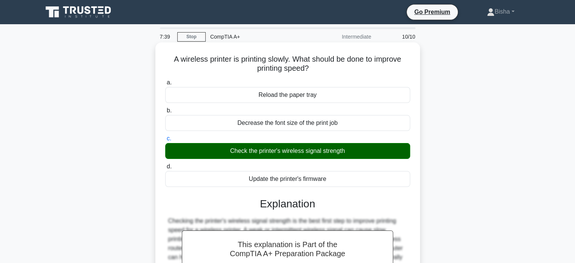
scroll to position [146, 0]
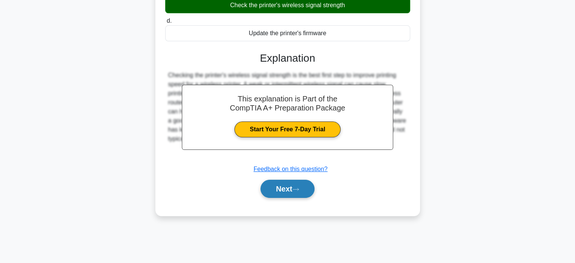
click at [299, 188] on icon at bounding box center [295, 189] width 7 height 4
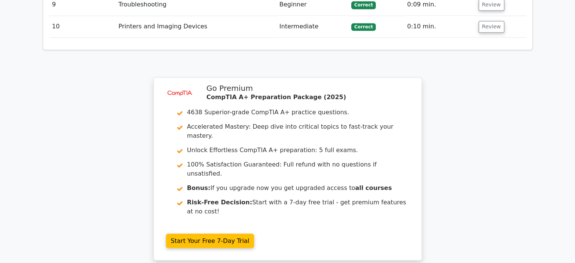
scroll to position [1204, 0]
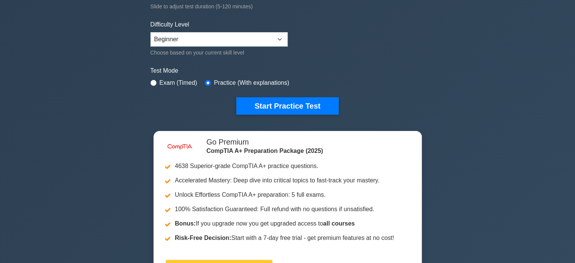
scroll to position [171, 0]
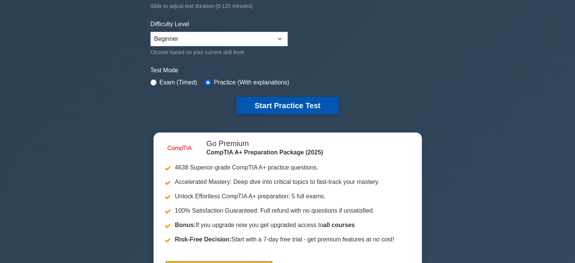
click at [290, 103] on button "Start Practice Test" at bounding box center [287, 105] width 102 height 17
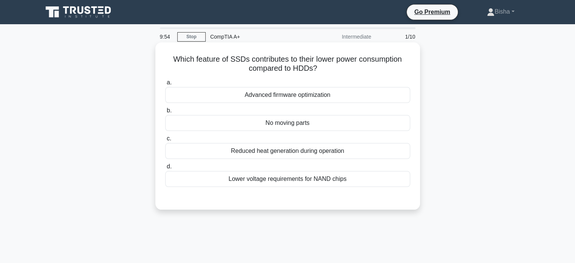
click at [297, 120] on div "No moving parts" at bounding box center [287, 123] width 245 height 16
click at [165, 113] on input "b. No moving parts" at bounding box center [165, 110] width 0 height 5
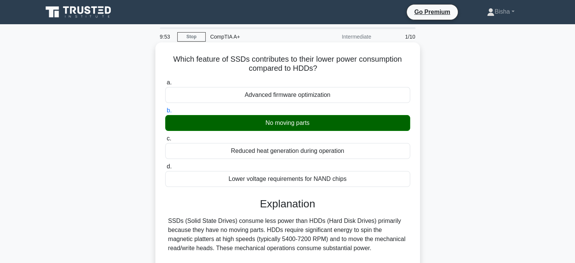
scroll to position [194, 0]
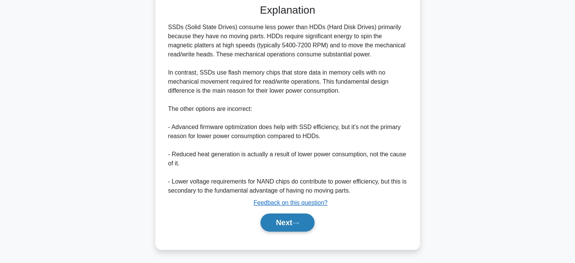
click at [283, 219] on button "Next" at bounding box center [287, 222] width 54 height 18
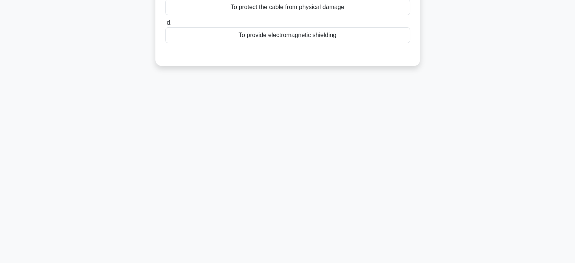
scroll to position [9, 0]
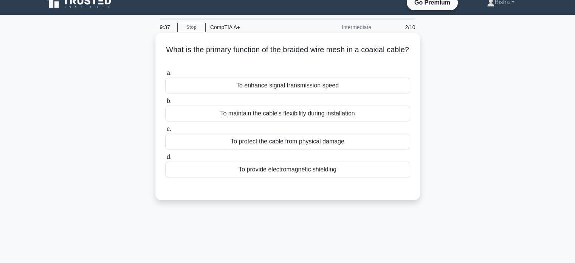
click at [338, 139] on div "To protect the cable from physical damage" at bounding box center [287, 141] width 245 height 16
click at [165, 132] on input "c. To protect the cable from physical damage" at bounding box center [165, 129] width 0 height 5
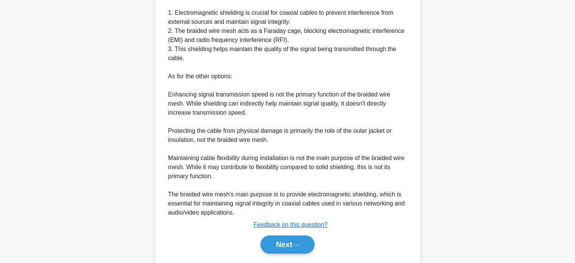
scroll to position [250, 0]
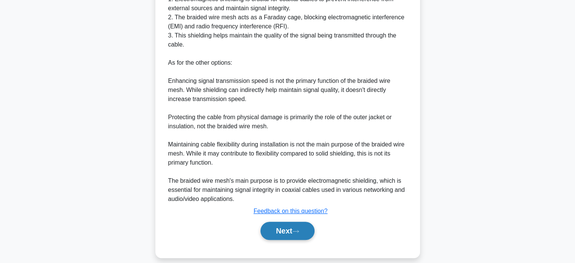
click at [304, 238] on button "Next" at bounding box center [287, 231] width 54 height 18
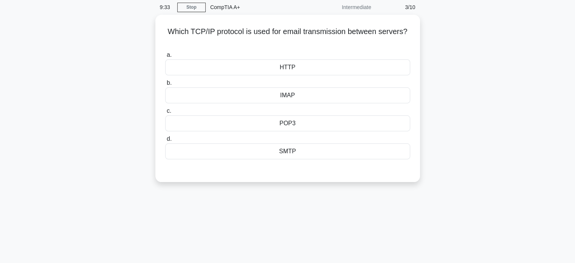
scroll to position [23, 0]
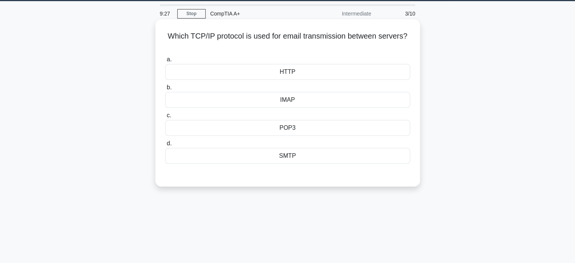
click at [304, 125] on div "POP3" at bounding box center [287, 128] width 245 height 16
click at [165, 118] on input "c. POP3" at bounding box center [165, 115] width 0 height 5
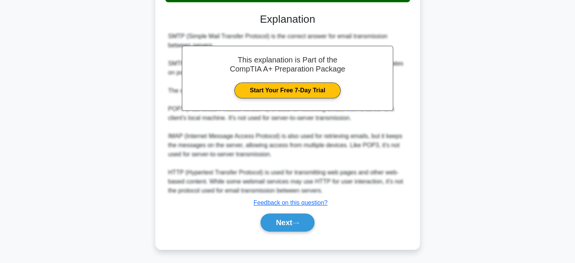
scroll to position [185, 0]
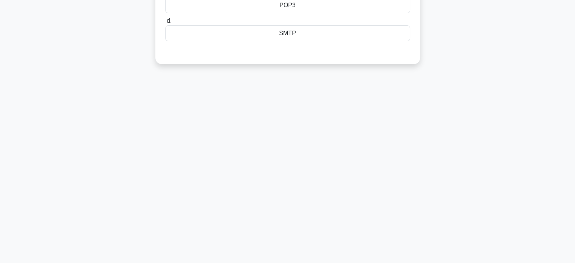
click at [296, 36] on div "SMTP" at bounding box center [287, 33] width 245 height 16
click at [165, 23] on input "d. SMTP" at bounding box center [165, 21] width 0 height 5
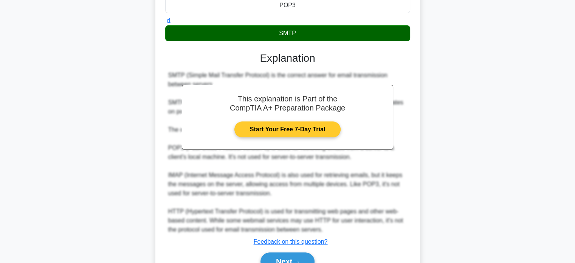
scroll to position [184, 0]
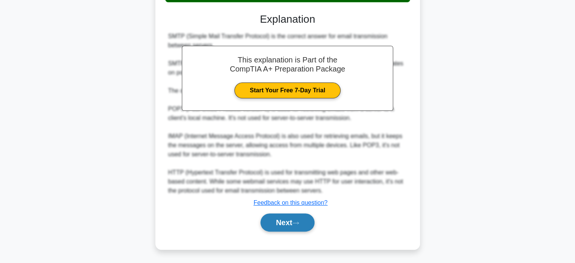
click at [296, 217] on button "Next" at bounding box center [287, 222] width 54 height 18
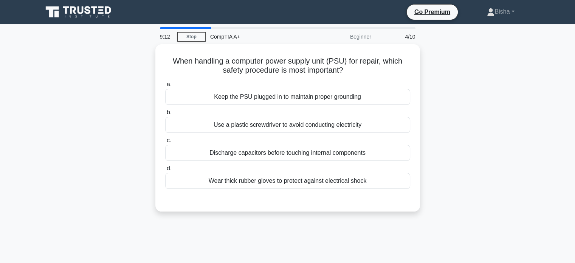
scroll to position [1, 0]
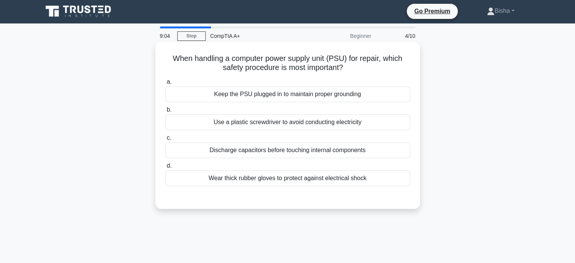
click at [351, 150] on div "Discharge capacitors before touching internal components" at bounding box center [287, 150] width 245 height 16
click at [165, 140] on input "c. Discharge capacitors before touching internal components" at bounding box center [165, 137] width 0 height 5
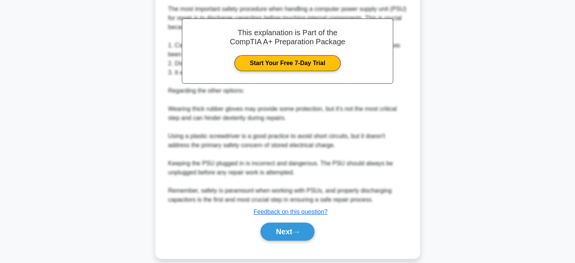
scroll to position [212, 0]
click at [293, 222] on button "Next" at bounding box center [287, 231] width 54 height 18
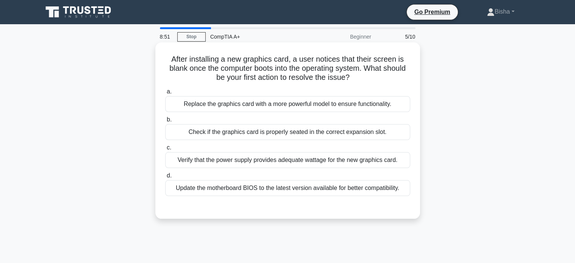
click at [329, 136] on div "Check if the graphics card is properly seated in the correct expansion slot." at bounding box center [287, 132] width 245 height 16
click at [165, 122] on input "b. Check if the graphics card is properly seated in the correct expansion slot." at bounding box center [165, 119] width 0 height 5
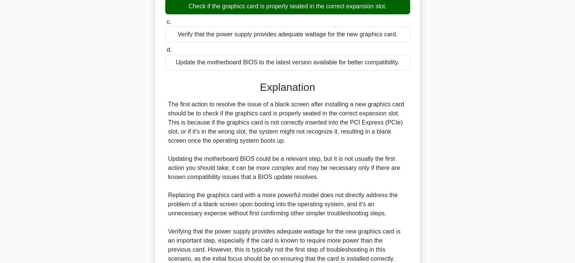
scroll to position [194, 0]
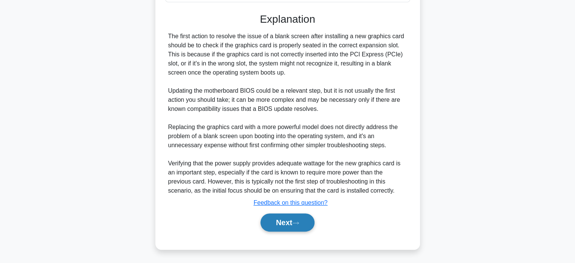
click at [297, 222] on icon at bounding box center [295, 223] width 7 height 4
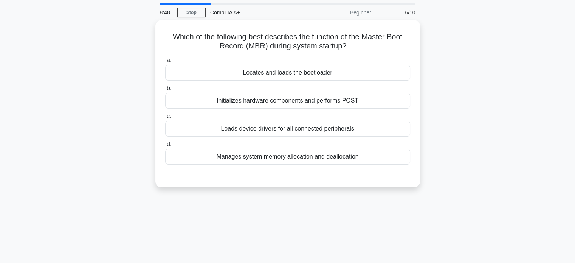
scroll to position [23, 0]
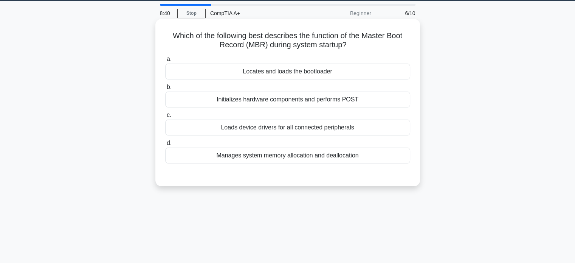
click at [330, 78] on div "Locates and loads the bootloader" at bounding box center [287, 72] width 245 height 16
click at [165, 62] on input "a. Locates and loads the bootloader" at bounding box center [165, 59] width 0 height 5
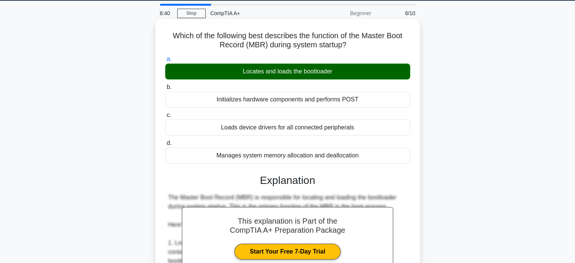
scroll to position [221, 0]
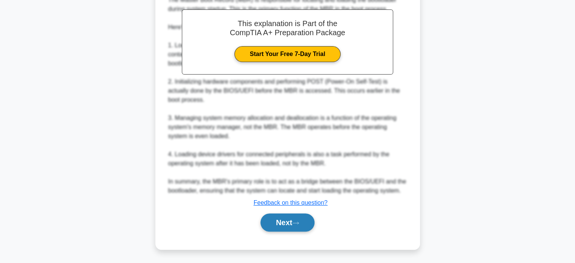
click at [285, 219] on button "Next" at bounding box center [287, 222] width 54 height 18
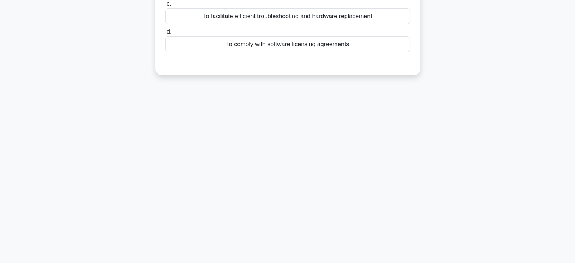
scroll to position [0, 0]
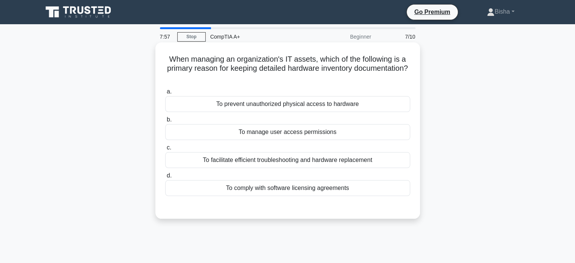
click at [354, 164] on div "To facilitate efficient troubleshooting and hardware replacement" at bounding box center [287, 160] width 245 height 16
click at [165, 150] on input "c. To facilitate efficient troubleshooting and hardware replacement" at bounding box center [165, 147] width 0 height 5
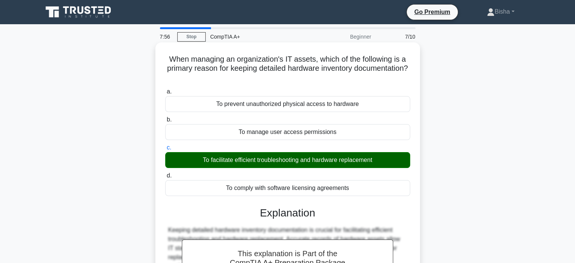
scroll to position [146, 0]
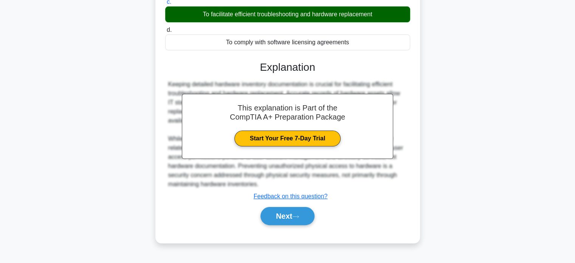
click at [286, 225] on div "Next" at bounding box center [287, 216] width 245 height 24
click at [290, 216] on button "Next" at bounding box center [287, 216] width 54 height 18
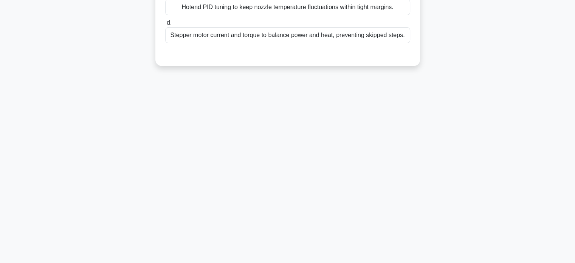
scroll to position [0, 0]
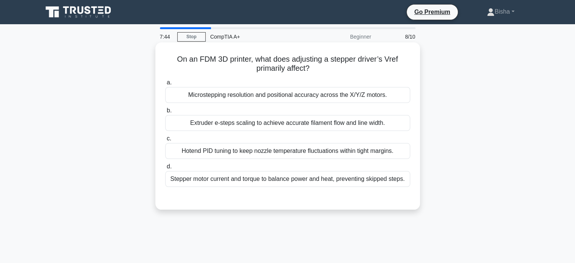
click at [267, 126] on div "Extruder e-steps scaling to achieve accurate filament flow and line width." at bounding box center [287, 123] width 245 height 16
click at [165, 113] on input "b. Extruder e-steps scaling to achieve accurate filament flow and line width." at bounding box center [165, 110] width 0 height 5
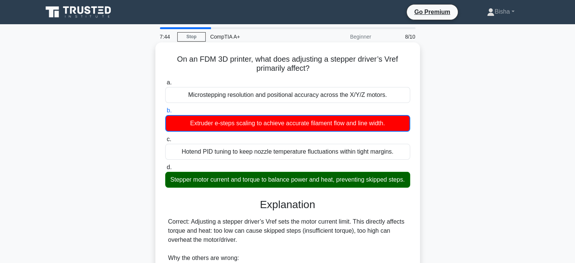
scroll to position [146, 0]
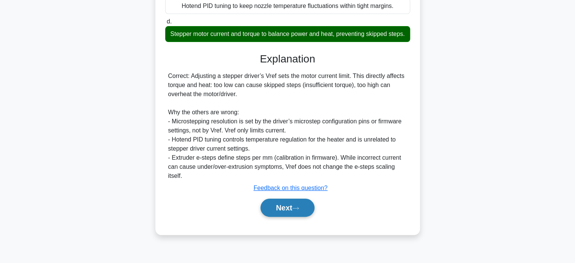
click at [288, 212] on button "Next" at bounding box center [287, 207] width 54 height 18
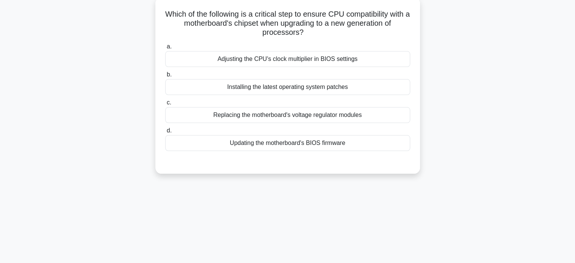
scroll to position [0, 0]
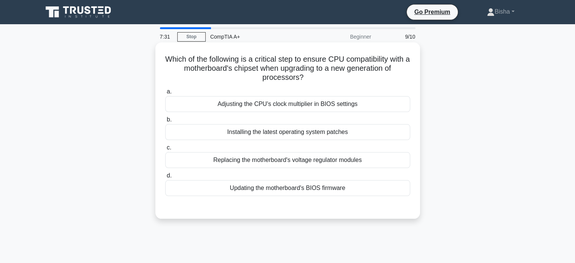
click at [327, 187] on div "Updating the motherboard's BIOS firmware" at bounding box center [287, 188] width 245 height 16
click at [165, 178] on input "d. Updating the motherboard's BIOS firmware" at bounding box center [165, 175] width 0 height 5
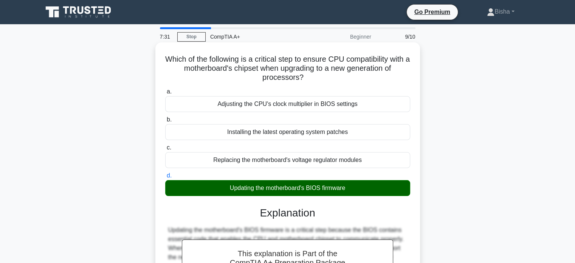
scroll to position [146, 0]
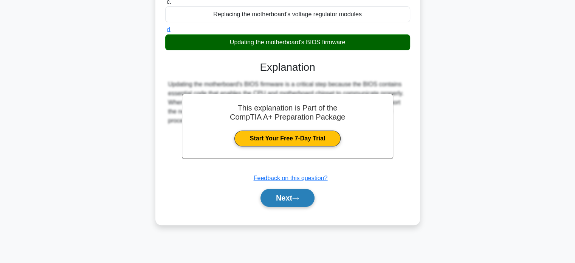
click at [305, 196] on button "Next" at bounding box center [287, 198] width 54 height 18
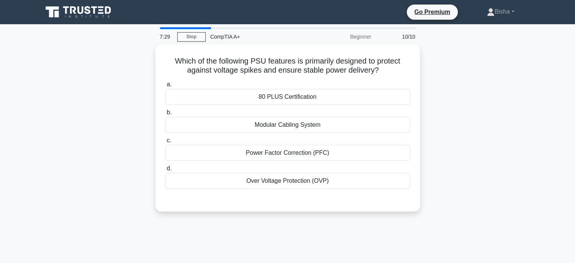
scroll to position [0, 0]
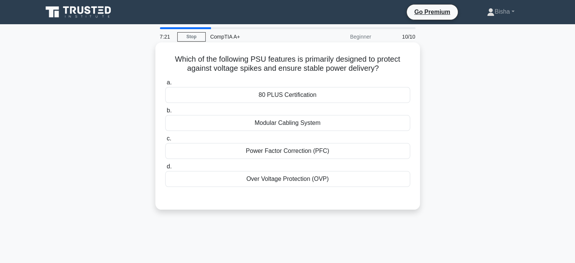
click at [312, 180] on div "Over Voltage Protection (OVP)" at bounding box center [287, 179] width 245 height 16
click at [165, 169] on input "d. Over Voltage Protection (OVP)" at bounding box center [165, 166] width 0 height 5
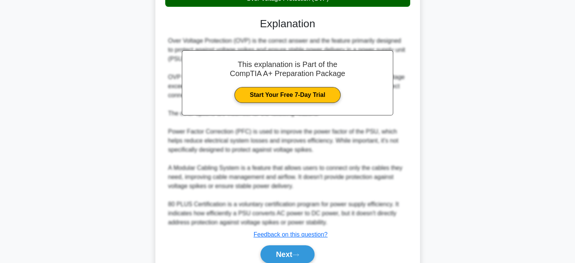
scroll to position [180, 0]
click at [293, 255] on button "Next" at bounding box center [287, 254] width 54 height 18
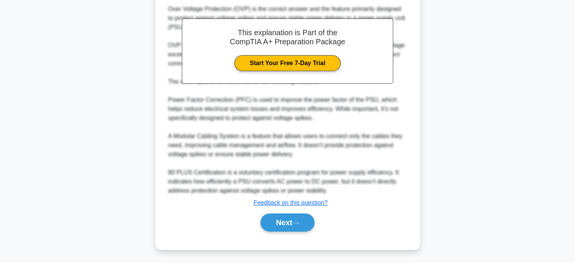
scroll to position [212, 0]
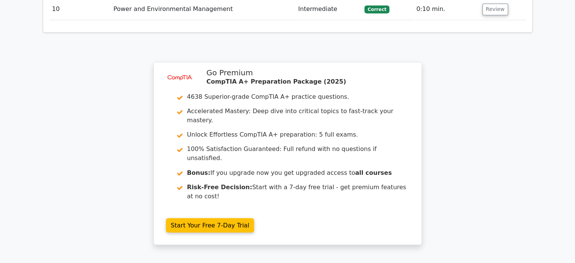
scroll to position [1324, 0]
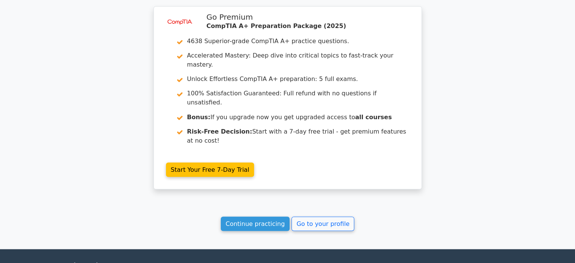
click at [255, 216] on link "Continue practicing" at bounding box center [255, 223] width 69 height 14
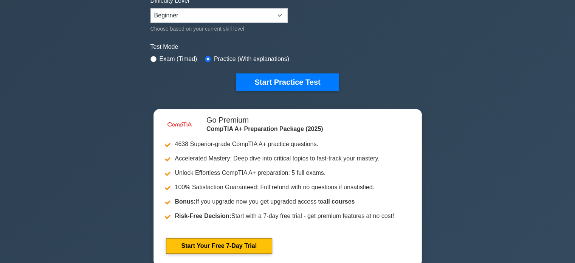
scroll to position [195, 0]
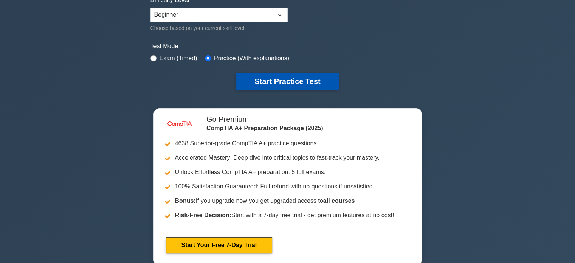
click at [292, 84] on button "Start Practice Test" at bounding box center [287, 81] width 102 height 17
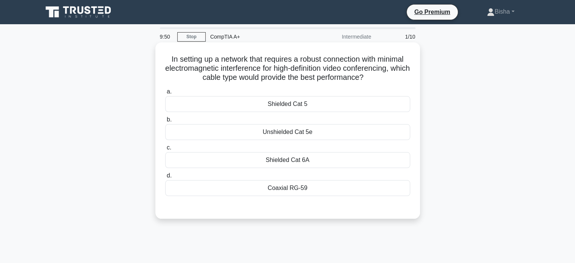
click at [316, 162] on div "Shielded Cat 6A" at bounding box center [287, 160] width 245 height 16
click at [165, 150] on input "c. Shielded Cat 6A" at bounding box center [165, 147] width 0 height 5
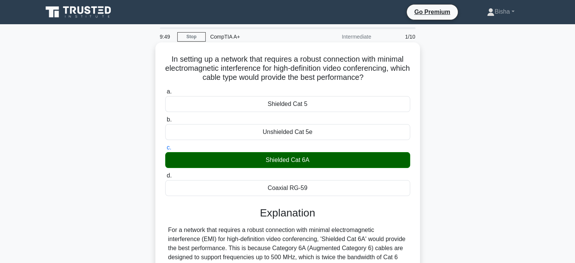
scroll to position [175, 0]
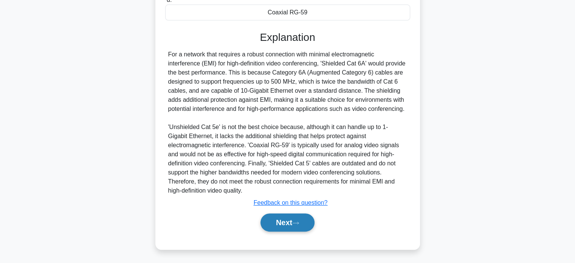
click at [295, 219] on button "Next" at bounding box center [287, 222] width 54 height 18
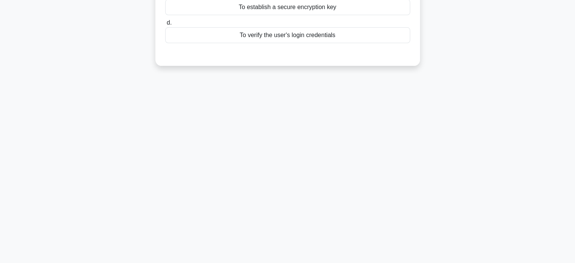
scroll to position [0, 0]
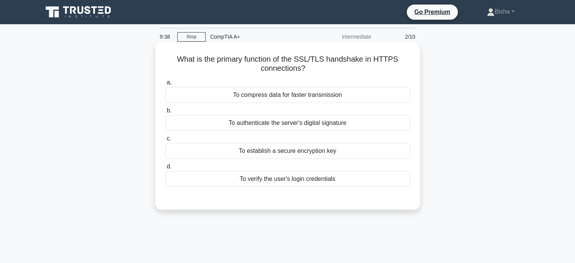
click at [308, 147] on div "To establish a secure encryption key" at bounding box center [287, 151] width 245 height 16
click at [165, 141] on input "c. To establish a secure encryption key" at bounding box center [165, 138] width 0 height 5
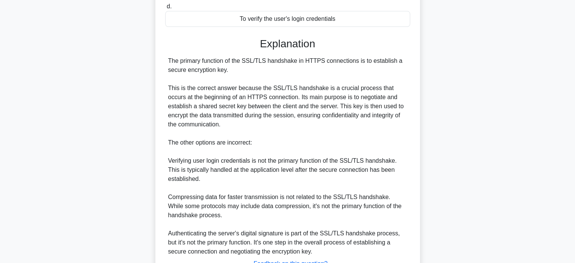
scroll to position [221, 0]
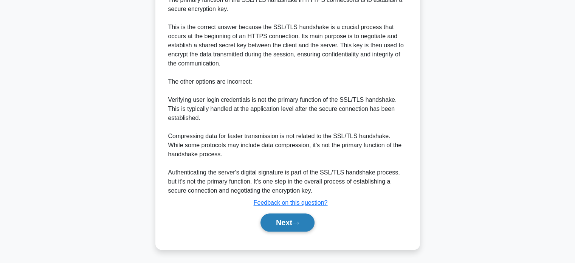
click at [299, 221] on icon at bounding box center [295, 223] width 7 height 4
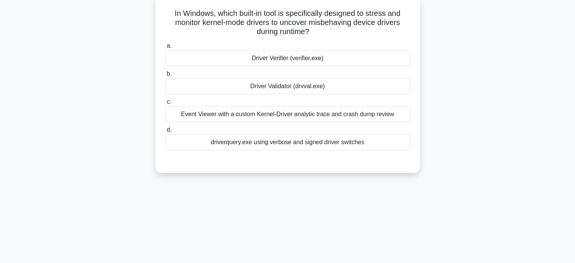
scroll to position [46, 0]
click at [318, 115] on div "Event Viewer with a custom Kernel-Driver analytic trace and crash dump review" at bounding box center [287, 114] width 245 height 16
click at [165, 104] on input "c. Event Viewer with a custom Kernel-Driver analytic trace and crash dump review" at bounding box center [165, 101] width 0 height 5
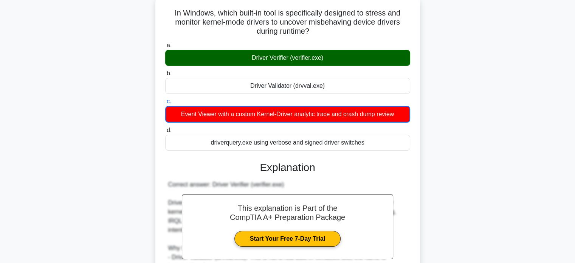
scroll to position [176, 0]
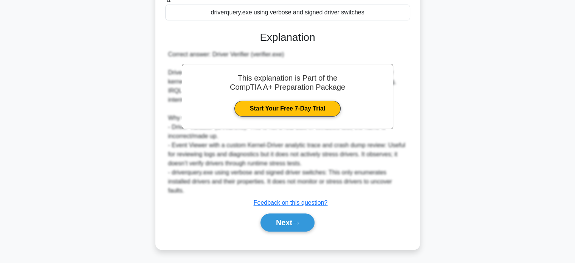
click at [302, 212] on div "Next" at bounding box center [287, 222] width 245 height 24
click at [302, 219] on button "Next" at bounding box center [287, 222] width 54 height 18
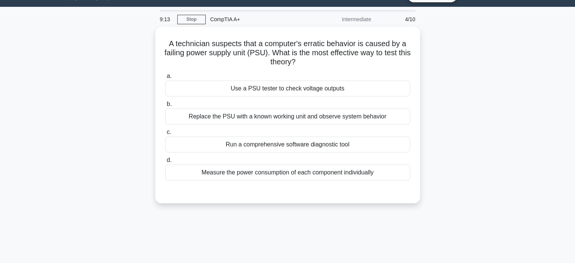
scroll to position [17, 0]
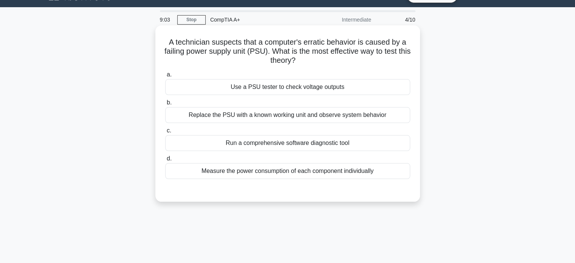
click at [301, 93] on div "Use a PSU tester to check voltage outputs" at bounding box center [287, 87] width 245 height 16
click at [165, 77] on input "a. Use a PSU tester to check voltage outputs" at bounding box center [165, 74] width 0 height 5
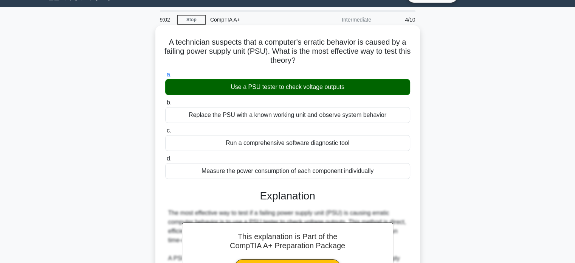
scroll to position [212, 0]
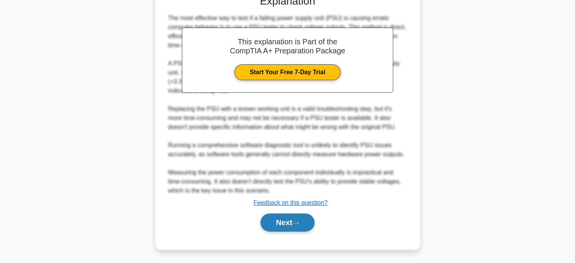
click at [295, 224] on button "Next" at bounding box center [287, 222] width 54 height 18
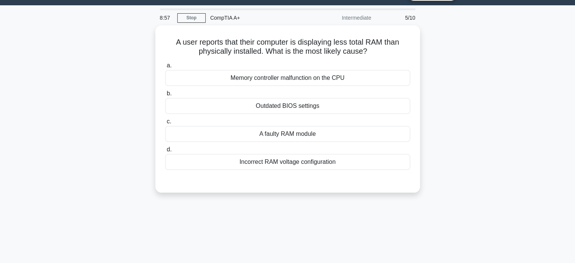
scroll to position [17, 0]
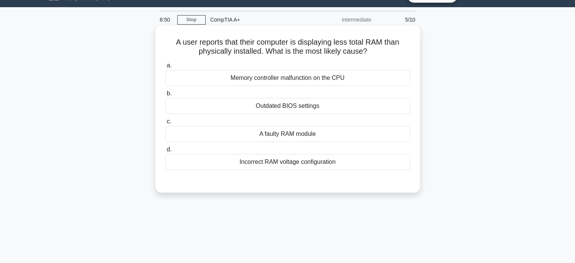
click at [312, 139] on div "A faulty RAM module" at bounding box center [287, 134] width 245 height 16
click at [165, 124] on input "c. A faulty RAM module" at bounding box center [165, 121] width 0 height 5
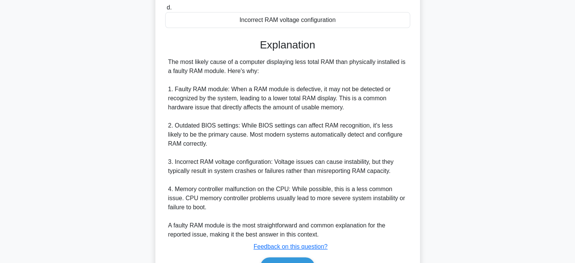
scroll to position [162, 0]
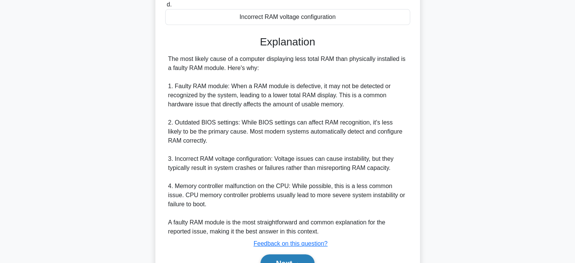
click at [277, 262] on button "Next" at bounding box center [287, 263] width 54 height 18
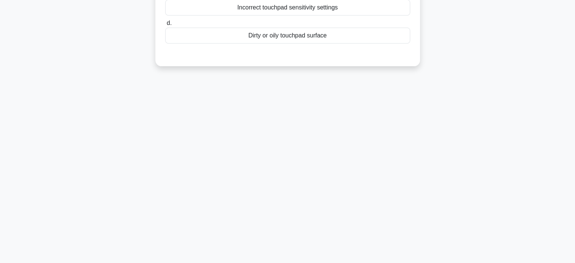
scroll to position [0, 0]
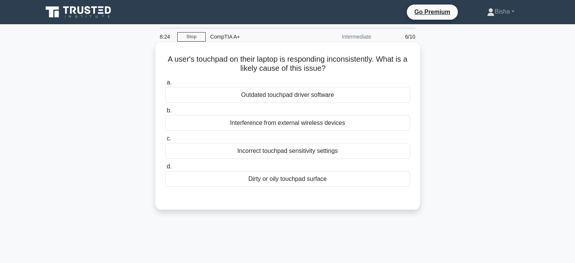
click at [341, 180] on div "Dirty or oily touchpad surface" at bounding box center [287, 179] width 245 height 16
click at [165, 169] on input "d. Dirty or oily touchpad surface" at bounding box center [165, 166] width 0 height 5
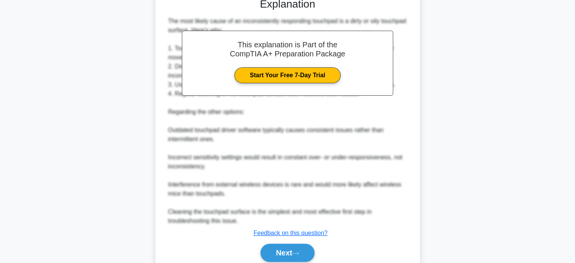
scroll to position [206, 0]
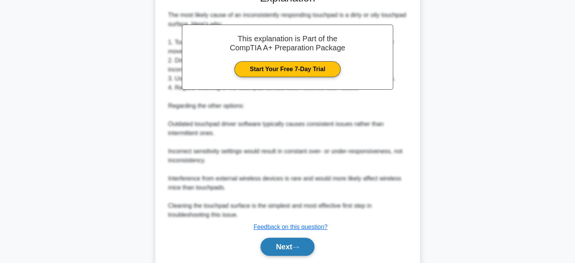
click at [304, 241] on button "Next" at bounding box center [287, 246] width 54 height 18
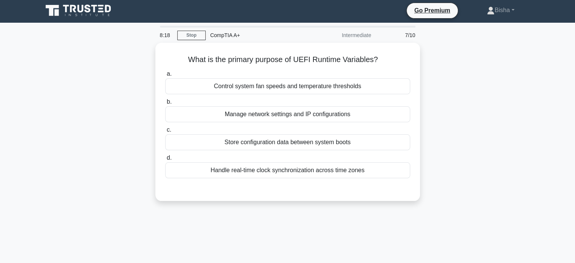
scroll to position [0, 0]
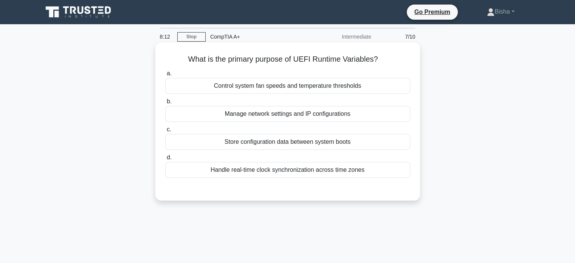
click at [326, 88] on div "Control system fan speeds and temperature thresholds" at bounding box center [287, 86] width 245 height 16
click at [165, 76] on input "a. Control system fan speeds and temperature thresholds" at bounding box center [165, 73] width 0 height 5
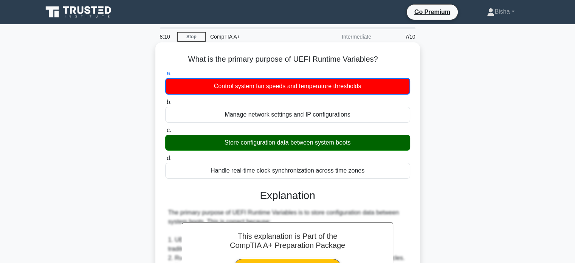
scroll to position [203, 0]
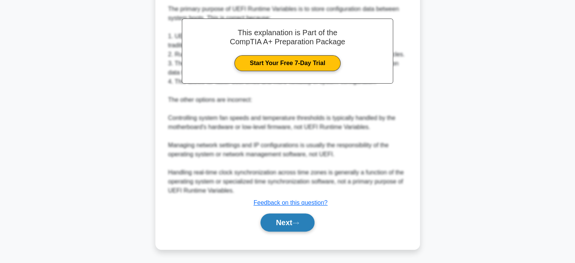
click at [302, 220] on button "Next" at bounding box center [287, 222] width 54 height 18
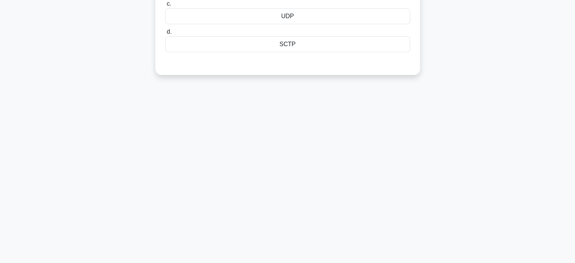
scroll to position [0, 0]
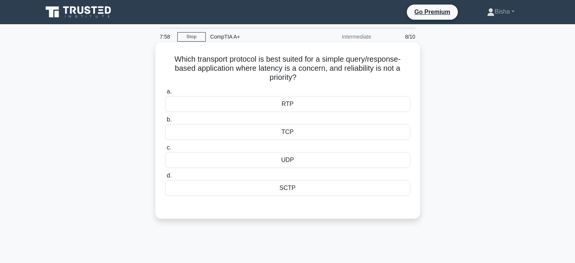
click at [281, 166] on div "UDP" at bounding box center [287, 160] width 245 height 16
click at [165, 150] on input "c. UDP" at bounding box center [165, 147] width 0 height 5
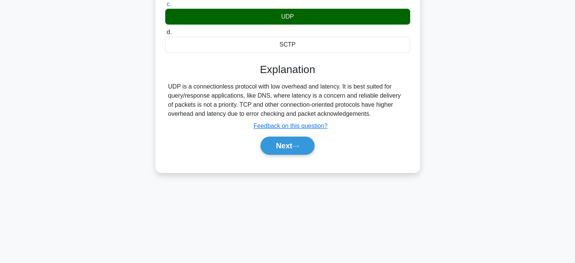
scroll to position [144, 0]
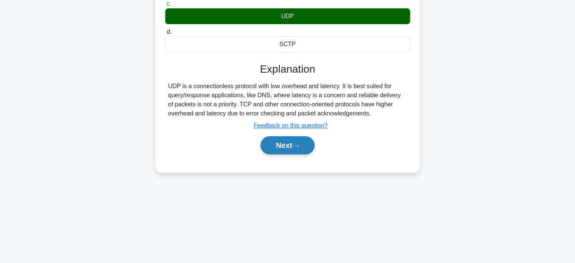
click at [264, 143] on button "Next" at bounding box center [287, 145] width 54 height 18
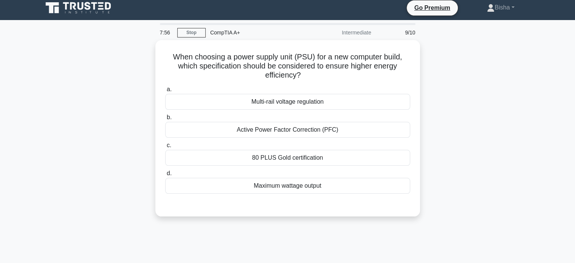
scroll to position [0, 0]
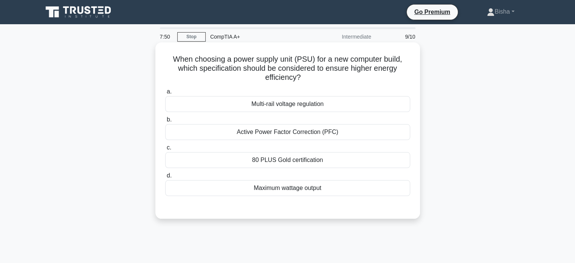
click at [293, 162] on div "80 PLUS Gold certification" at bounding box center [287, 160] width 245 height 16
click at [165, 150] on input "c. 80 PLUS Gold certification" at bounding box center [165, 147] width 0 height 5
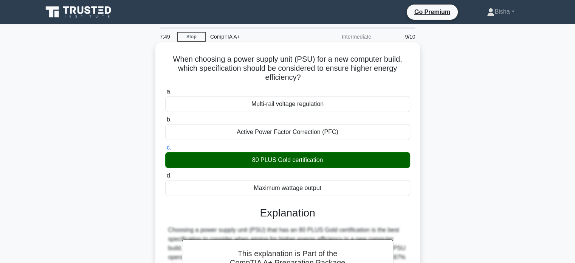
scroll to position [239, 0]
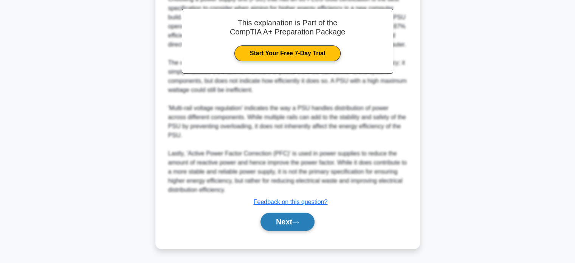
click at [281, 216] on button "Next" at bounding box center [287, 221] width 54 height 18
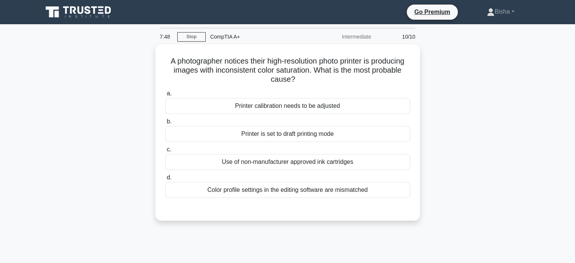
scroll to position [0, 0]
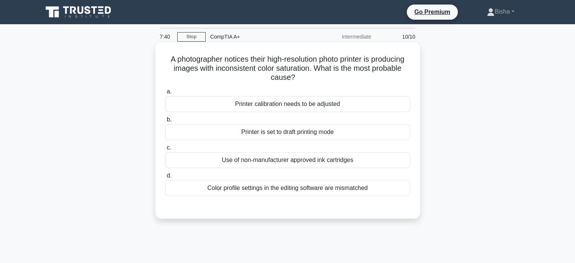
click at [349, 107] on div "Printer calibration needs to be adjusted" at bounding box center [287, 104] width 245 height 16
click at [165, 94] on input "a. Printer calibration needs to be adjusted" at bounding box center [165, 91] width 0 height 5
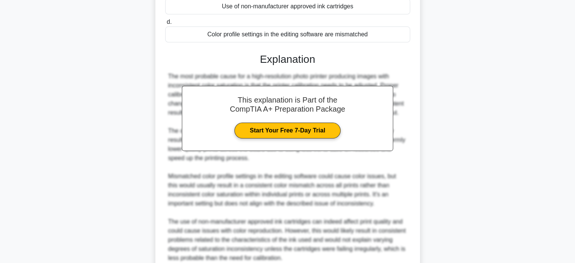
scroll to position [221, 0]
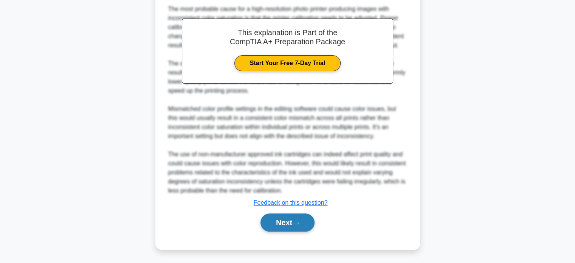
click at [280, 220] on button "Next" at bounding box center [287, 222] width 54 height 18
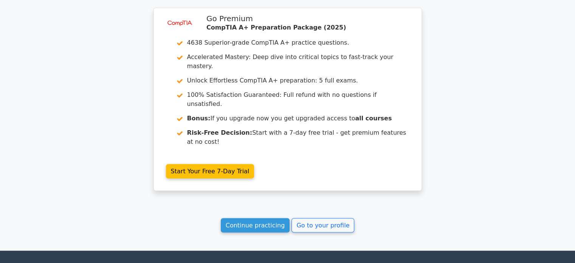
scroll to position [1276, 0]
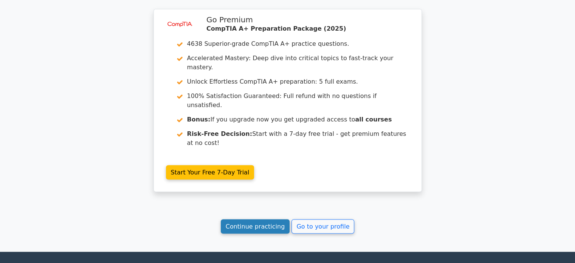
click at [260, 219] on link "Continue practicing" at bounding box center [255, 226] width 69 height 14
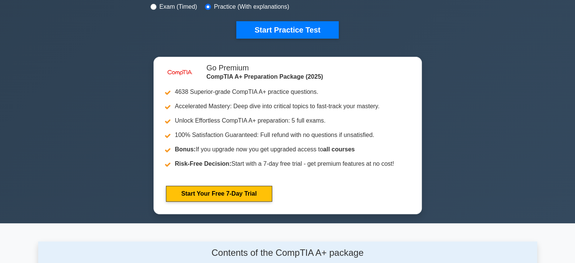
scroll to position [246, 0]
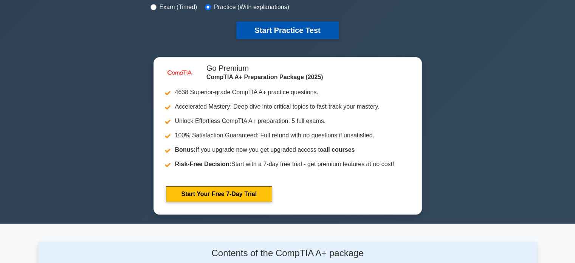
click at [292, 23] on button "Start Practice Test" at bounding box center [287, 30] width 102 height 17
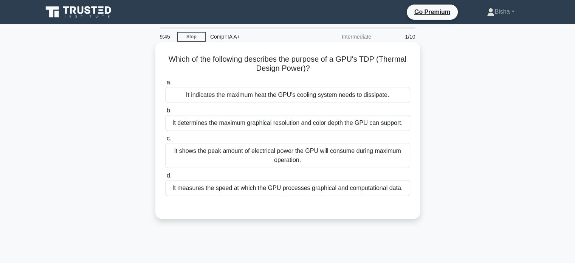
click at [336, 98] on div "It indicates the maximum heat the GPU's cooling system needs to dissipate." at bounding box center [287, 95] width 245 height 16
click at [165, 85] on input "a. It indicates the maximum heat the GPU's cooling system needs to dissipate." at bounding box center [165, 82] width 0 height 5
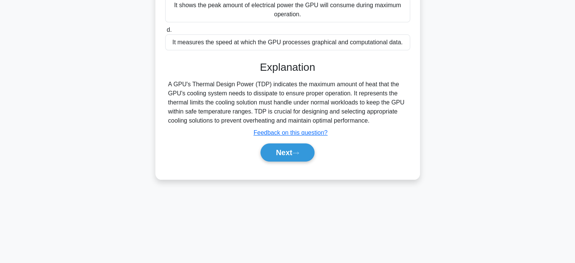
scroll to position [145, 0]
click at [293, 145] on button "Next" at bounding box center [287, 153] width 54 height 18
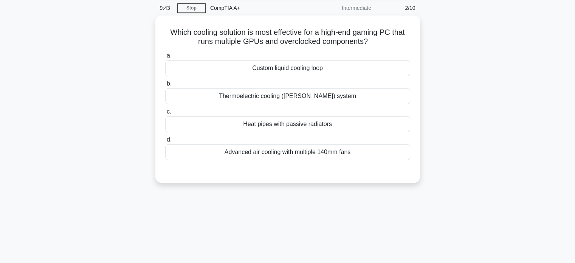
scroll to position [4, 0]
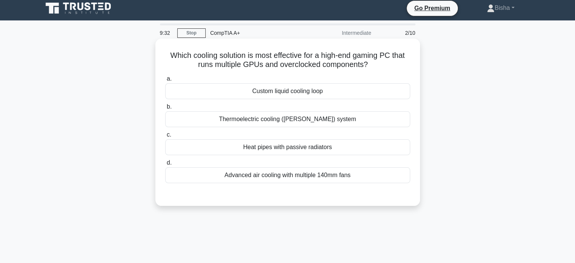
click at [319, 95] on div "Custom liquid cooling loop" at bounding box center [287, 91] width 245 height 16
click at [165, 81] on input "a. Custom liquid cooling loop" at bounding box center [165, 78] width 0 height 5
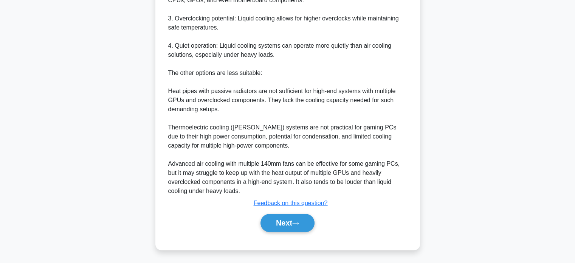
scroll to position [284, 0]
click at [281, 213] on button "Next" at bounding box center [287, 222] width 54 height 18
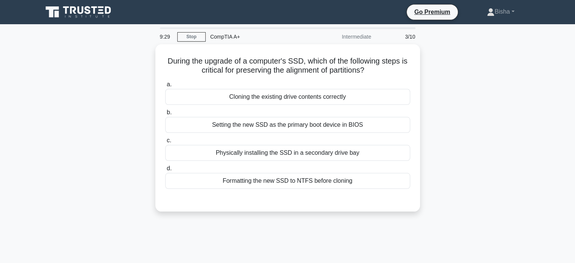
scroll to position [0, 0]
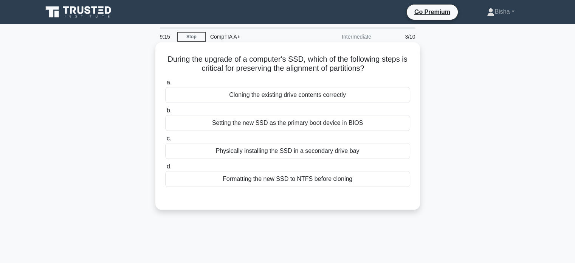
click at [364, 93] on div "Cloning the existing drive contents correctly" at bounding box center [287, 95] width 245 height 16
click at [165, 85] on input "a. Cloning the existing drive contents correctly" at bounding box center [165, 82] width 0 height 5
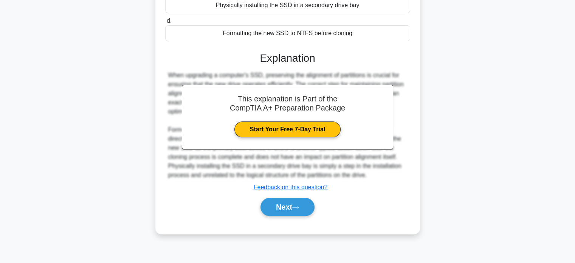
scroll to position [144, 0]
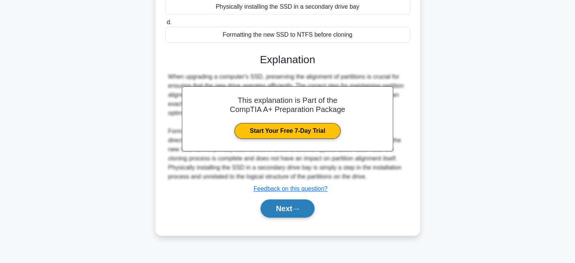
click at [310, 201] on button "Next" at bounding box center [287, 208] width 54 height 18
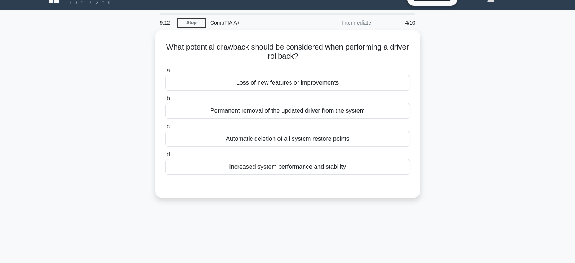
scroll to position [0, 0]
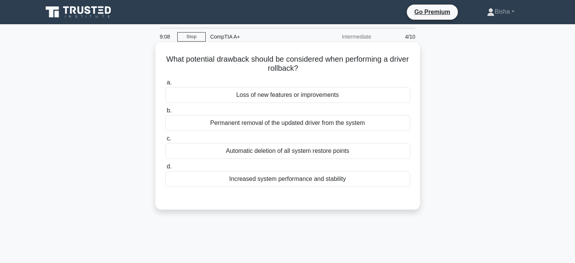
click at [324, 98] on div "Loss of new features or improvements" at bounding box center [287, 95] width 245 height 16
click at [165, 85] on input "a. Loss of new features or improvements" at bounding box center [165, 82] width 0 height 5
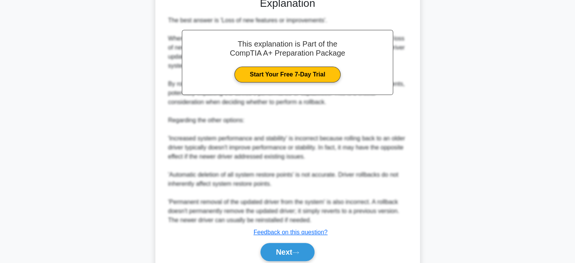
scroll to position [200, 0]
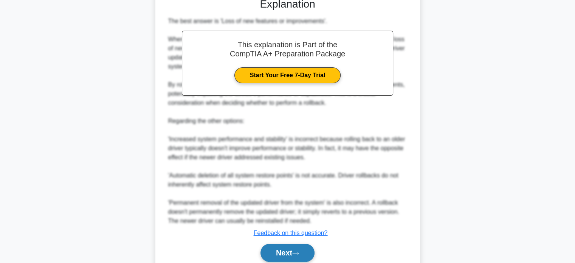
click at [284, 248] on button "Next" at bounding box center [287, 252] width 54 height 18
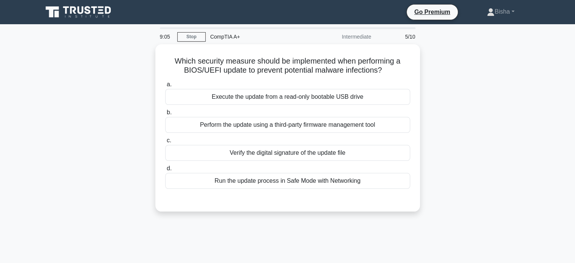
scroll to position [0, 0]
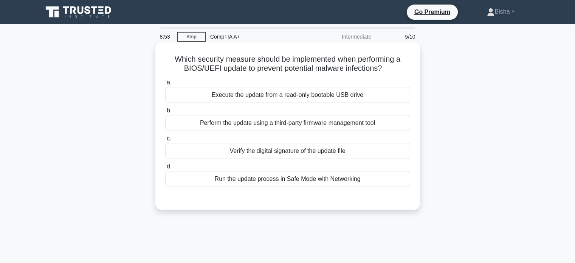
click at [328, 152] on div "Verify the digital signature of the update file" at bounding box center [287, 151] width 245 height 16
click at [165, 141] on input "c. Verify the digital signature of the update file" at bounding box center [165, 138] width 0 height 5
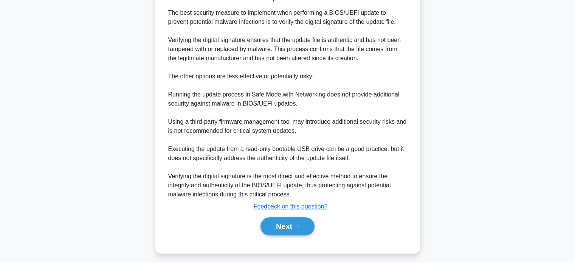
scroll to position [211, 0]
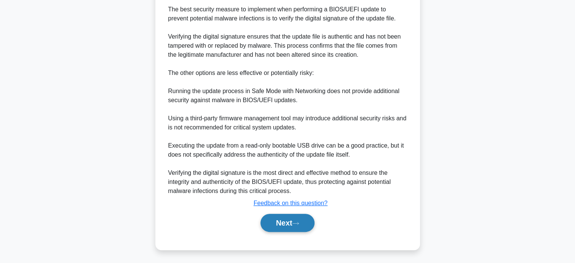
click at [301, 225] on button "Next" at bounding box center [287, 223] width 54 height 18
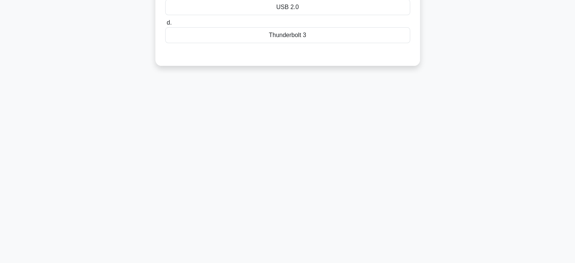
scroll to position [0, 0]
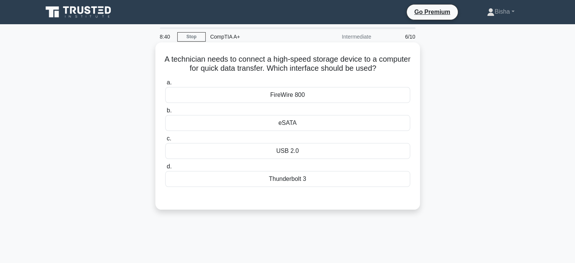
click at [316, 178] on div "Thunderbolt 3" at bounding box center [287, 179] width 245 height 16
click at [165, 169] on input "d. Thunderbolt 3" at bounding box center [165, 166] width 0 height 5
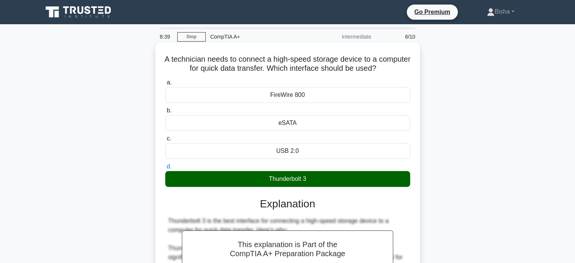
scroll to position [203, 0]
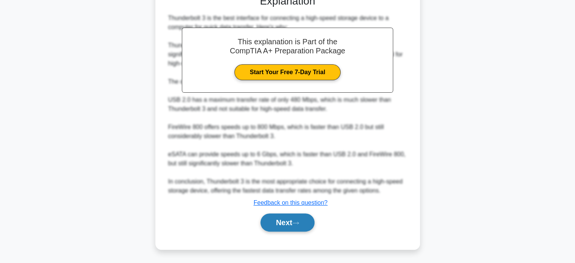
click at [289, 227] on button "Next" at bounding box center [287, 222] width 54 height 18
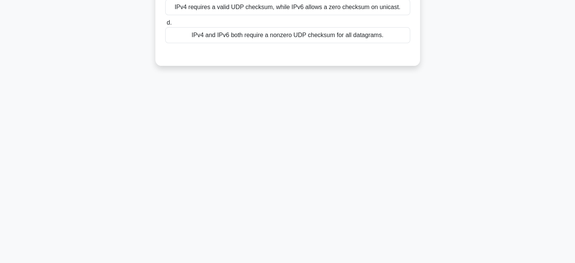
scroll to position [0, 0]
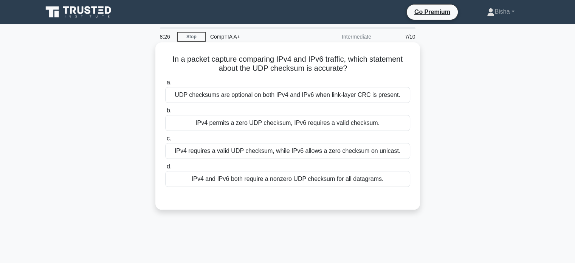
click at [330, 116] on div "IPv4 permits a zero UDP checksum, IPv6 requires a valid checksum." at bounding box center [287, 123] width 245 height 16
click at [165, 113] on input "b. IPv4 permits a zero UDP checksum, IPv6 requires a valid checksum." at bounding box center [165, 110] width 0 height 5
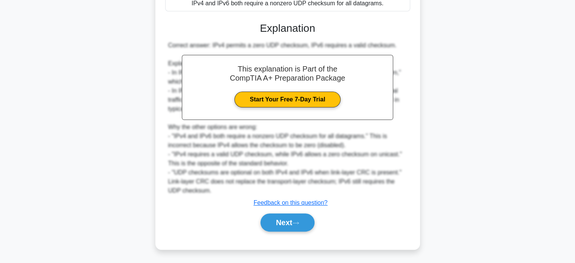
scroll to position [174, 0]
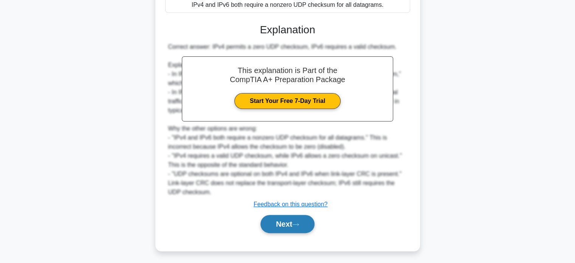
click at [301, 231] on button "Next" at bounding box center [287, 224] width 54 height 18
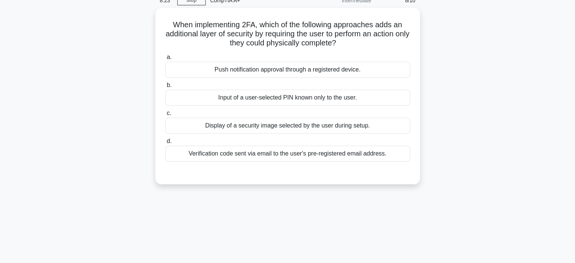
scroll to position [21, 0]
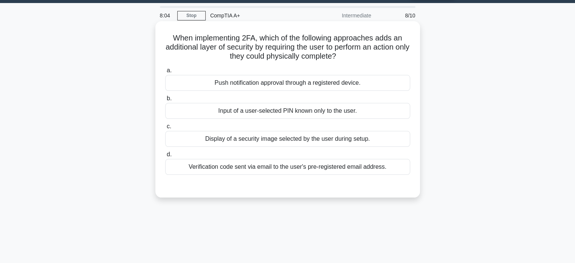
click at [312, 86] on div "Push notification approval through a registered device." at bounding box center [287, 83] width 245 height 16
click at [165, 73] on input "a. Push notification approval through a registered device." at bounding box center [165, 70] width 0 height 5
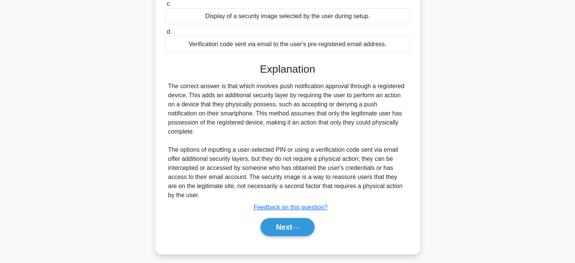
scroll to position [146, 0]
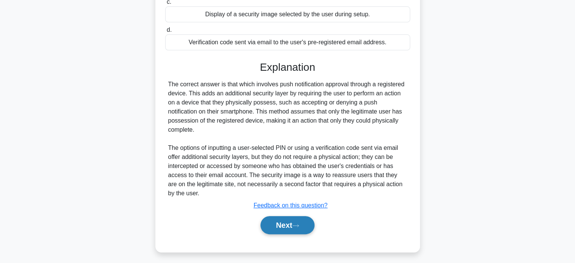
click at [289, 222] on button "Next" at bounding box center [287, 225] width 54 height 18
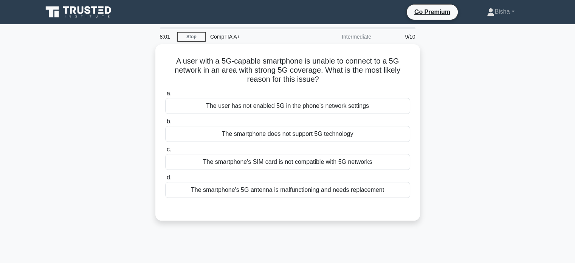
scroll to position [0, 0]
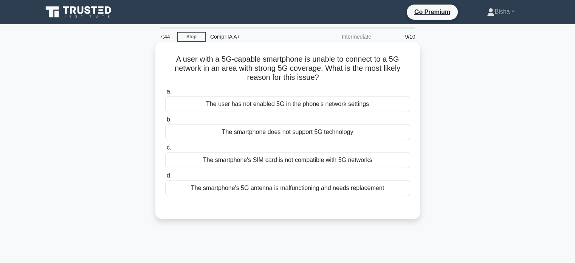
click at [301, 158] on div "The smartphone's SIM card is not compatible with 5G networks" at bounding box center [287, 160] width 245 height 16
click at [165, 150] on input "c. The smartphone's SIM card is not compatible with 5G networks" at bounding box center [165, 147] width 0 height 5
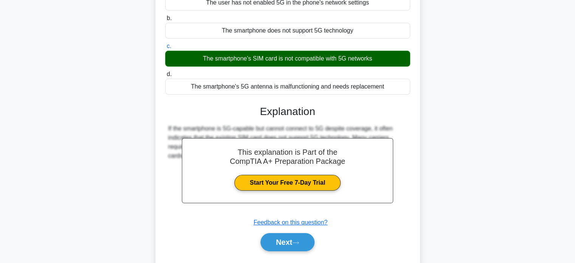
scroll to position [107, 0]
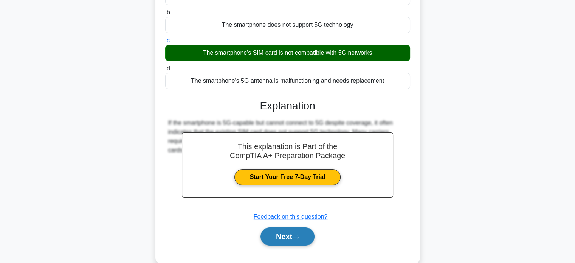
click at [292, 227] on div "Next" at bounding box center [287, 236] width 245 height 24
click at [292, 227] on button "Next" at bounding box center [287, 236] width 54 height 18
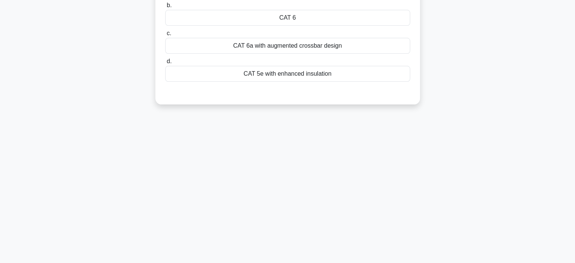
scroll to position [0, 0]
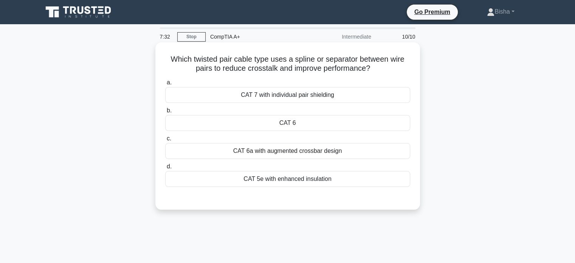
click at [350, 91] on div "CAT 7 with individual pair shielding" at bounding box center [287, 95] width 245 height 16
click at [165, 85] on input "a. CAT 7 with individual pair shielding" at bounding box center [165, 82] width 0 height 5
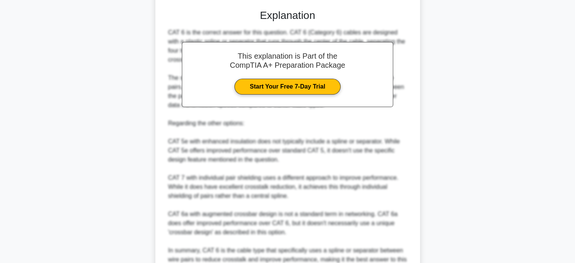
scroll to position [267, 0]
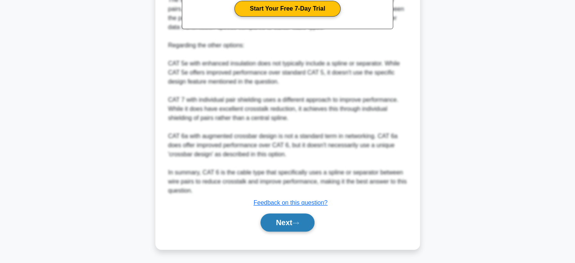
click at [295, 222] on button "Next" at bounding box center [287, 222] width 54 height 18
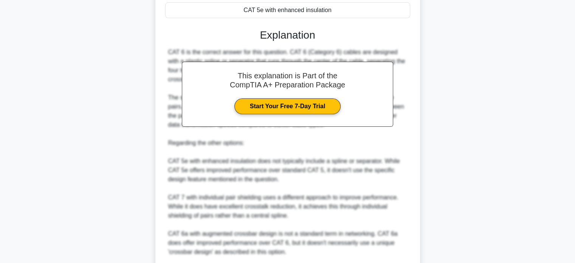
scroll to position [143, 0]
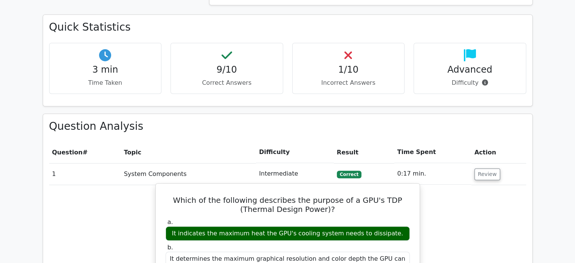
scroll to position [535, 0]
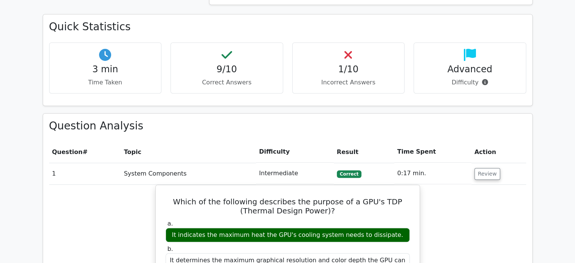
click at [302, 163] on td "Intermediate" at bounding box center [295, 174] width 78 height 22
click at [472, 163] on td "Review" at bounding box center [498, 174] width 55 height 22
click at [477, 168] on button "Review" at bounding box center [487, 174] width 26 height 12
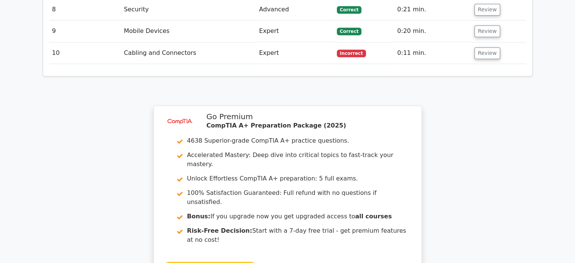
scroll to position [969, 0]
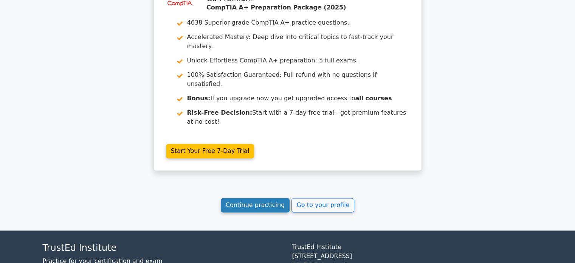
click at [266, 198] on link "Continue practicing" at bounding box center [255, 205] width 69 height 14
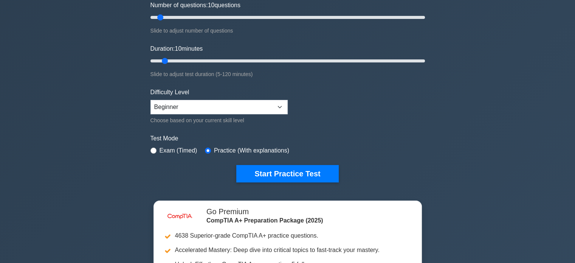
scroll to position [104, 0]
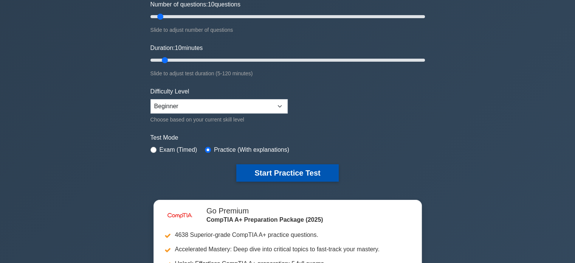
click at [264, 171] on button "Start Practice Test" at bounding box center [287, 172] width 102 height 17
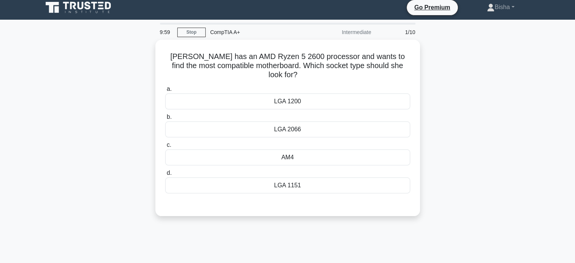
scroll to position [4, 0]
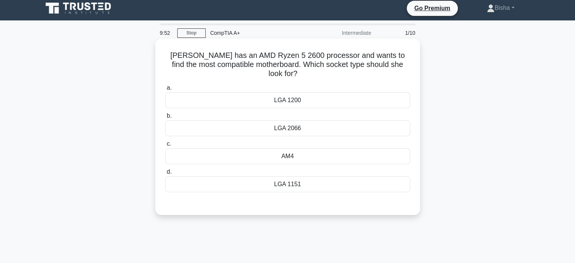
click at [322, 121] on div "LGA 2066" at bounding box center [287, 128] width 245 height 16
click at [165, 118] on input "b. LGA 2066" at bounding box center [165, 115] width 0 height 5
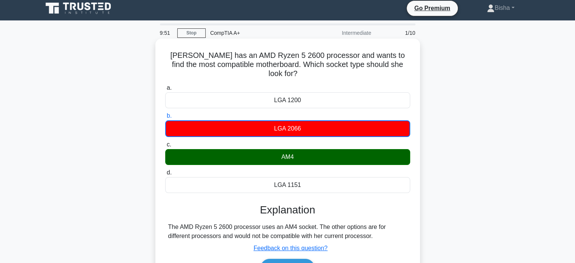
scroll to position [146, 0]
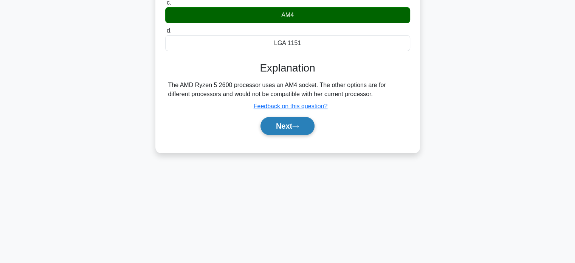
click at [299, 121] on button "Next" at bounding box center [287, 126] width 54 height 18
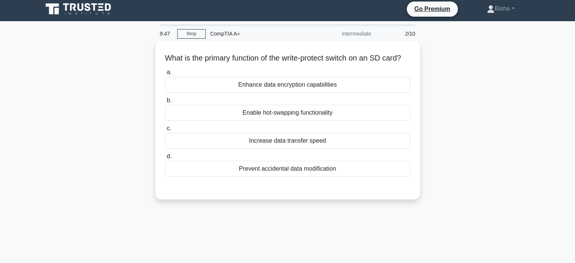
scroll to position [0, 0]
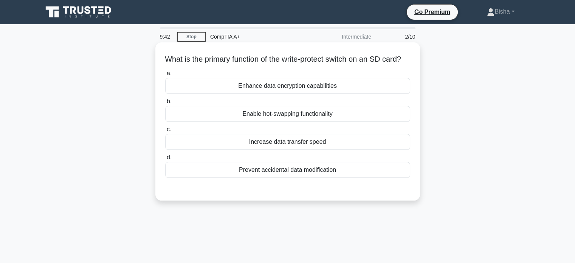
click at [328, 93] on div "Enhance data encryption capabilities" at bounding box center [287, 86] width 245 height 16
click at [165, 76] on input "a. Enhance data encryption capabilities" at bounding box center [165, 73] width 0 height 5
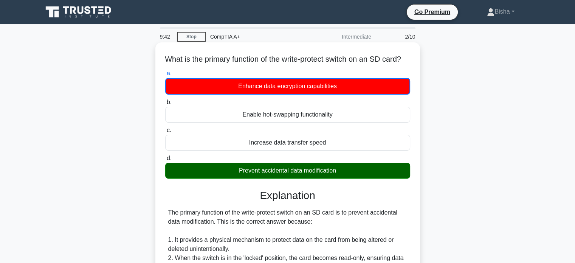
scroll to position [151, 0]
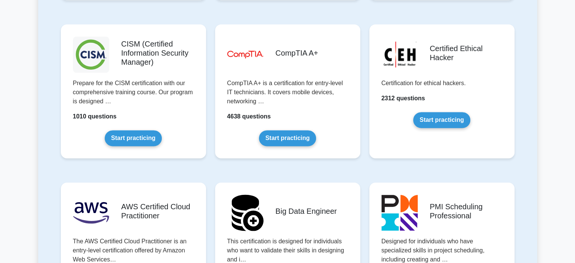
scroll to position [1099, 0]
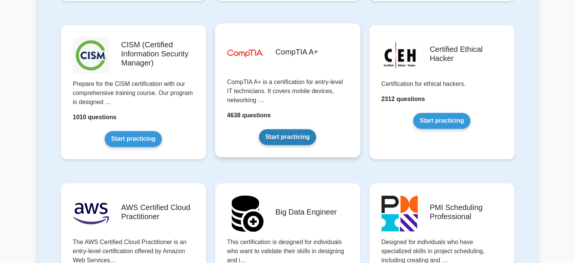
click at [289, 137] on link "Start practicing" at bounding box center [287, 137] width 57 height 16
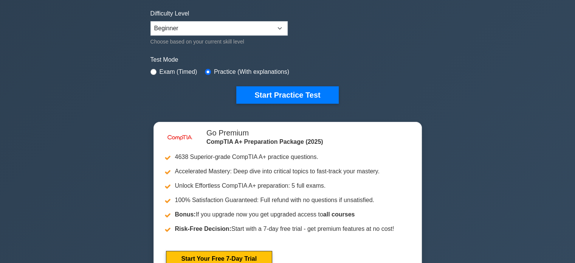
scroll to position [181, 0]
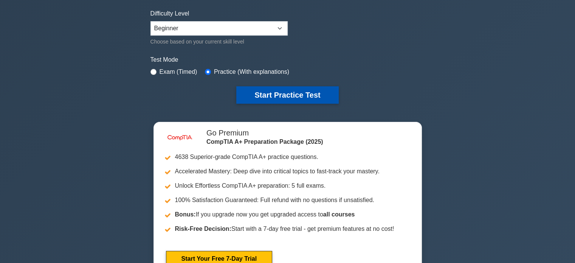
click at [281, 93] on button "Start Practice Test" at bounding box center [287, 94] width 102 height 17
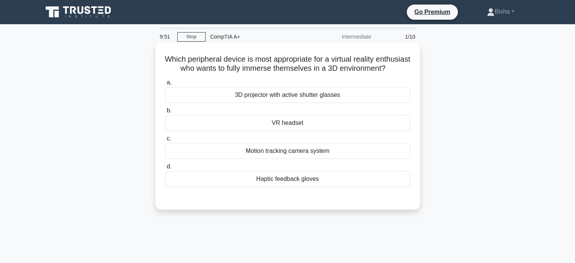
click at [315, 131] on div "VR headset" at bounding box center [287, 123] width 245 height 16
click at [165, 113] on input "b. VR headset" at bounding box center [165, 110] width 0 height 5
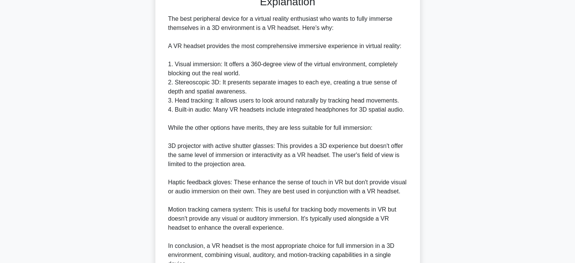
scroll to position [284, 0]
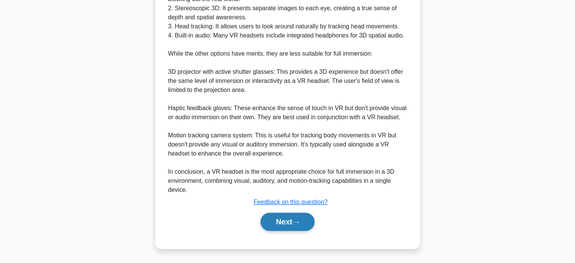
click at [282, 225] on button "Next" at bounding box center [287, 221] width 54 height 18
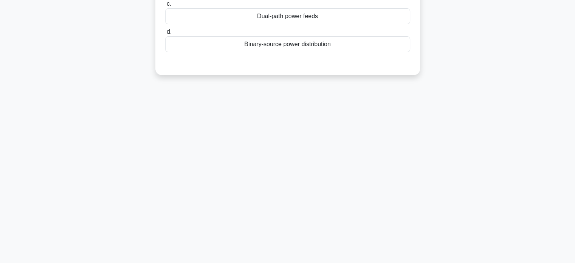
scroll to position [0, 0]
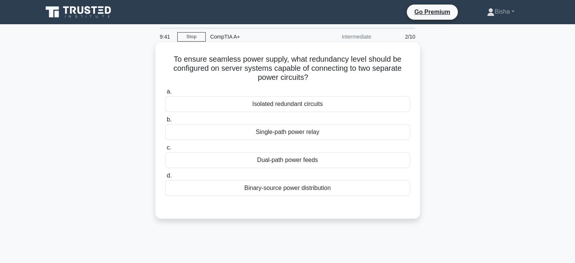
click at [372, 105] on div "Isolated redundant circuits" at bounding box center [287, 104] width 245 height 16
click at [165, 94] on input "a. Isolated redundant circuits" at bounding box center [165, 91] width 0 height 5
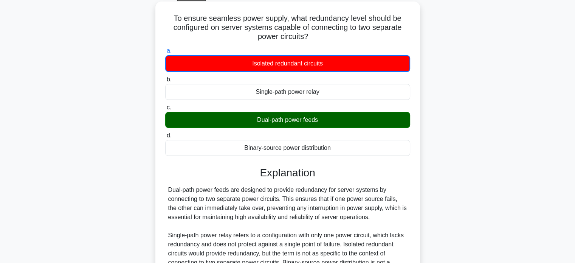
scroll to position [146, 0]
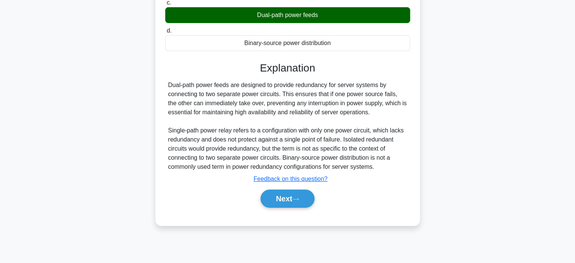
click at [307, 209] on div "Next" at bounding box center [287, 198] width 245 height 24
click at [307, 204] on button "Next" at bounding box center [287, 198] width 54 height 18
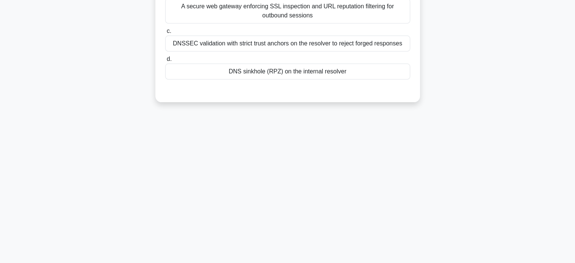
scroll to position [0, 0]
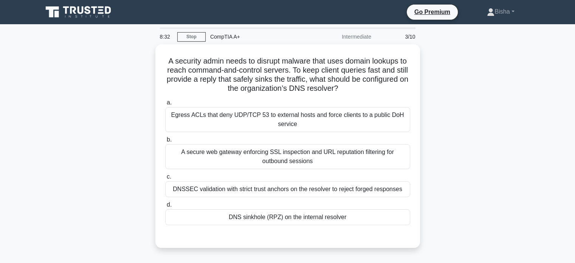
click at [70, 12] on icon at bounding box center [79, 12] width 73 height 14
